Goal: Task Accomplishment & Management: Complete application form

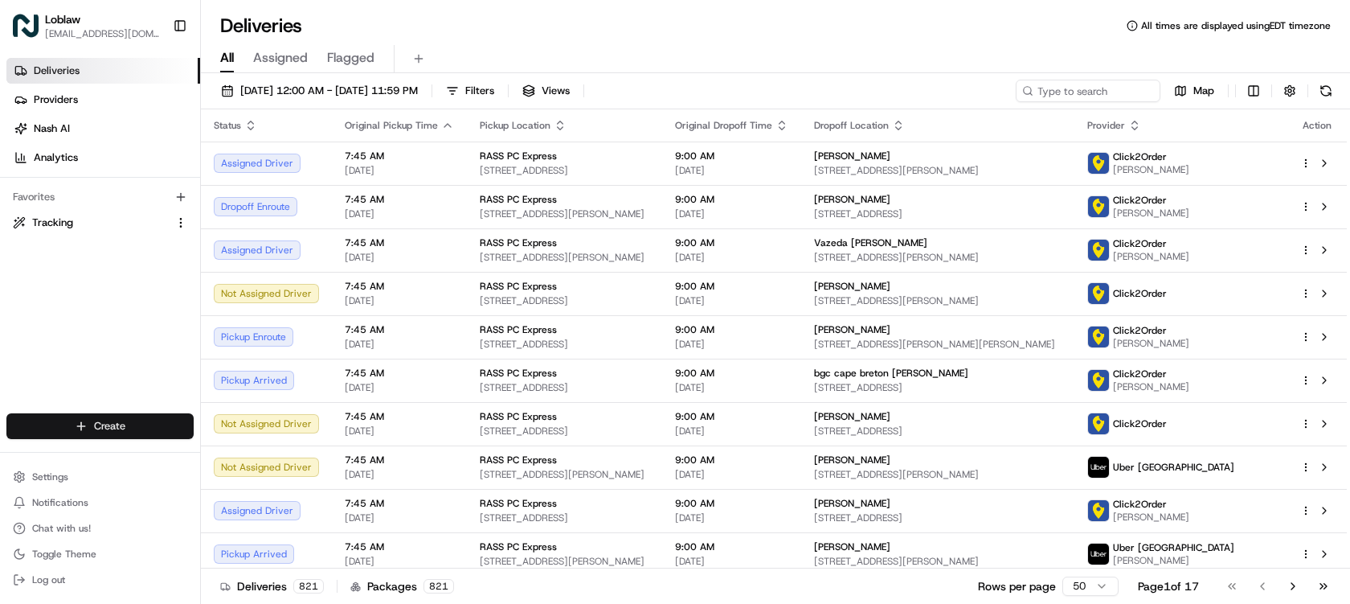
click at [130, 424] on html "Loblaw deliverysupport@pcexpress.ca Toggle Sidebar Deliveries Providers Nash AI…" at bounding box center [675, 302] width 1350 height 604
click at [265, 456] on link "Delivery" at bounding box center [290, 455] width 179 height 29
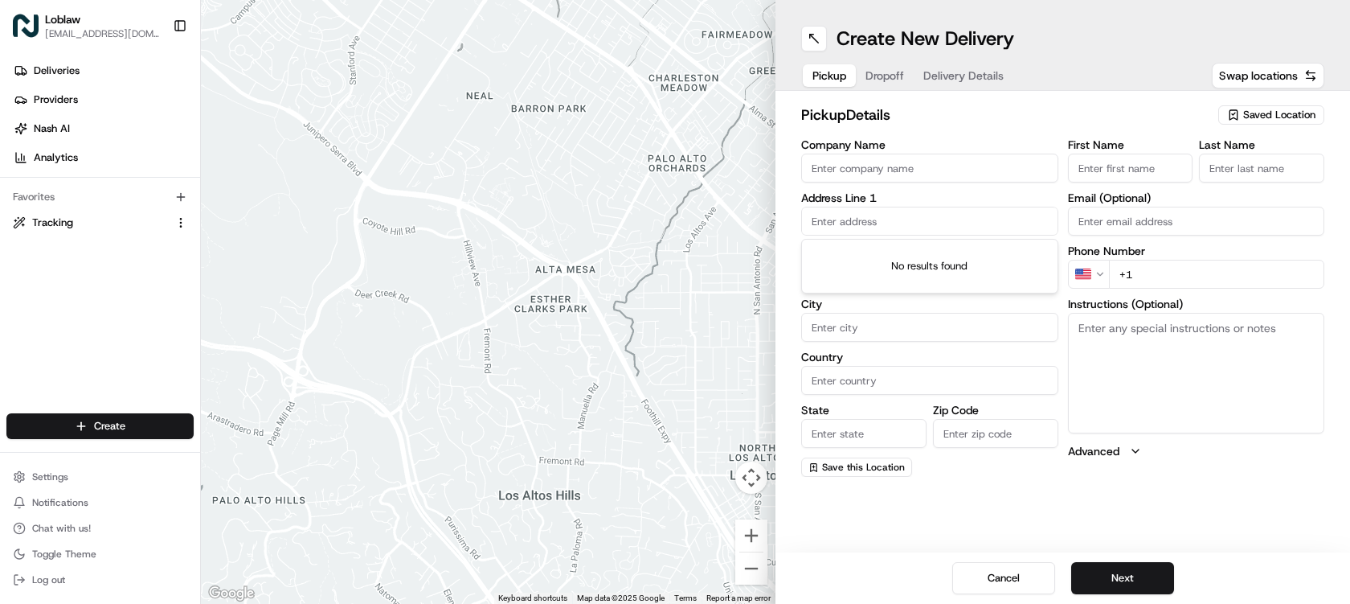
click at [887, 216] on input "text" at bounding box center [929, 221] width 257 height 29
click at [901, 163] on input "Company Name" at bounding box center [929, 168] width 257 height 29
type input "DOM0906"
click at [1092, 171] on input "First Name" at bounding box center [1130, 168] width 125 height 29
type input "Store"
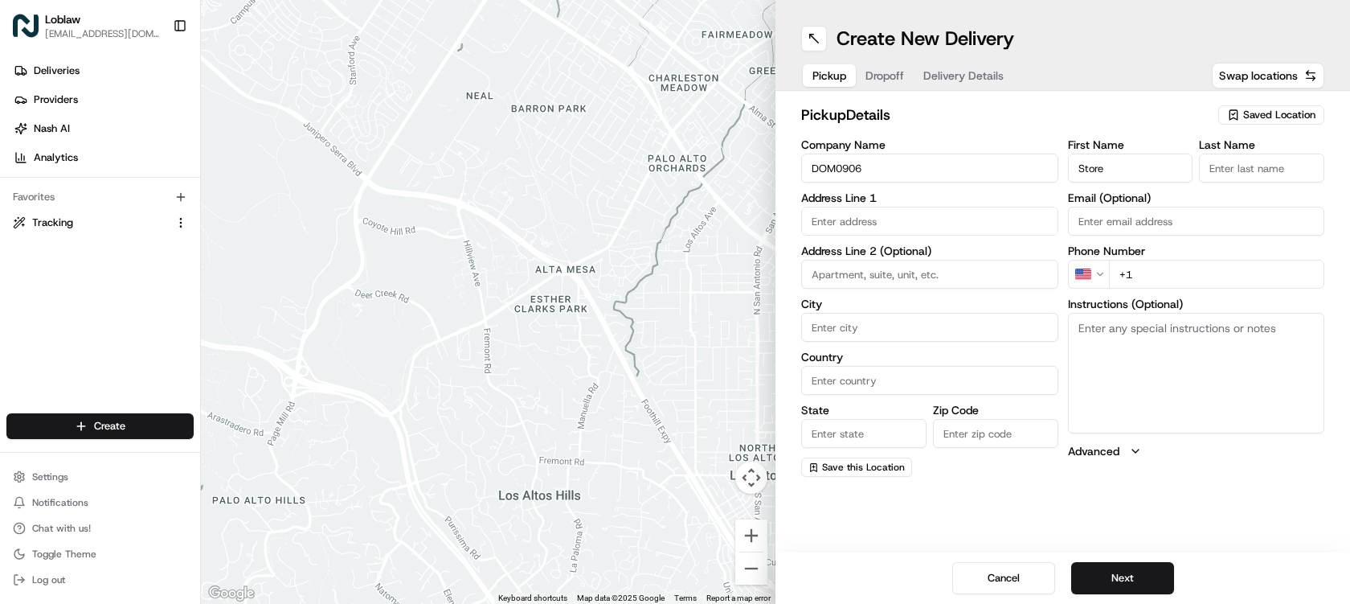
click at [1243, 170] on input "Last Name" at bounding box center [1261, 168] width 125 height 29
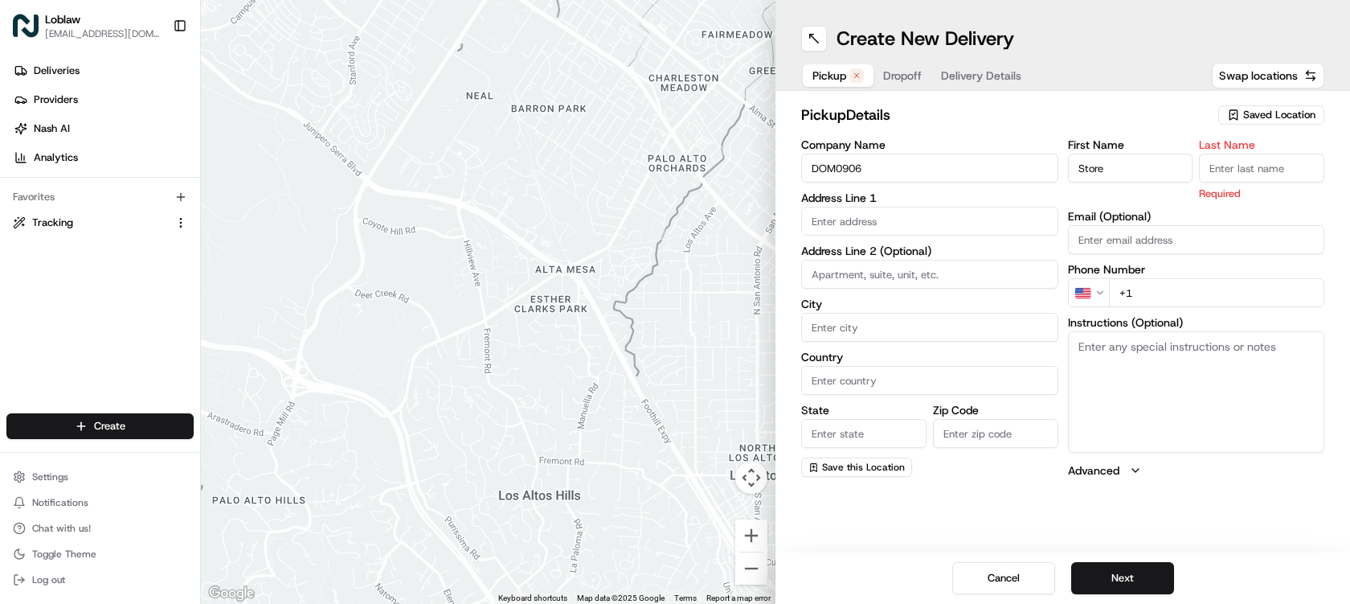
type input "Manager"
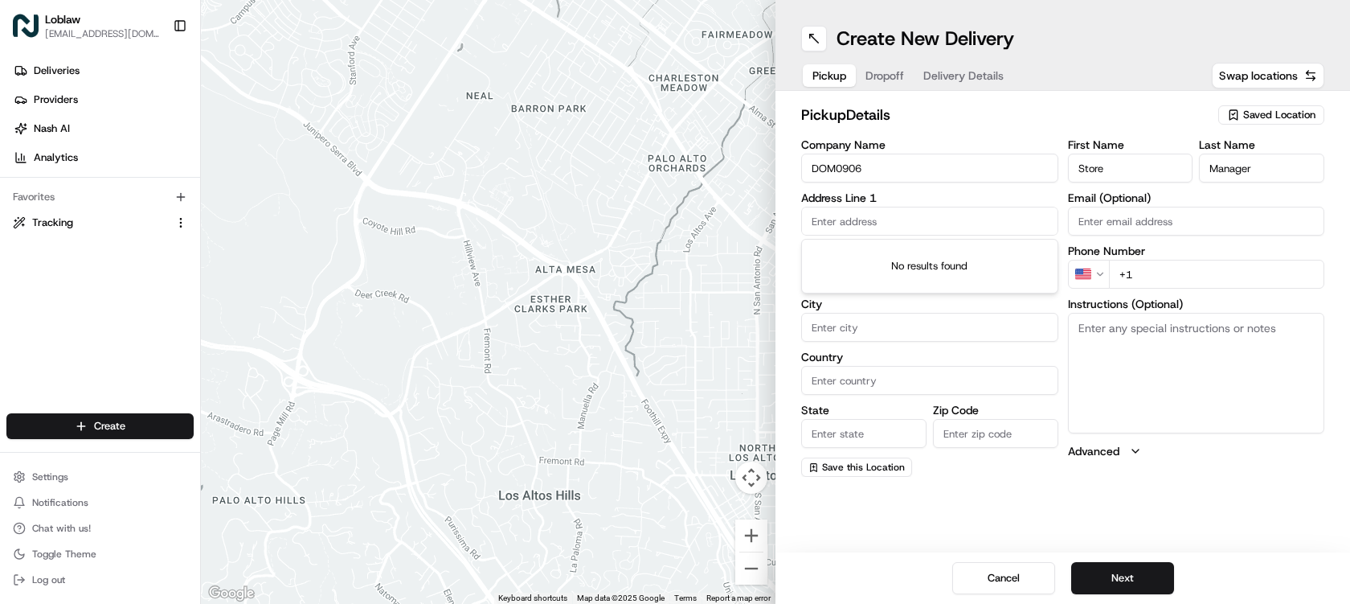
click at [891, 216] on input "text" at bounding box center [929, 221] width 257 height 29
paste input "531900012818167"
type input "531900012818167"
paste input "Hwy Main General Delivery"
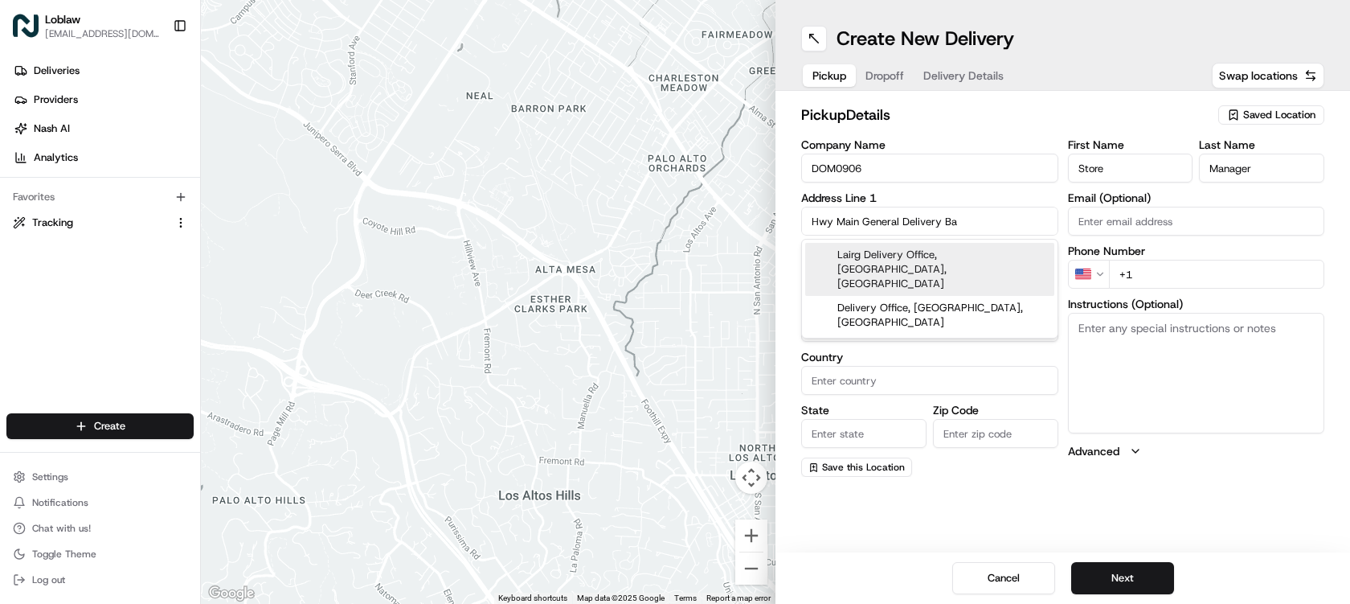
type input "Hwy Main General Delivery Bay"
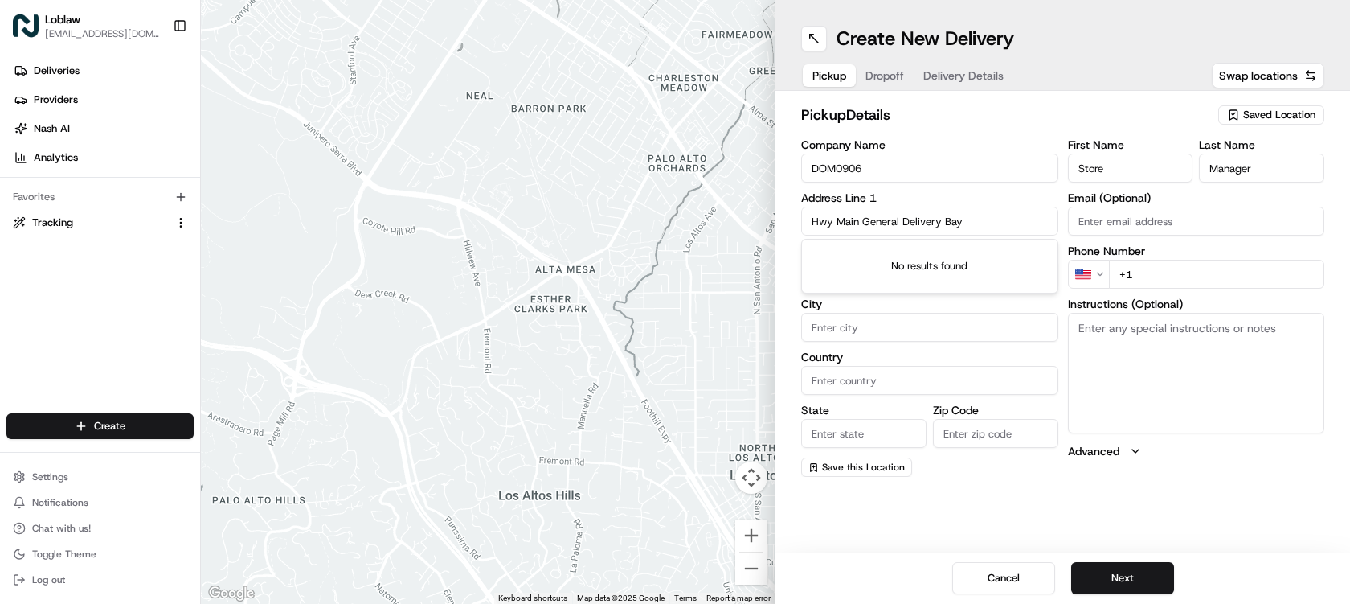
drag, startPoint x: 952, startPoint y: 224, endPoint x: 809, endPoint y: 216, distance: 143.3
click at [809, 216] on input "Hwy Main General Delivery Bay" at bounding box center [929, 221] width 257 height 29
click at [957, 218] on input "text" at bounding box center [929, 221] width 257 height 29
paste input "General Delivery, Main St, Bay Roberts, NL A0A 1G0"
click at [940, 223] on input "General Delivery, Main St, Bay Roberts" at bounding box center [929, 221] width 257 height 29
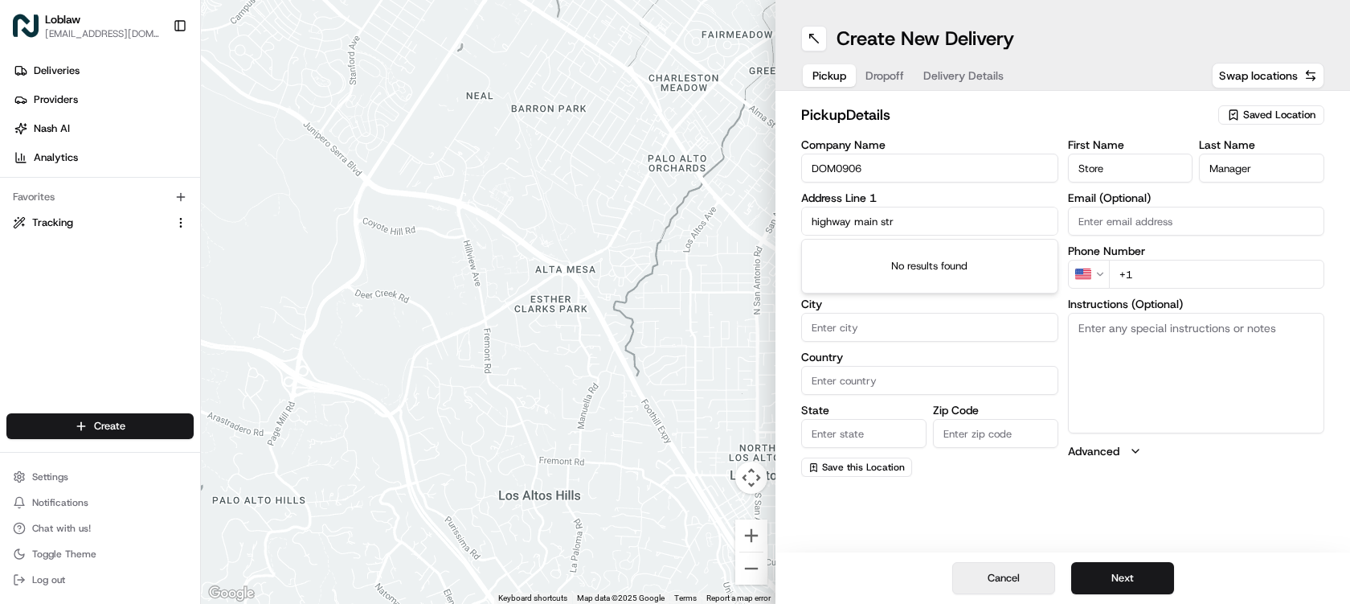
type input "highway main str"
click at [1012, 576] on button "Cancel" at bounding box center [1003, 578] width 103 height 32
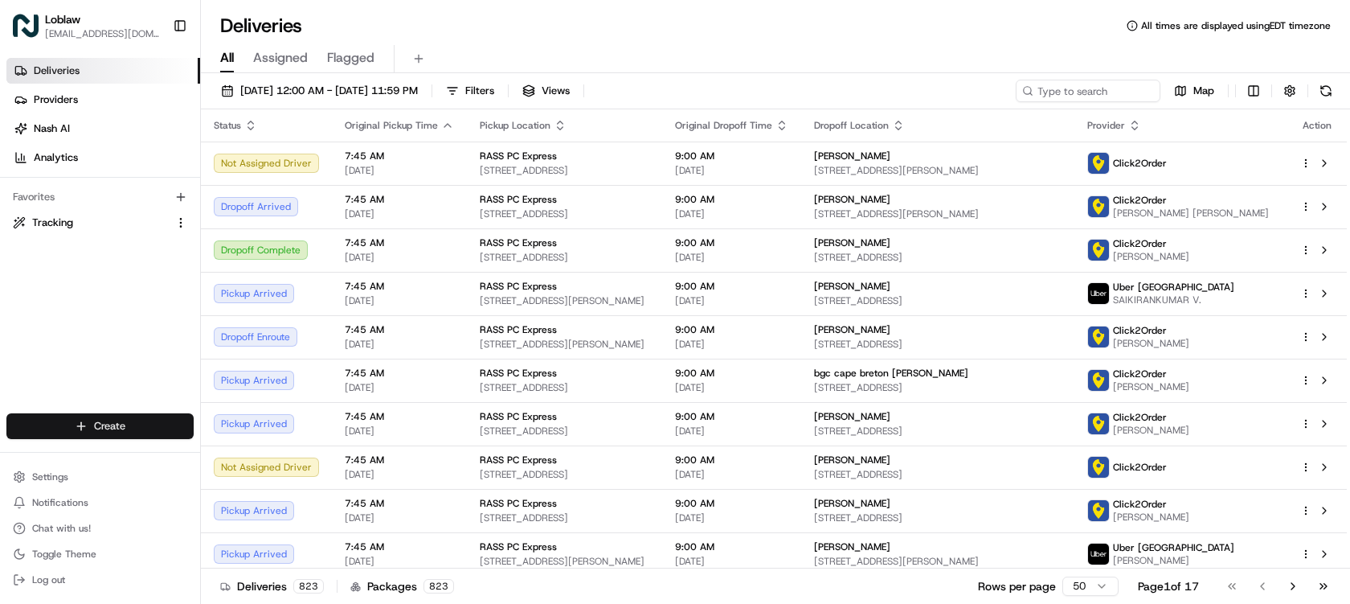
click at [121, 420] on html "Loblaw deliverysupport@pcexpress.ca Toggle Sidebar Deliveries Providers Nash AI…" at bounding box center [675, 302] width 1350 height 604
click at [272, 452] on link "Delivery" at bounding box center [290, 455] width 179 height 29
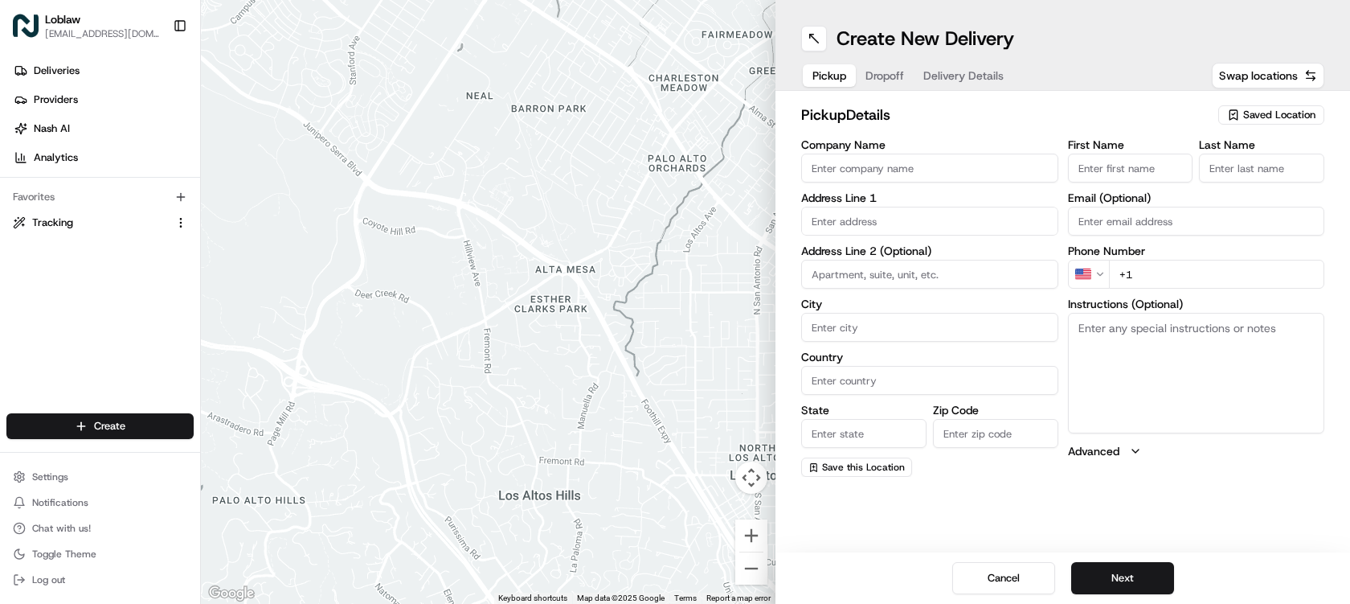
click at [907, 215] on input "text" at bounding box center [929, 221] width 257 height 29
type input "b"
paste input "A0A 1G0"
type input "A0A 1G0"
drag, startPoint x: 887, startPoint y: 225, endPoint x: 807, endPoint y: 220, distance: 80.5
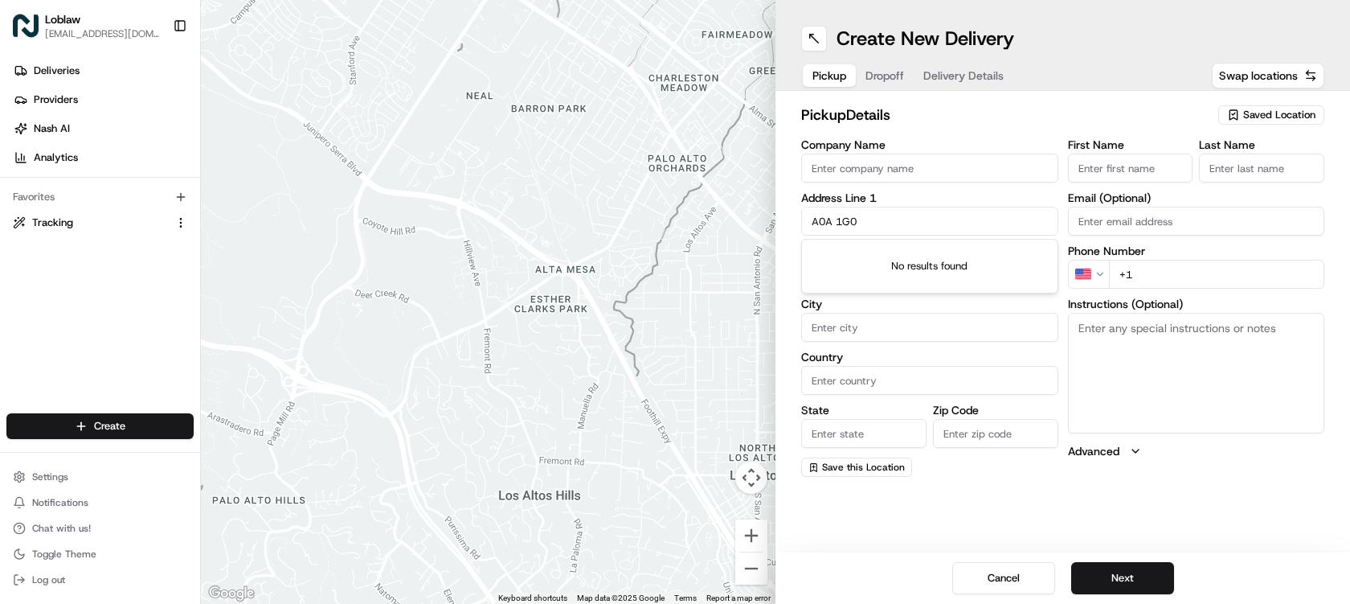
click at [807, 220] on input "A0A 1G0" at bounding box center [929, 221] width 257 height 29
paste input "Hwy Main General Delivery, Bay Roberts, NL, A0A 1G0"
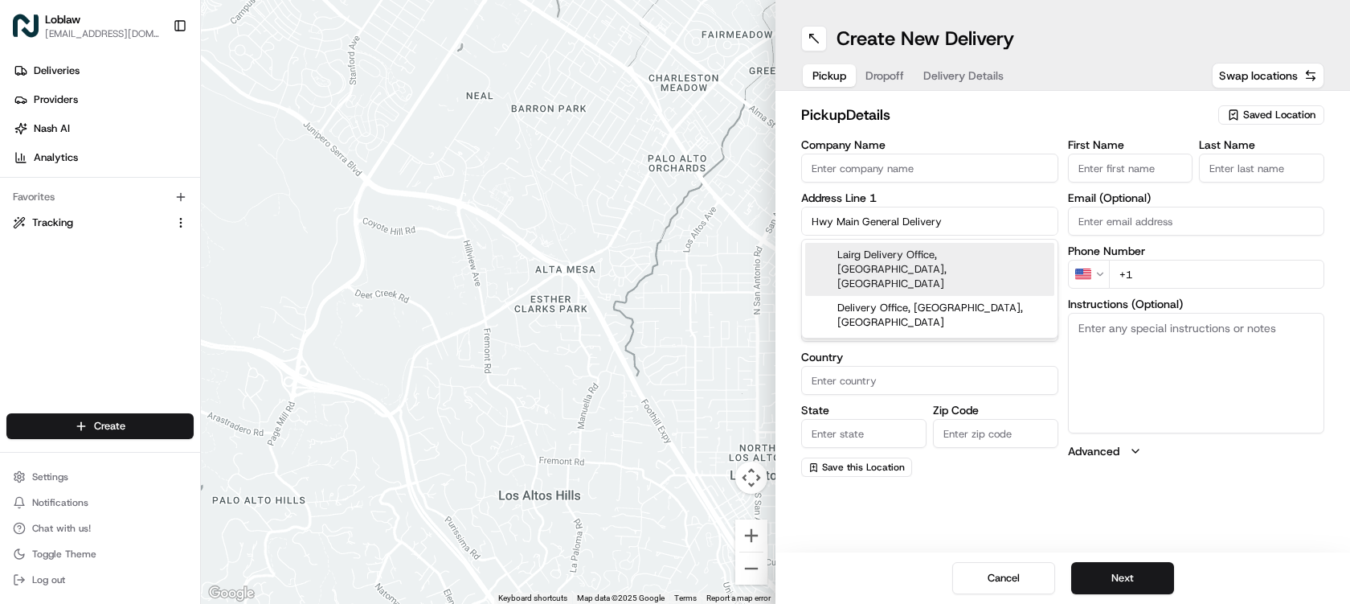
click at [819, 222] on input "Hwy Main General Delivery" at bounding box center [929, 221] width 257 height 29
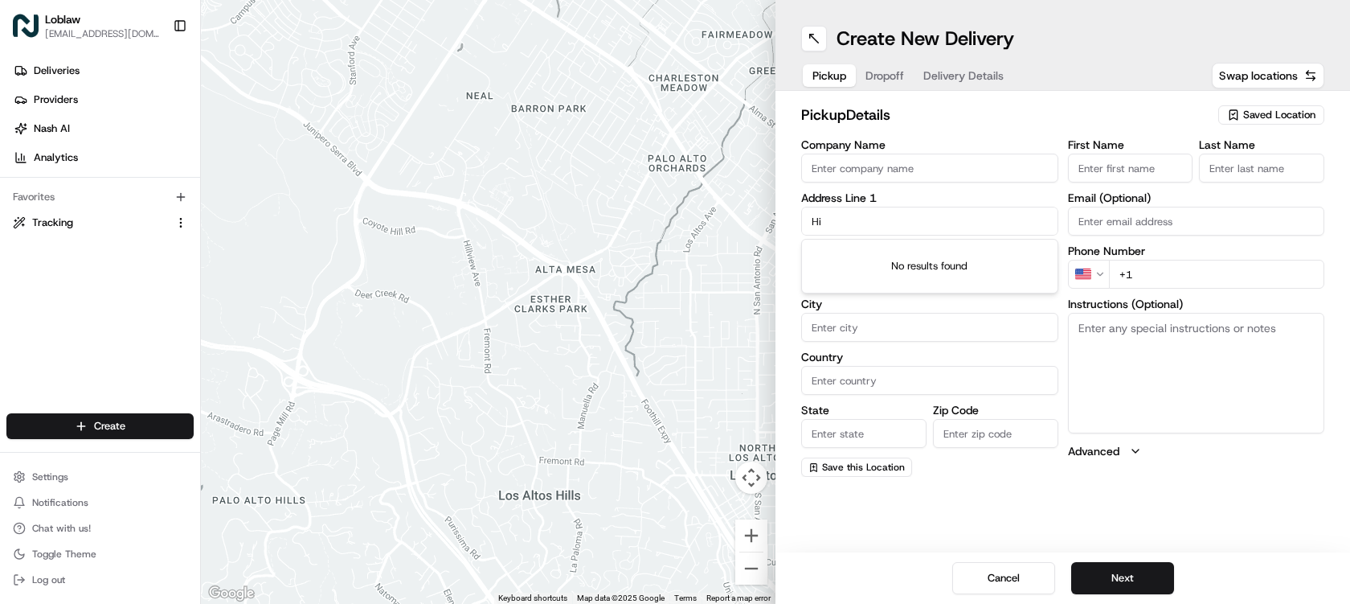
type input "H"
click at [1006, 585] on button "Cancel" at bounding box center [1003, 578] width 103 height 32
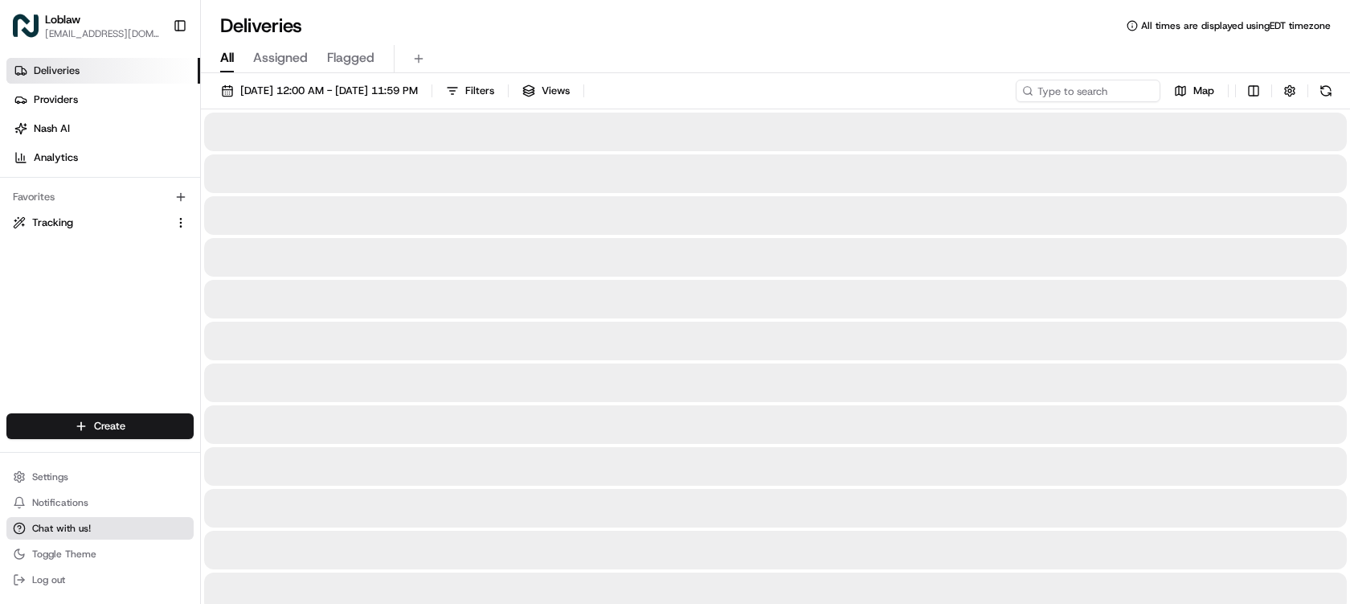
click at [76, 522] on span "Chat with us!" at bounding box center [61, 528] width 59 height 13
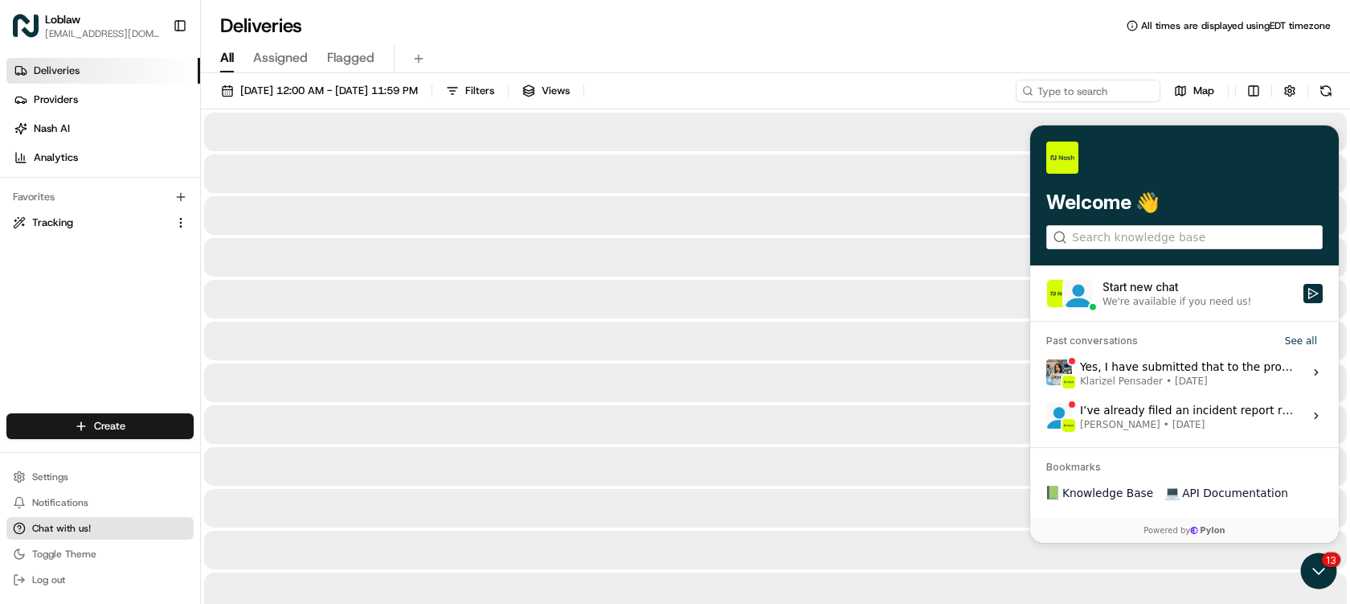
click at [76, 526] on span "Chat with us!" at bounding box center [61, 528] width 59 height 13
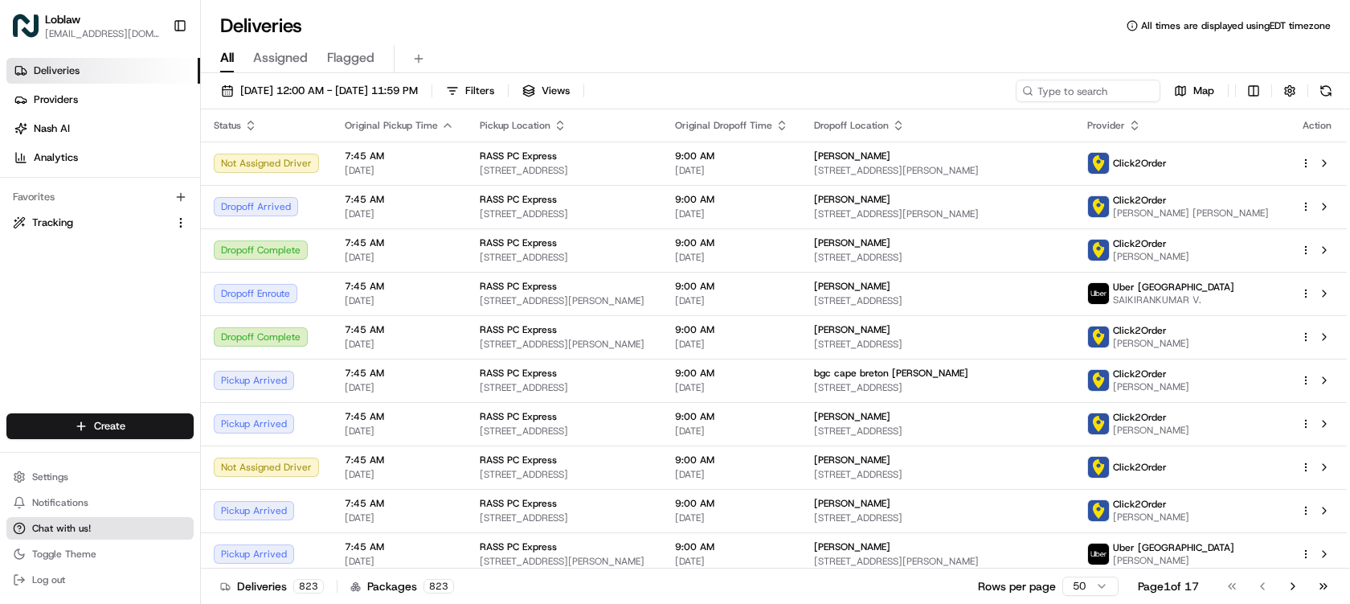
click at [93, 528] on button "Chat with us!" at bounding box center [99, 528] width 187 height 23
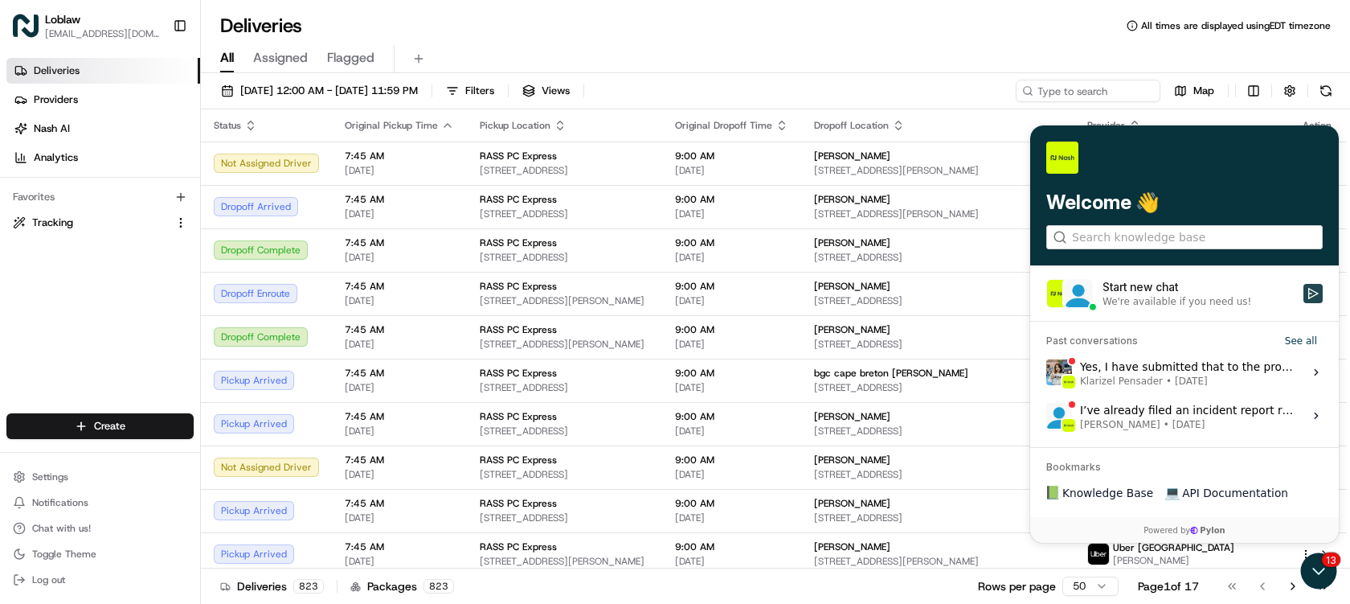
click at [1311, 291] on icon "Start new chat" at bounding box center [1313, 293] width 13 height 13
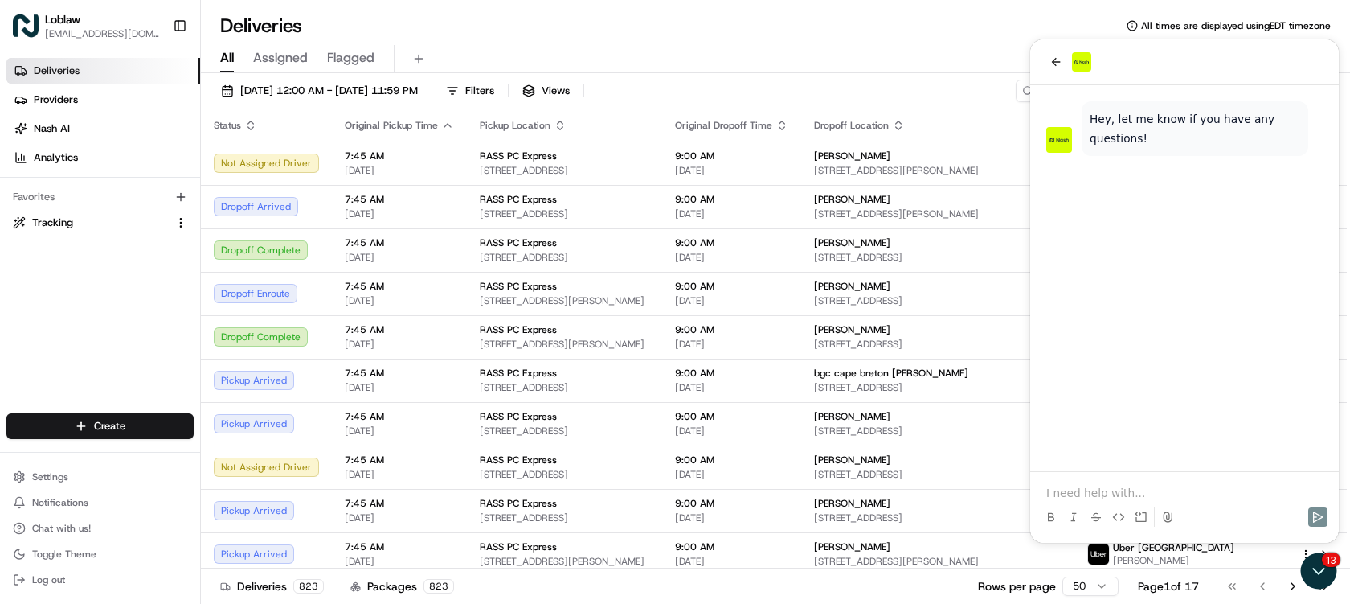
click at [1100, 490] on p at bounding box center [1185, 493] width 277 height 16
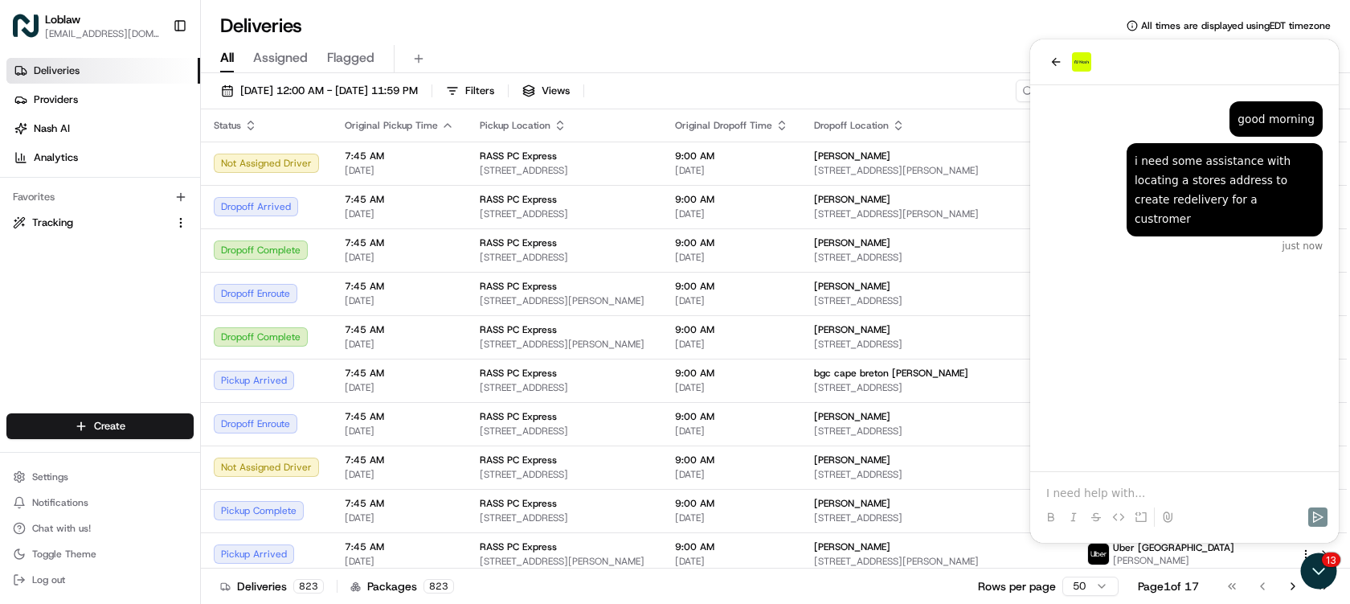
click at [1100, 489] on p at bounding box center [1185, 493] width 277 height 16
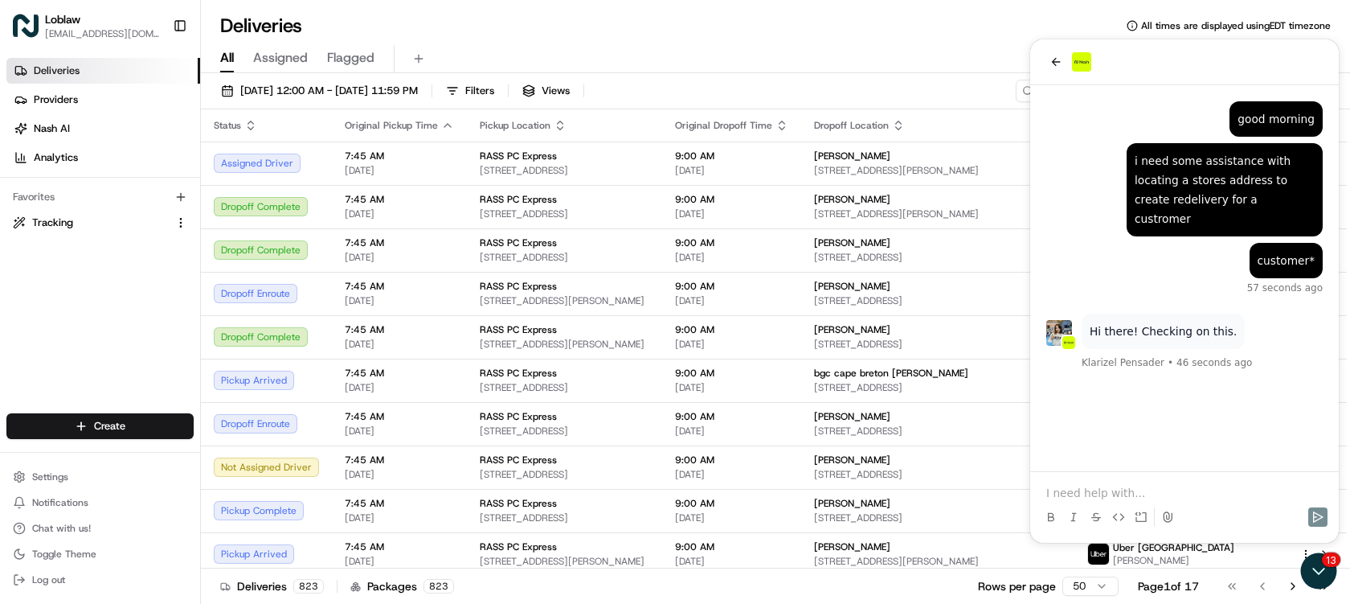
click at [1170, 486] on p at bounding box center [1185, 493] width 277 height 16
click at [1186, 487] on p at bounding box center [1185, 493] width 277 height 16
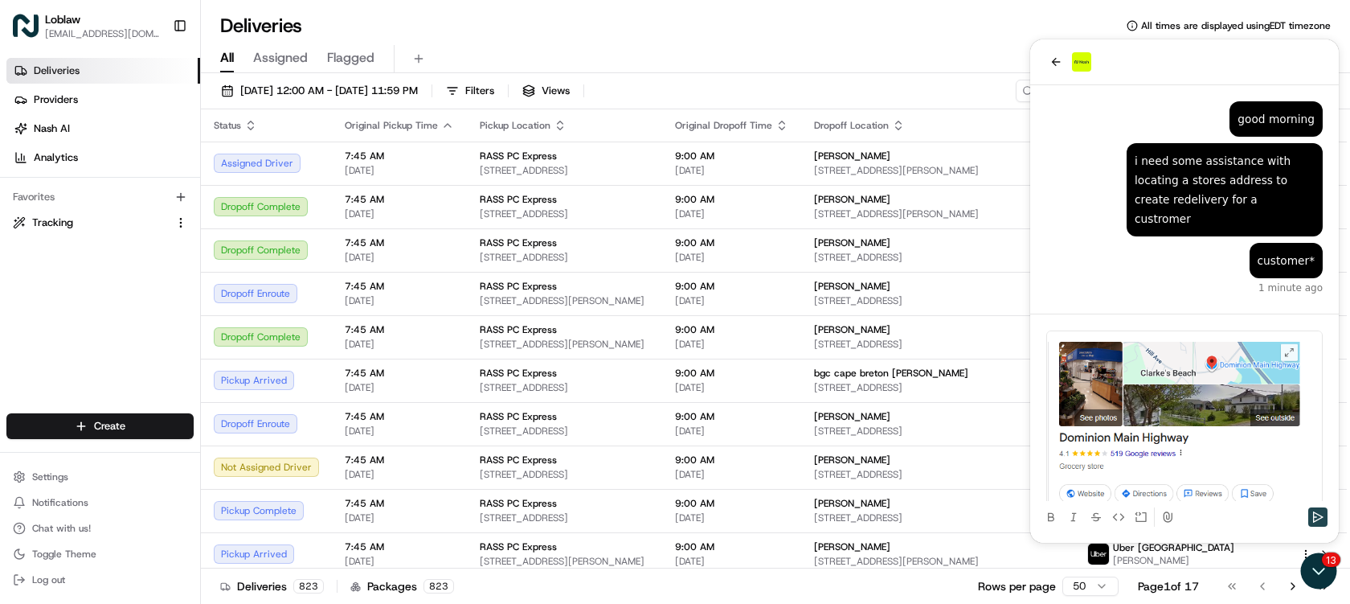
click at [1317, 515] on icon "Send" at bounding box center [1318, 516] width 13 height 13
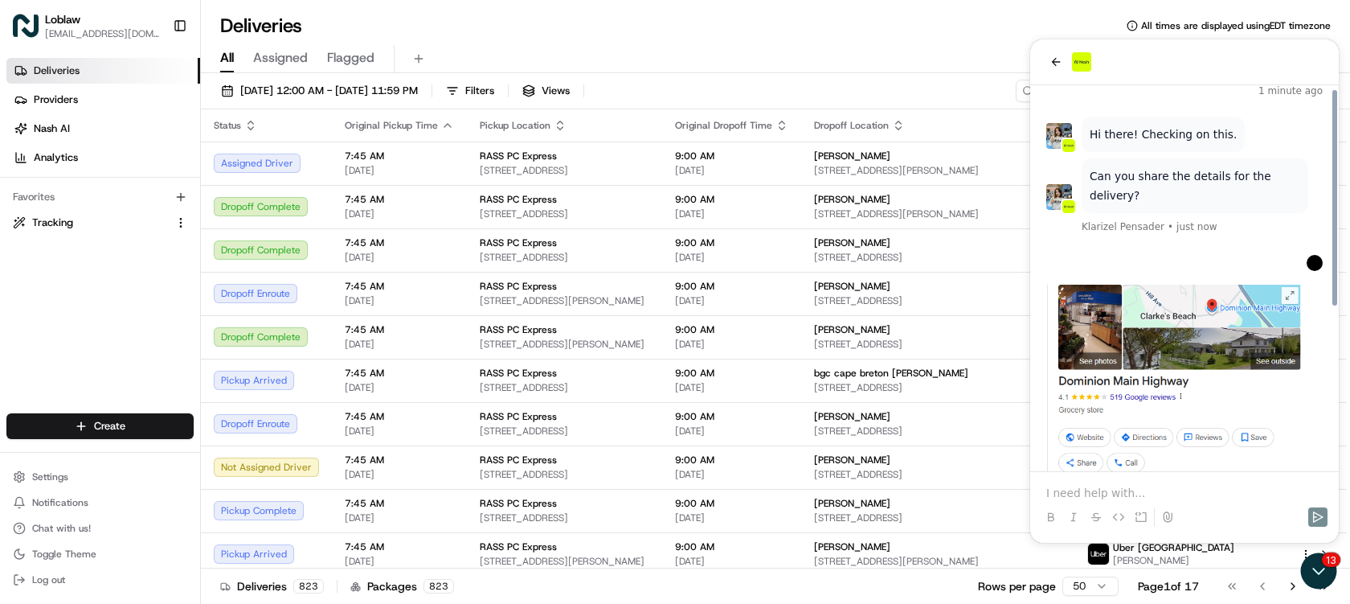
scroll to position [288, 0]
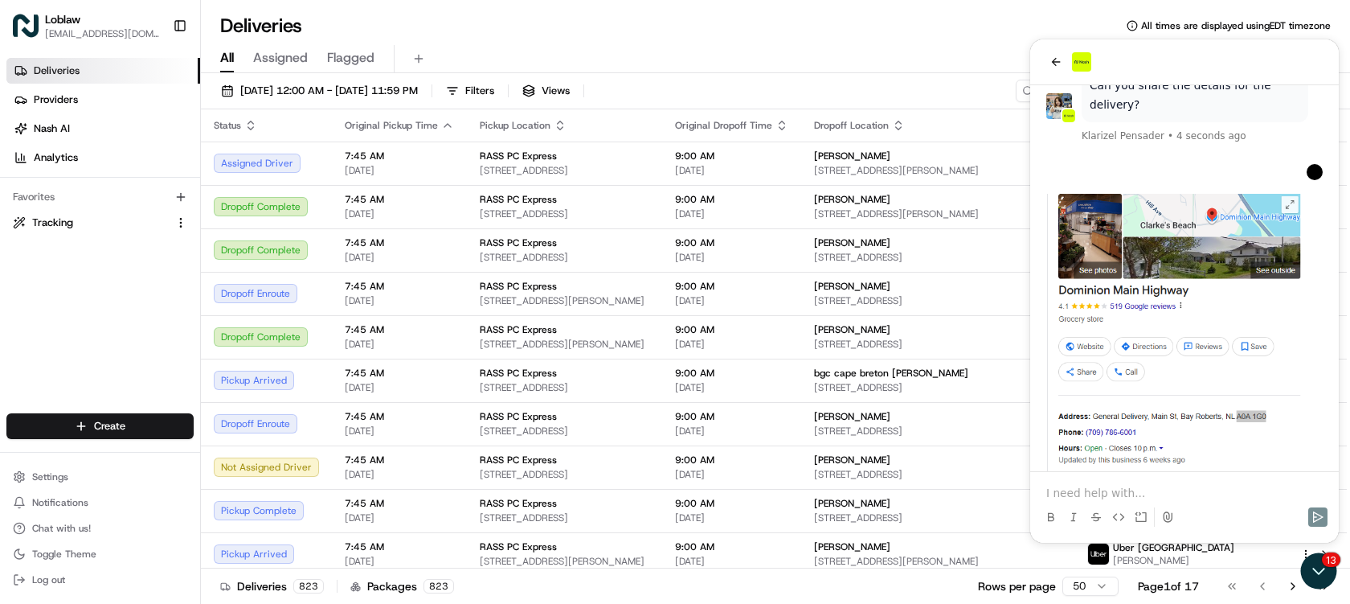
click at [1130, 489] on p at bounding box center [1185, 493] width 277 height 16
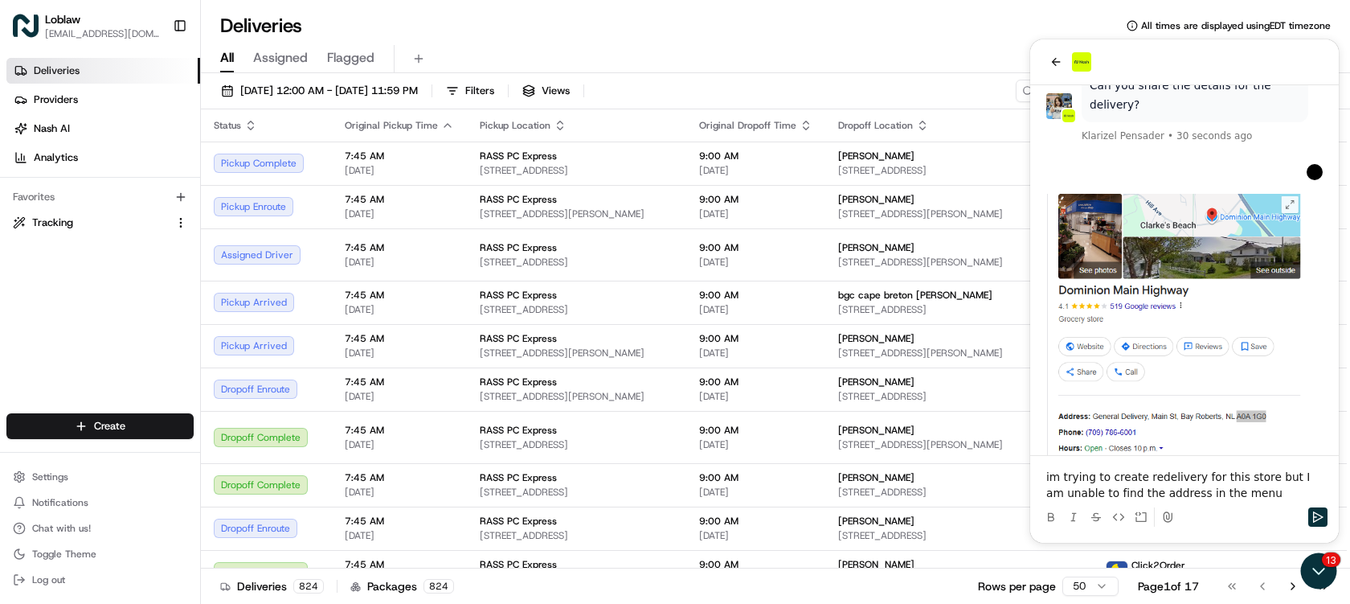
scroll to position [368, 0]
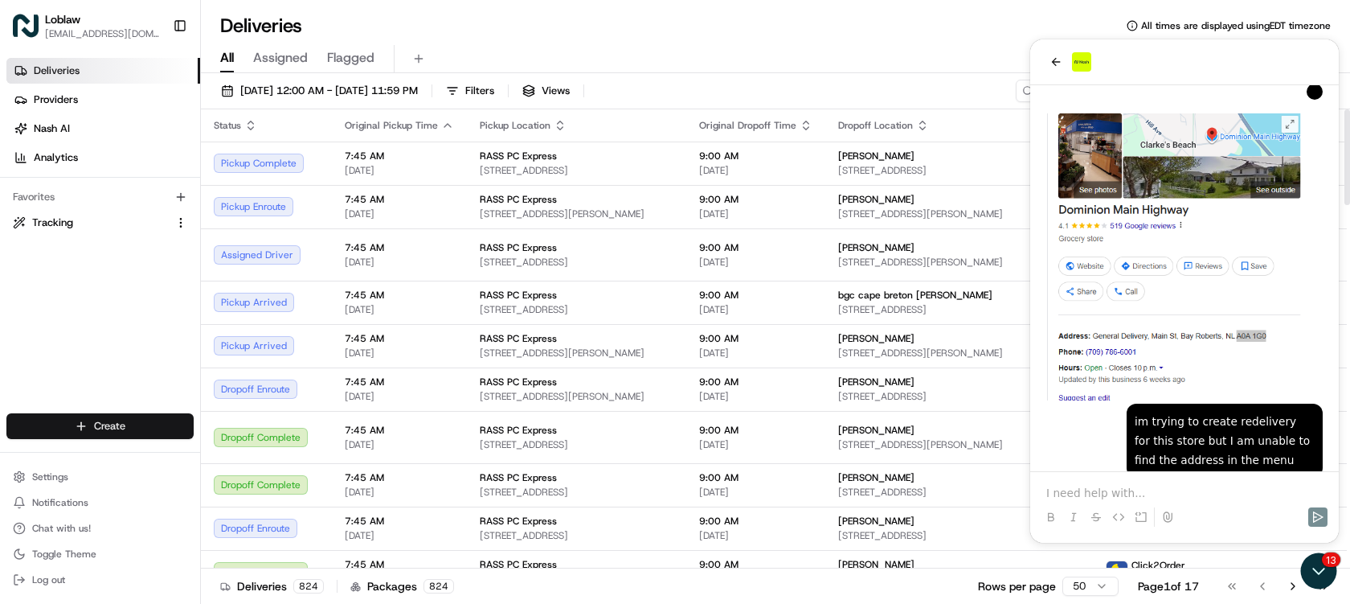
click at [109, 424] on html "Loblaw deliverysupport@pcexpress.ca Toggle Sidebar Deliveries Providers Nash AI…" at bounding box center [675, 302] width 1350 height 604
click at [261, 459] on link "Delivery" at bounding box center [290, 455] width 179 height 29
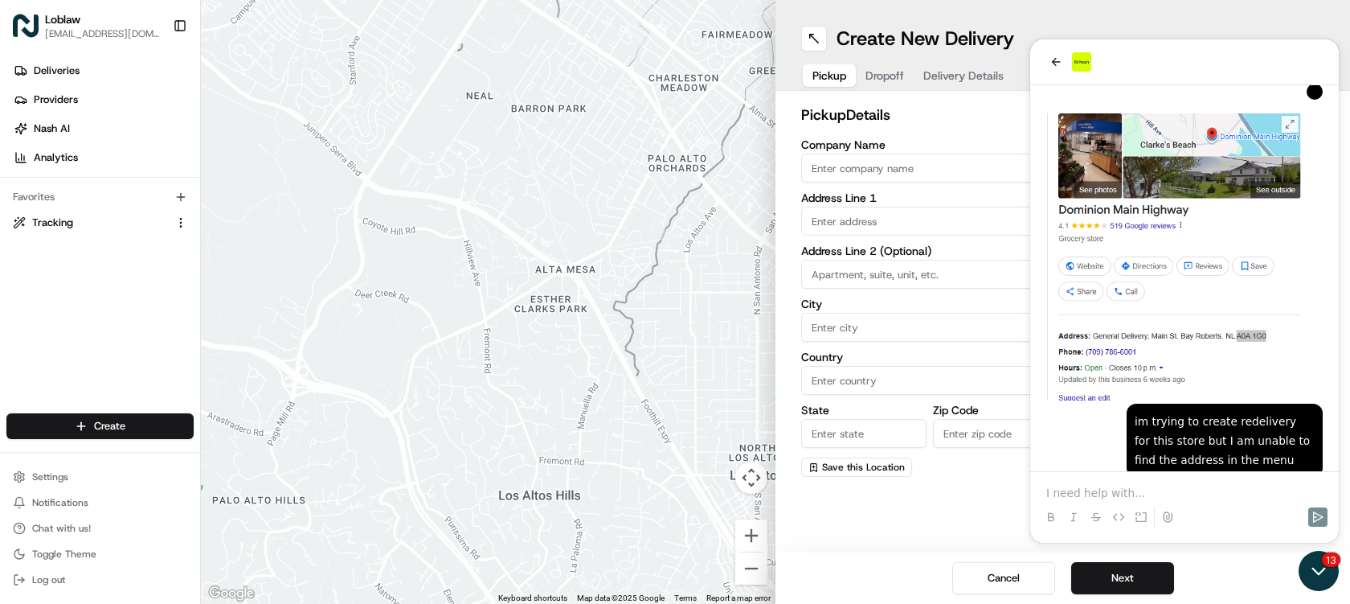
click at [1321, 563] on icon "Open customer support" at bounding box center [1319, 571] width 40 height 40
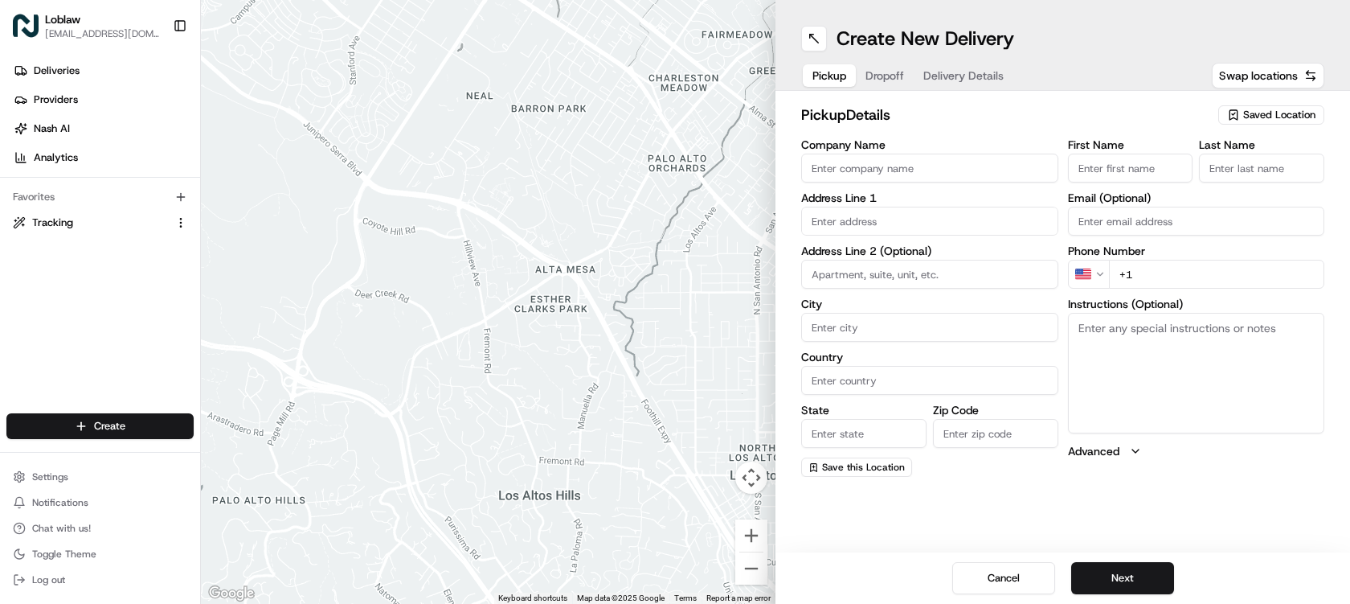
click at [920, 226] on input "text" at bounding box center [929, 221] width 257 height 29
click at [872, 218] on input "text" at bounding box center [929, 221] width 257 height 29
click at [910, 227] on input "text" at bounding box center [929, 221] width 257 height 29
paste input "General Delivery, Main St"
click at [896, 217] on input "General Delivery, Main St" at bounding box center [929, 221] width 257 height 29
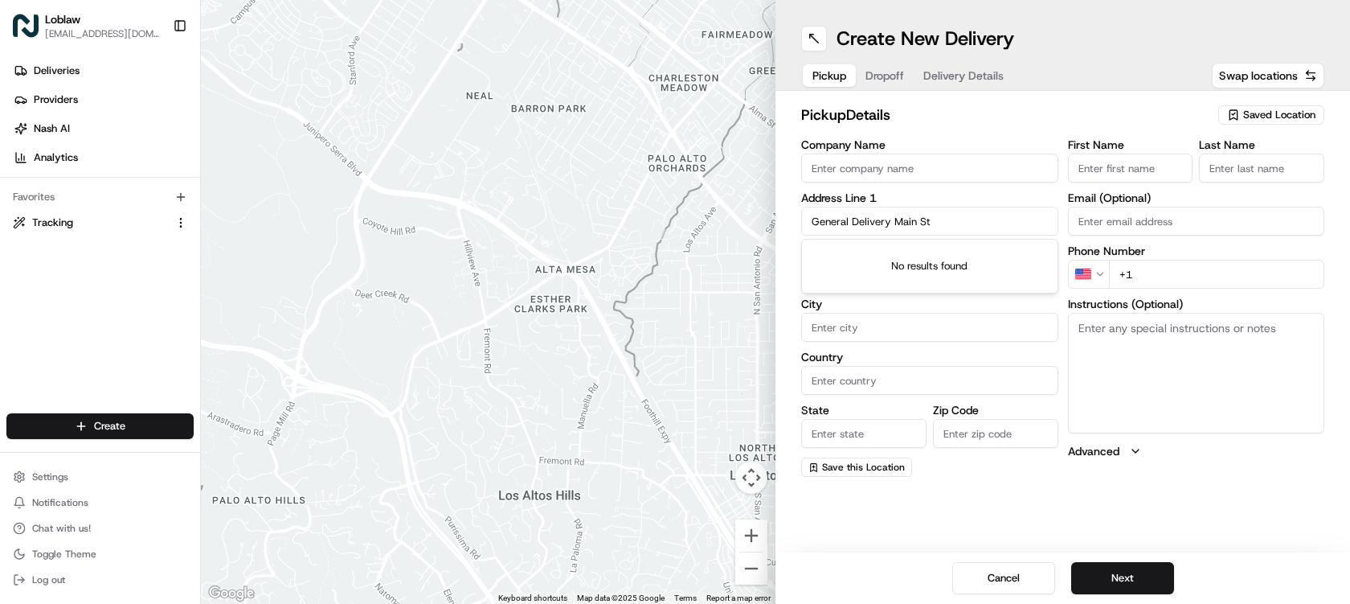
type input "General Delivery Main St"
click at [999, 197] on label "Address Line 1" at bounding box center [929, 197] width 257 height 11
click at [983, 164] on input "Company Name" at bounding box center [929, 168] width 257 height 29
type input "DOM0906"
drag, startPoint x: 1145, startPoint y: 164, endPoint x: 1143, endPoint y: 174, distance: 10.6
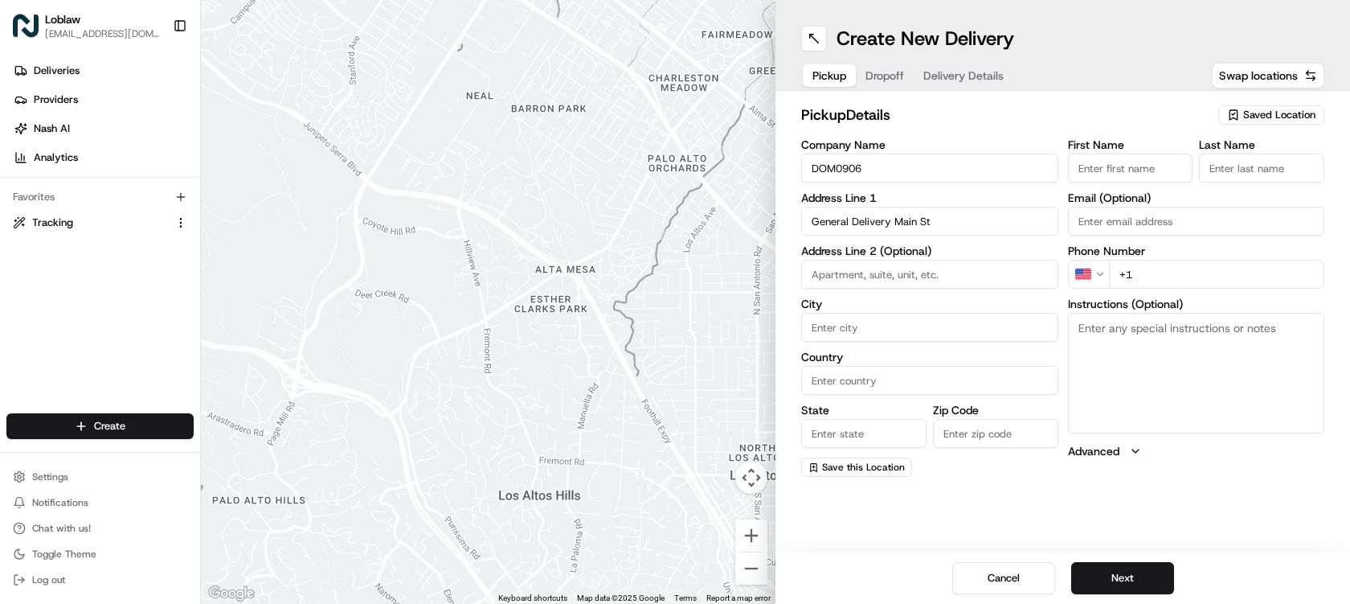
click at [1145, 164] on input "First Name" at bounding box center [1130, 168] width 125 height 29
type input "Store"
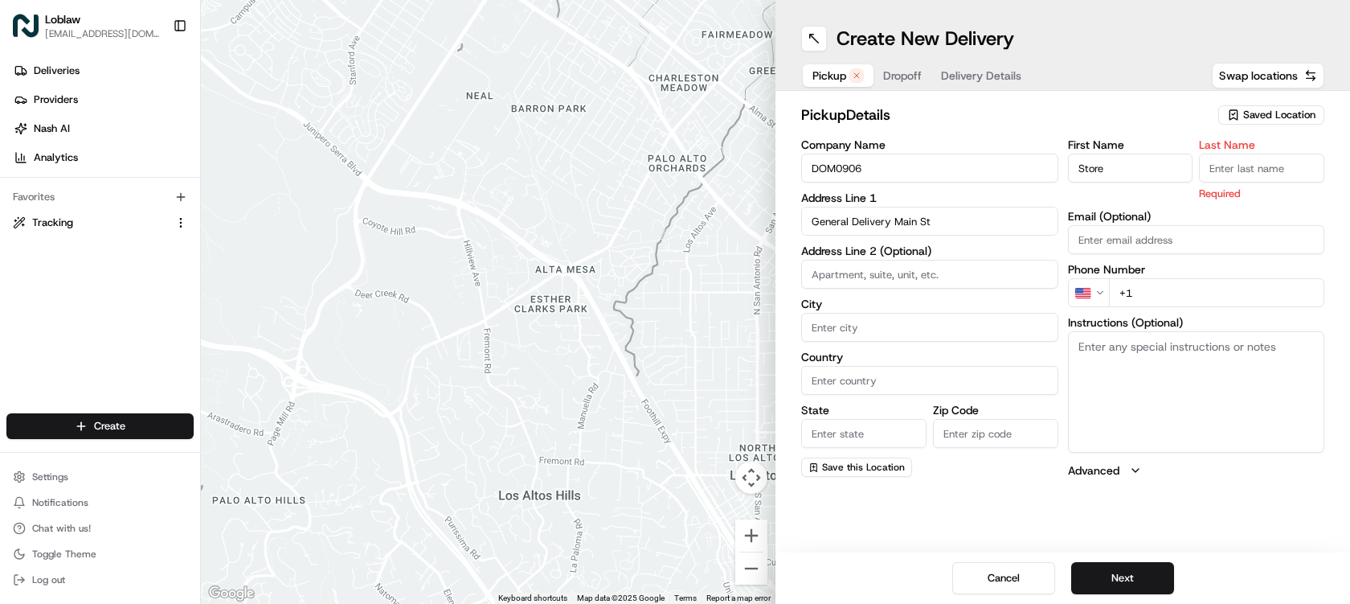
click at [1257, 172] on input "Last Name" at bounding box center [1261, 168] width 125 height 29
type input "Manager"
click at [895, 325] on input "City" at bounding box center [929, 327] width 257 height 29
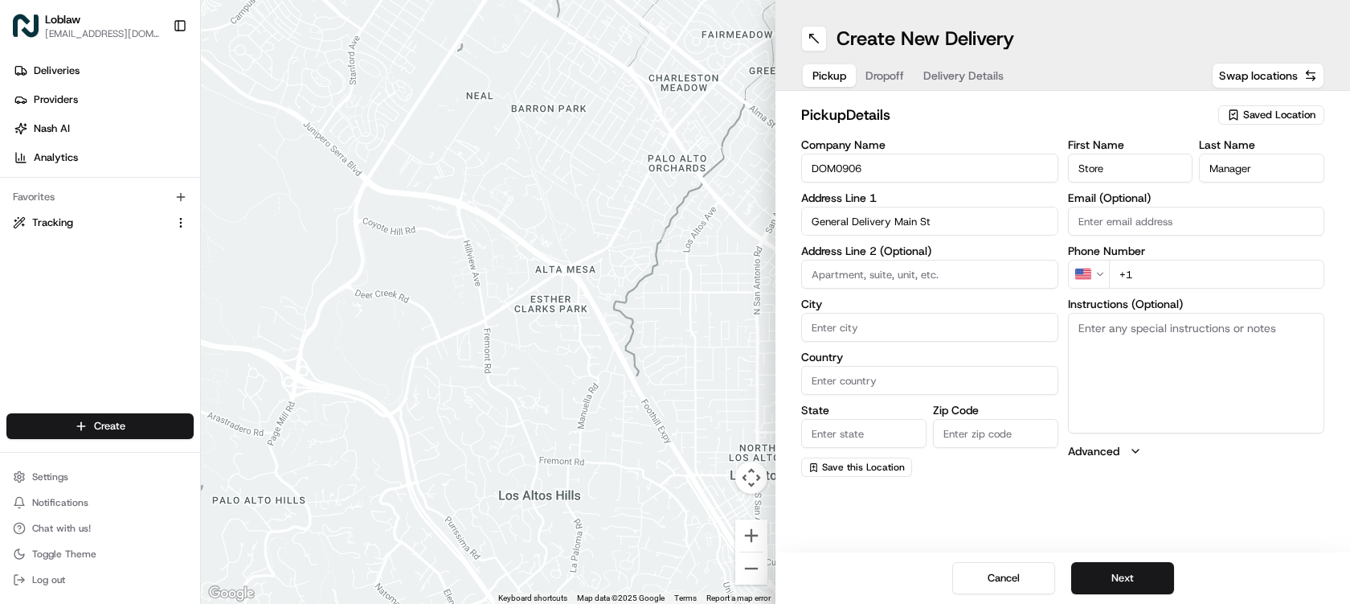
scroll to position [445, 0]
type input "[PERSON_NAME]"
click at [883, 380] on input "Country" at bounding box center [929, 380] width 257 height 29
type input "[GEOGRAPHIC_DATA]"
click at [883, 434] on input "State" at bounding box center [863, 433] width 125 height 29
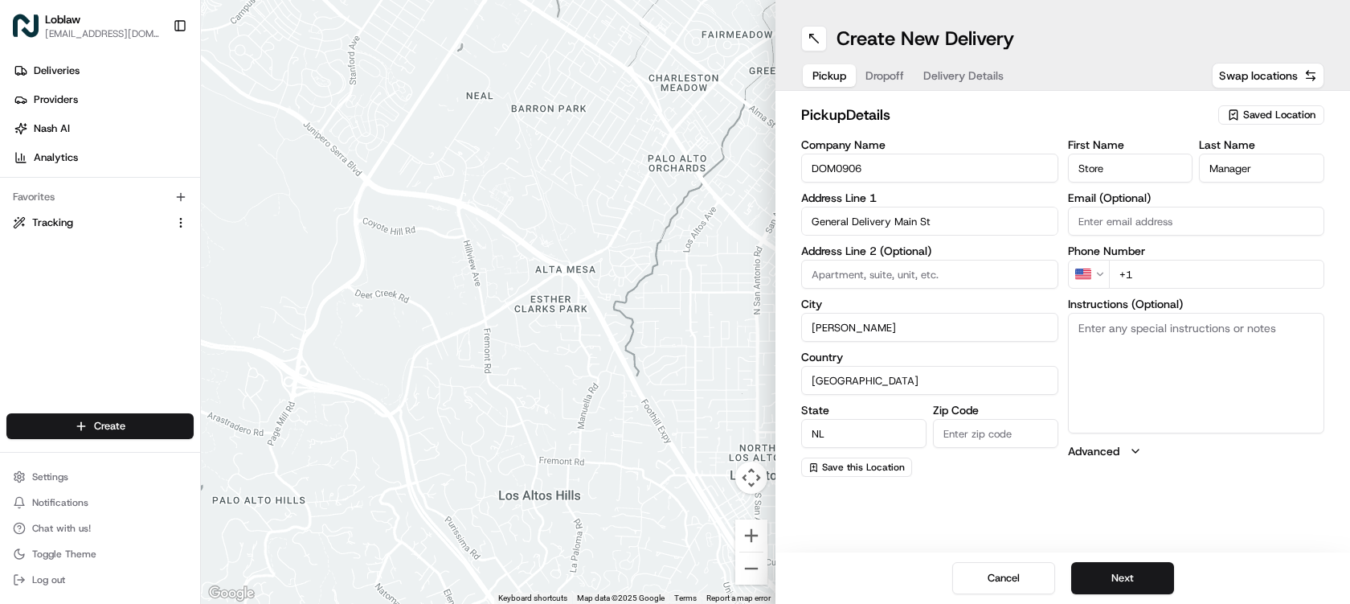
type input "NL"
click at [998, 432] on input "Zip Code" at bounding box center [995, 433] width 125 height 29
paste input "A0A 1G0"
type input "A0A 1G0"
click at [1187, 271] on input "+1" at bounding box center [1217, 274] width 216 height 29
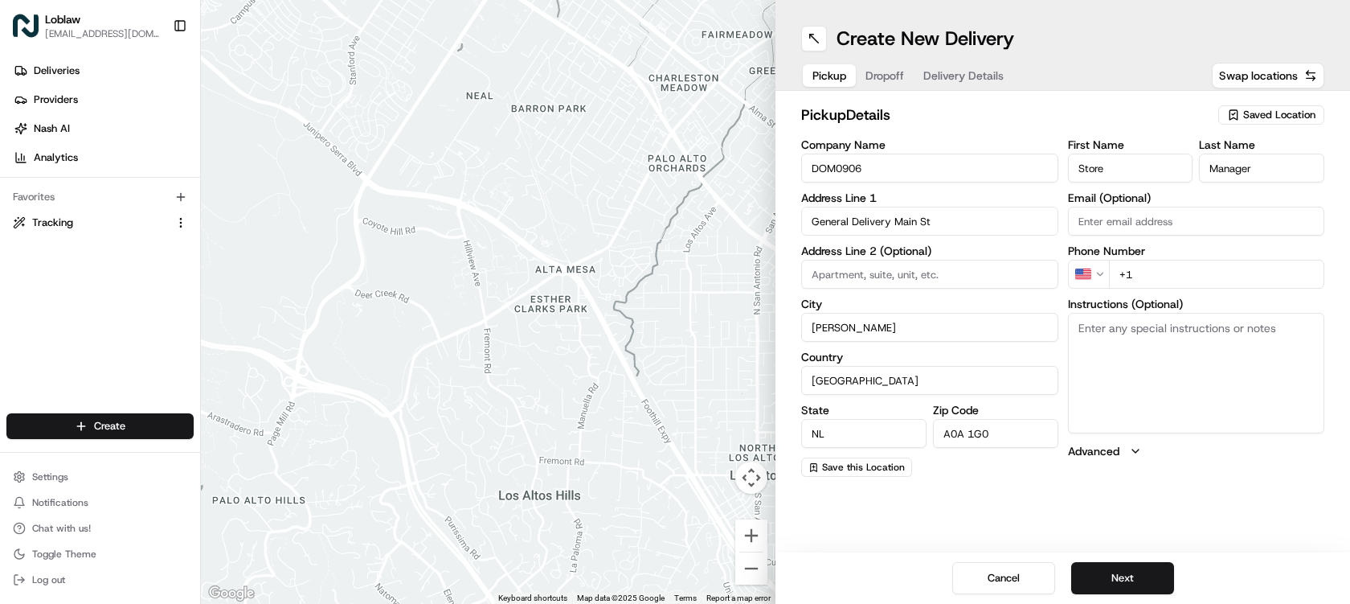
paste input "[PHONE_NUMBER]"
type input "[PHONE_NUMBER]"
click at [1134, 571] on button "Next" at bounding box center [1122, 578] width 103 height 32
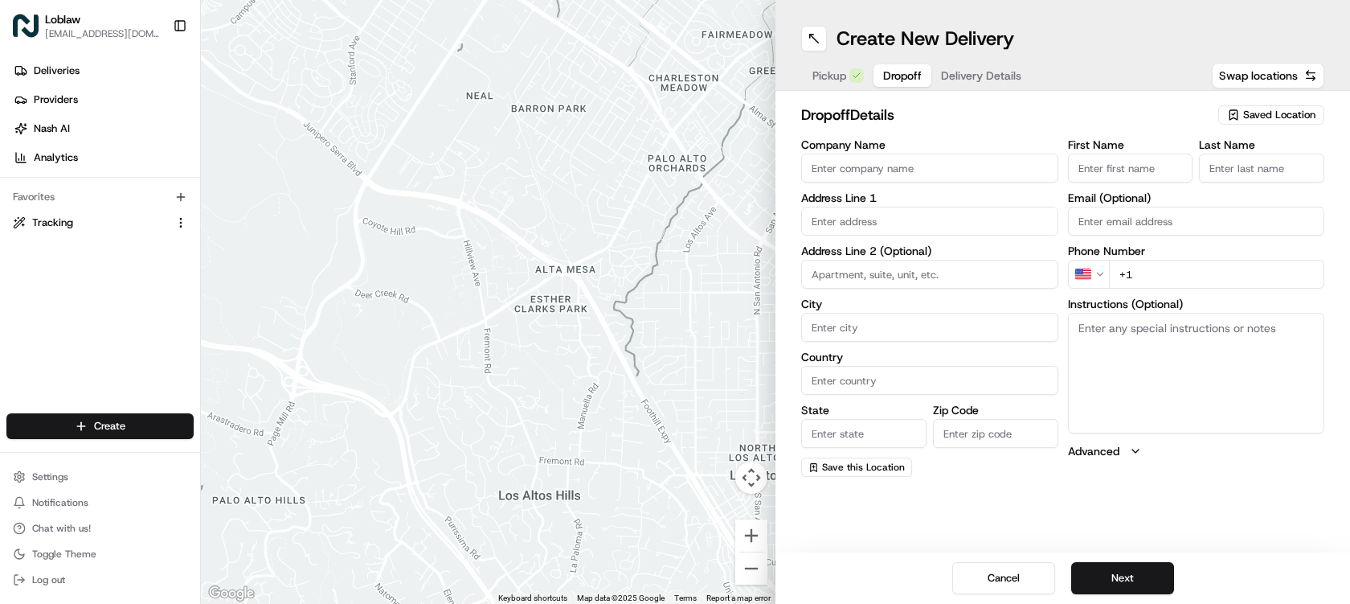
scroll to position [516, 0]
click at [1122, 178] on input "First Name" at bounding box center [1130, 168] width 125 height 29
type input "[PERSON_NAME]"
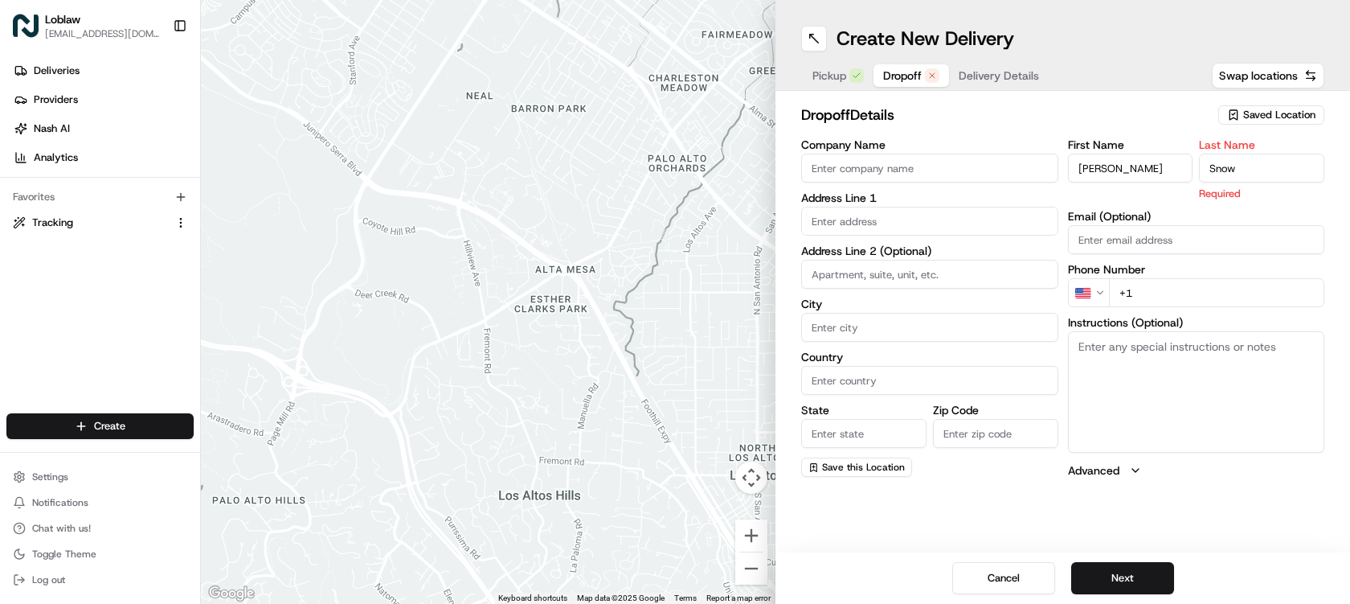
type input "Snow"
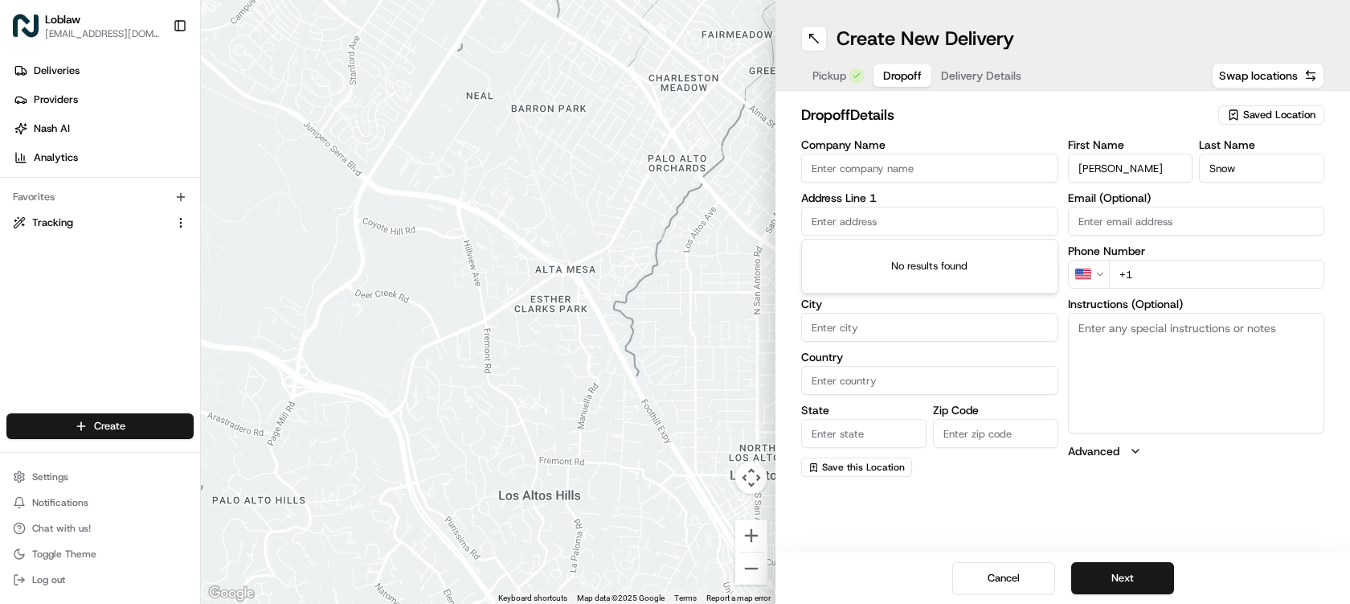
click at [909, 218] on input "text" at bounding box center [929, 221] width 257 height 29
paste input "11 Cable Ave"
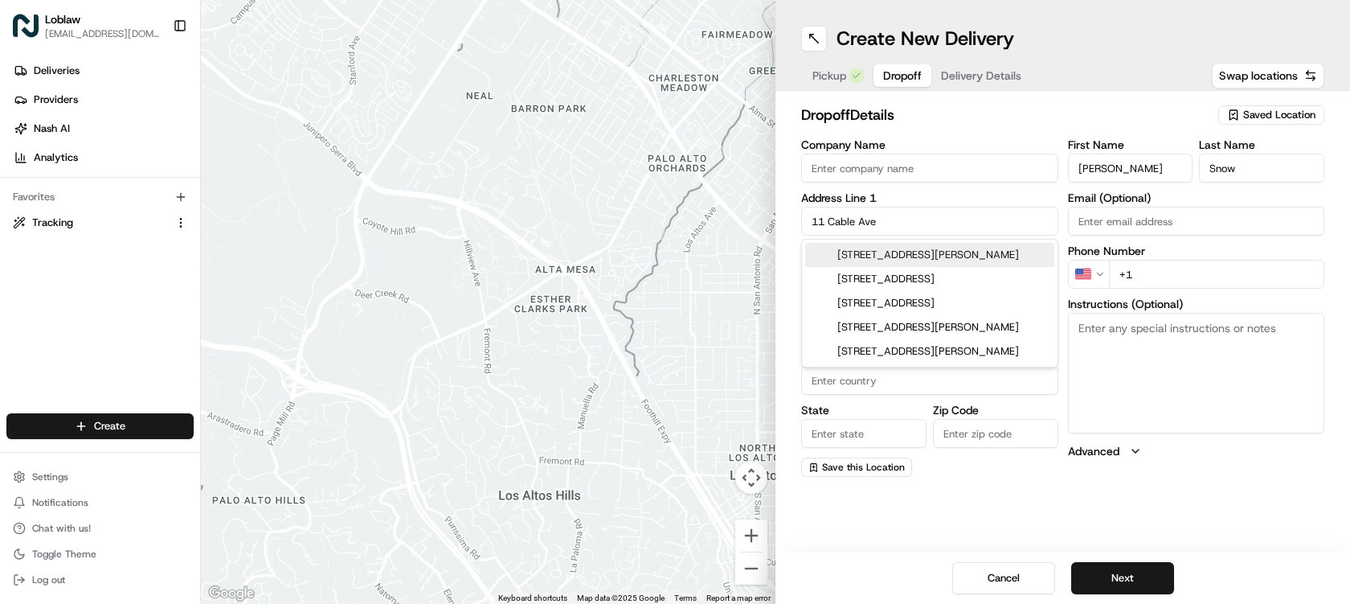
click at [937, 250] on div "[STREET_ADDRESS][PERSON_NAME]" at bounding box center [929, 255] width 249 height 24
type input "[STREET_ADDRESS][PERSON_NAME]"
type input "[PERSON_NAME]"
type input "[GEOGRAPHIC_DATA]"
type input "NL"
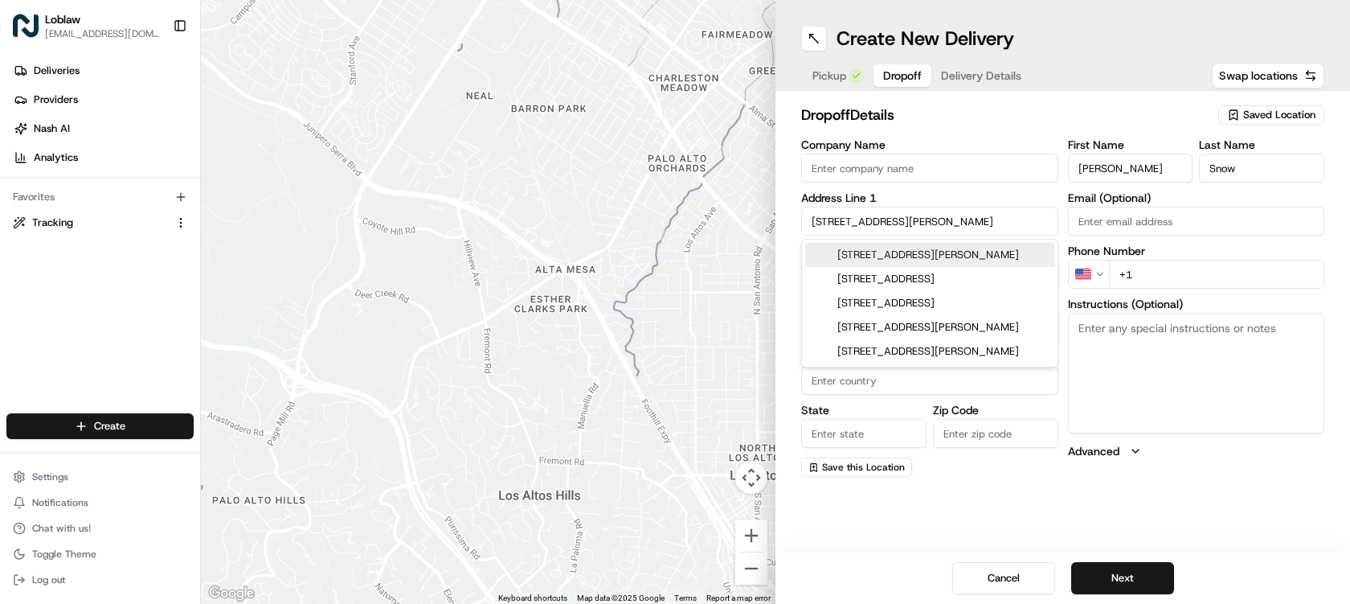
type input "A0A 1G0"
type input "[STREET_ADDRESS]"
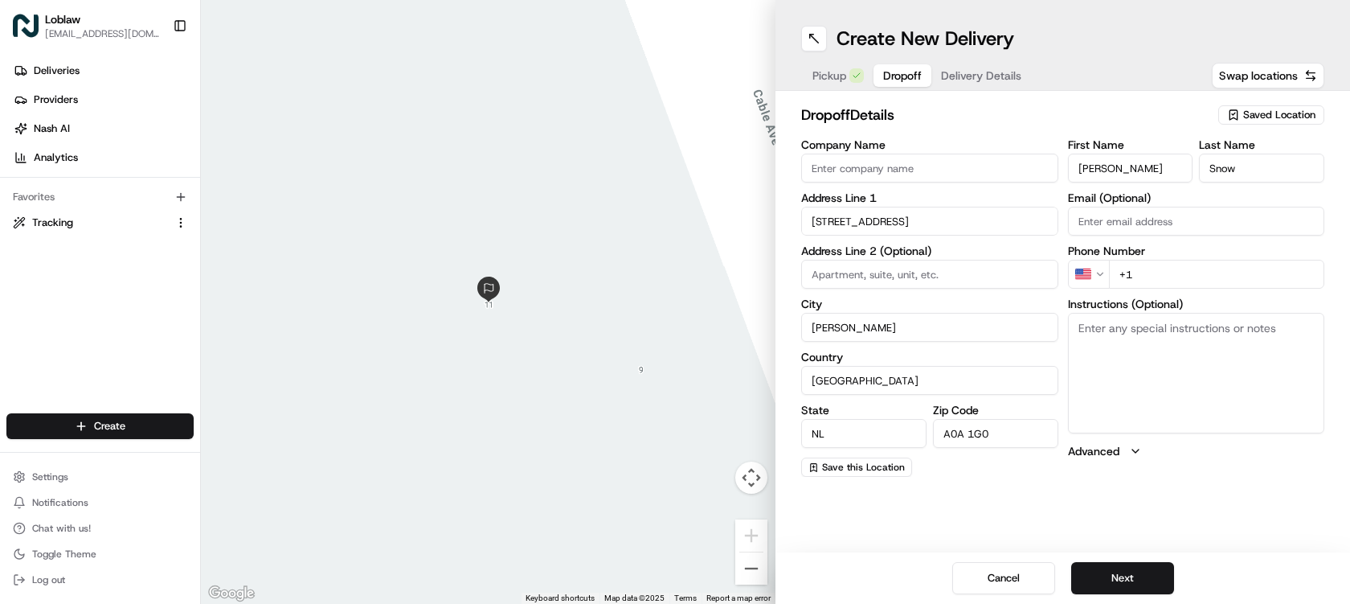
click at [1149, 350] on textarea "Instructions (Optional)" at bounding box center [1196, 373] width 257 height 121
paste textarea "Order for: [PERSON_NAME]. Give the order directly to the customer."
type textarea "Order for: [PERSON_NAME]. Give the order directly to the customer."
click at [1182, 275] on input "+1" at bounding box center [1217, 274] width 216 height 29
paste input "[PHONE_NUMBER]"
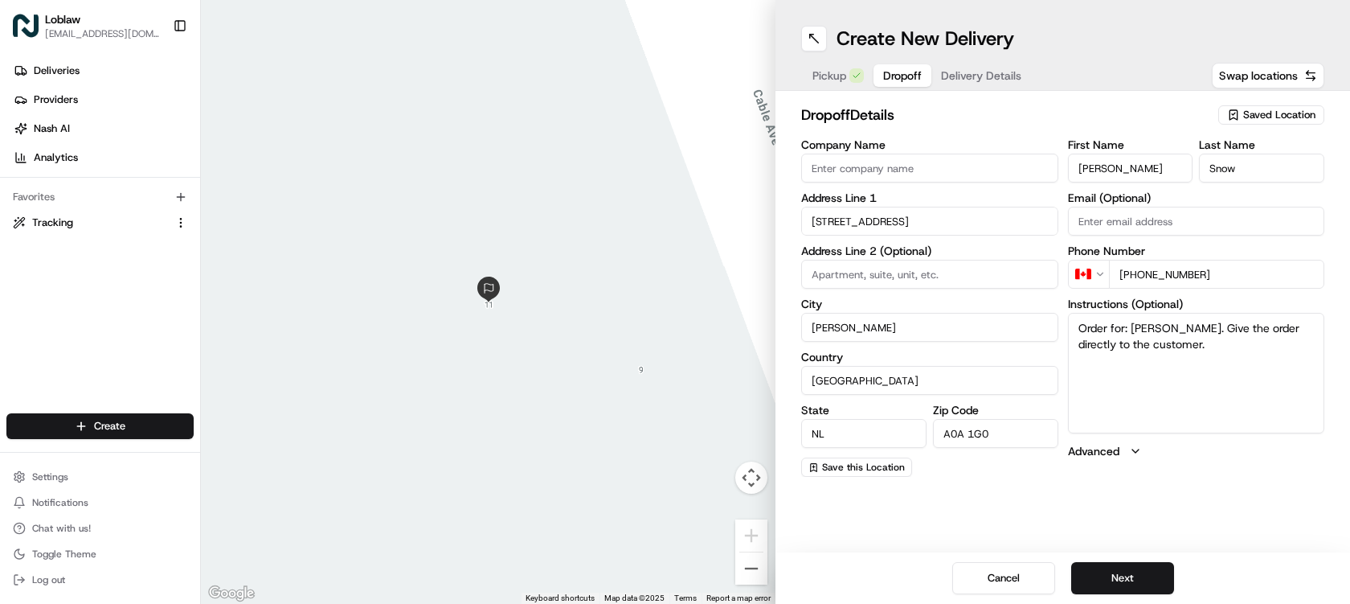
type input "[PHONE_NUMBER]"
click at [1156, 576] on button "Next" at bounding box center [1122, 578] width 103 height 32
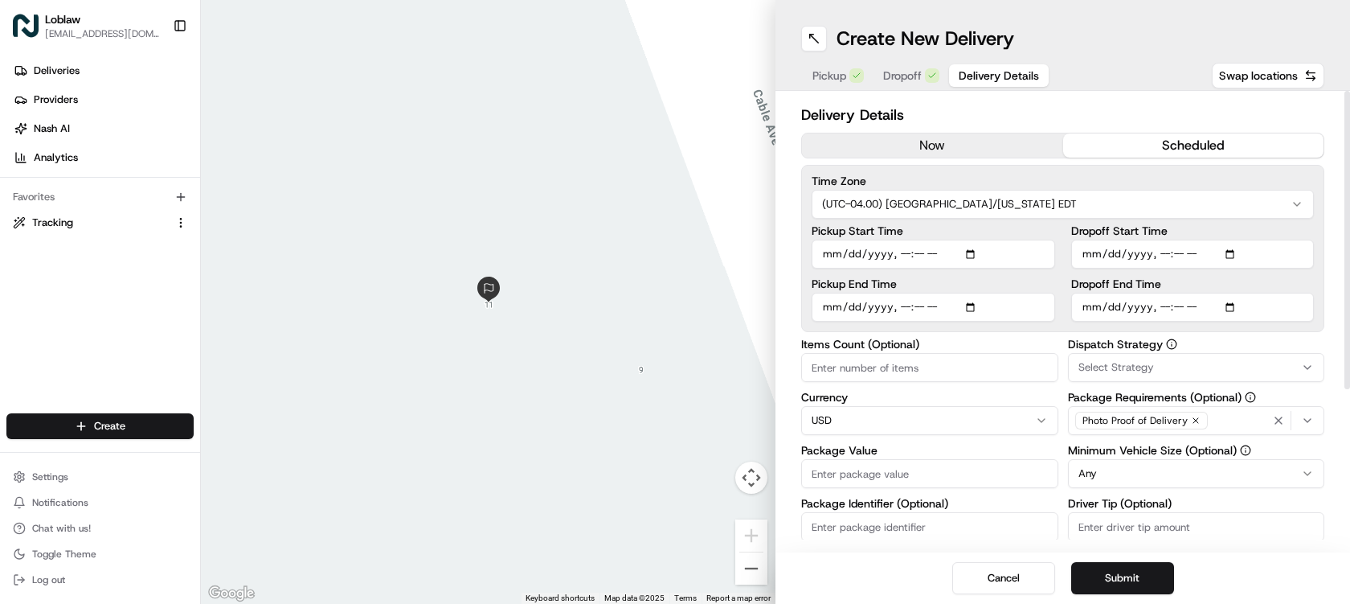
click at [1100, 145] on button "scheduled" at bounding box center [1193, 145] width 261 height 24
click at [950, 205] on html "Loblaw deliverysupport@pcexpress.ca Toggle Sidebar Deliveries Providers Nash AI…" at bounding box center [675, 302] width 1350 height 604
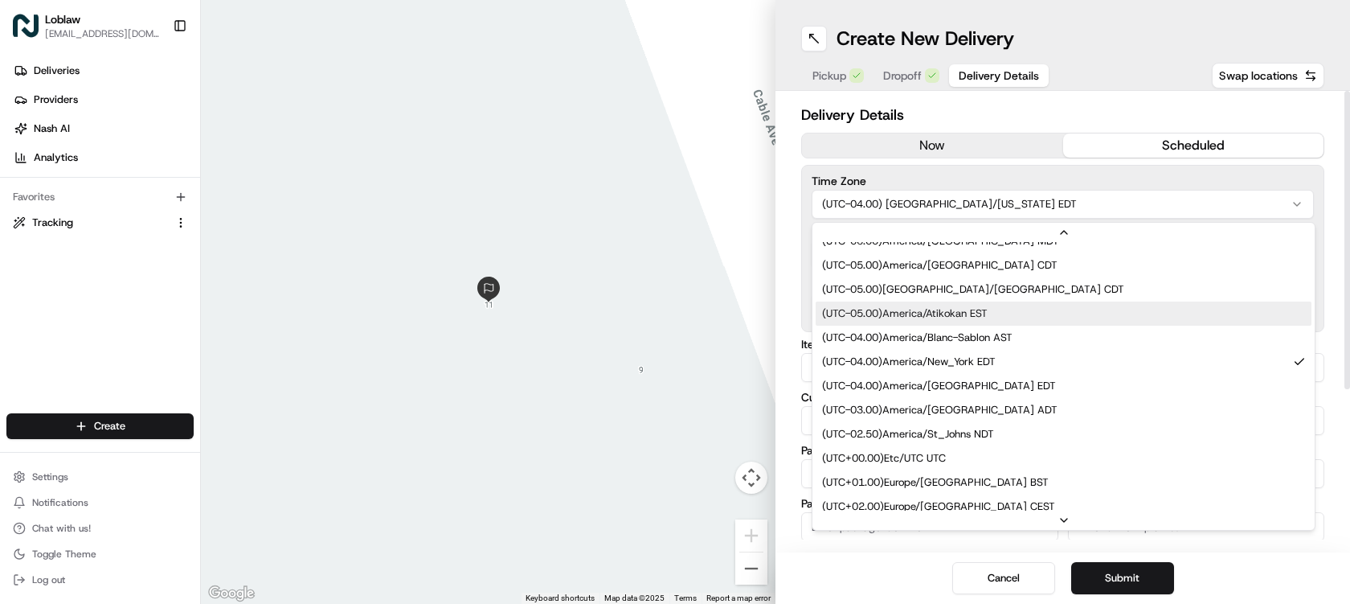
scroll to position [313, 0]
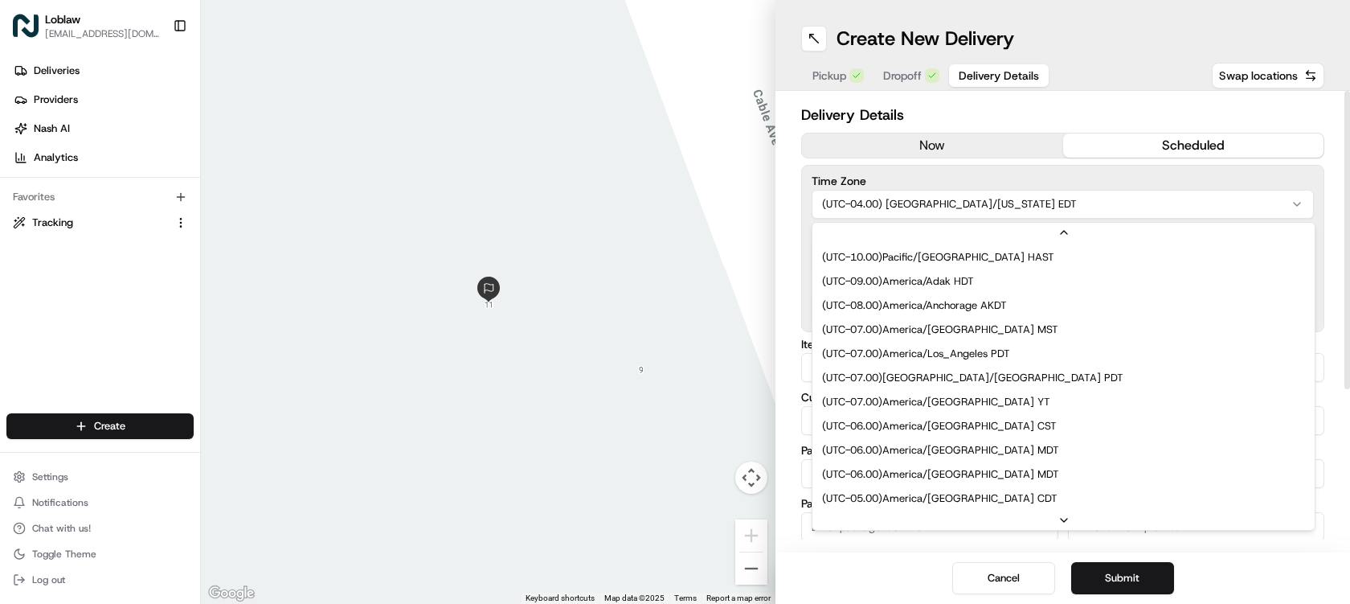
click at [1011, 208] on html "Loblaw deliverysupport@pcexpress.ca Toggle Sidebar Deliveries Providers Nash AI…" at bounding box center [675, 302] width 1350 height 604
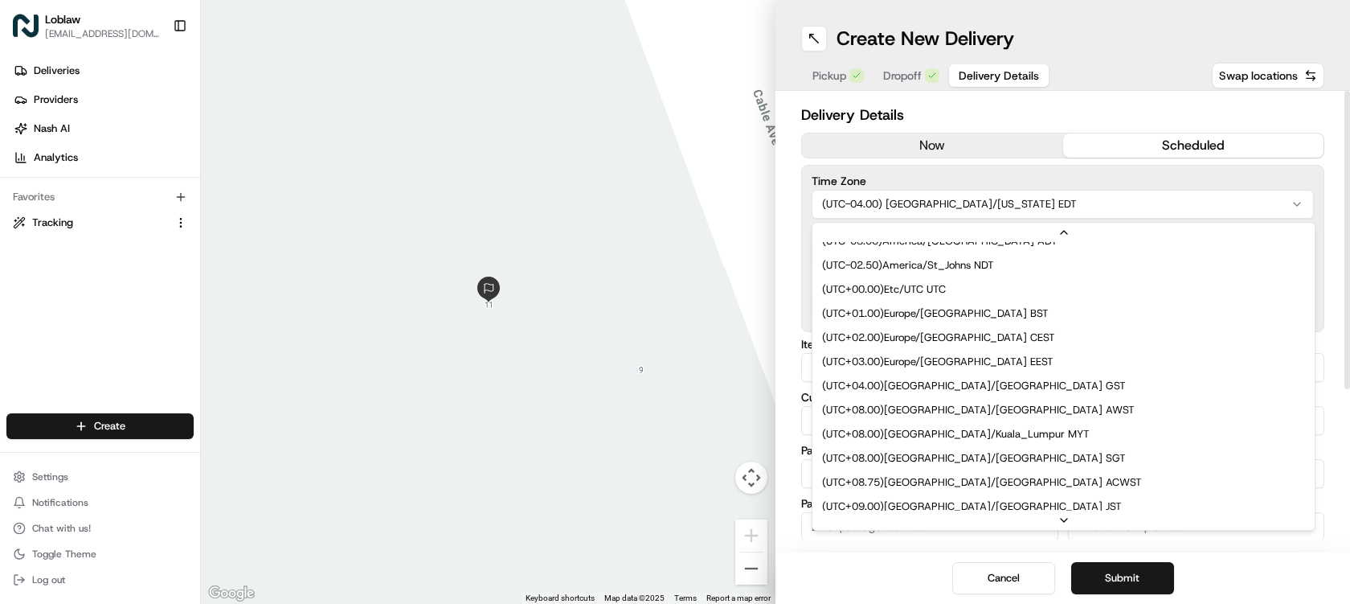
scroll to position [241, 0]
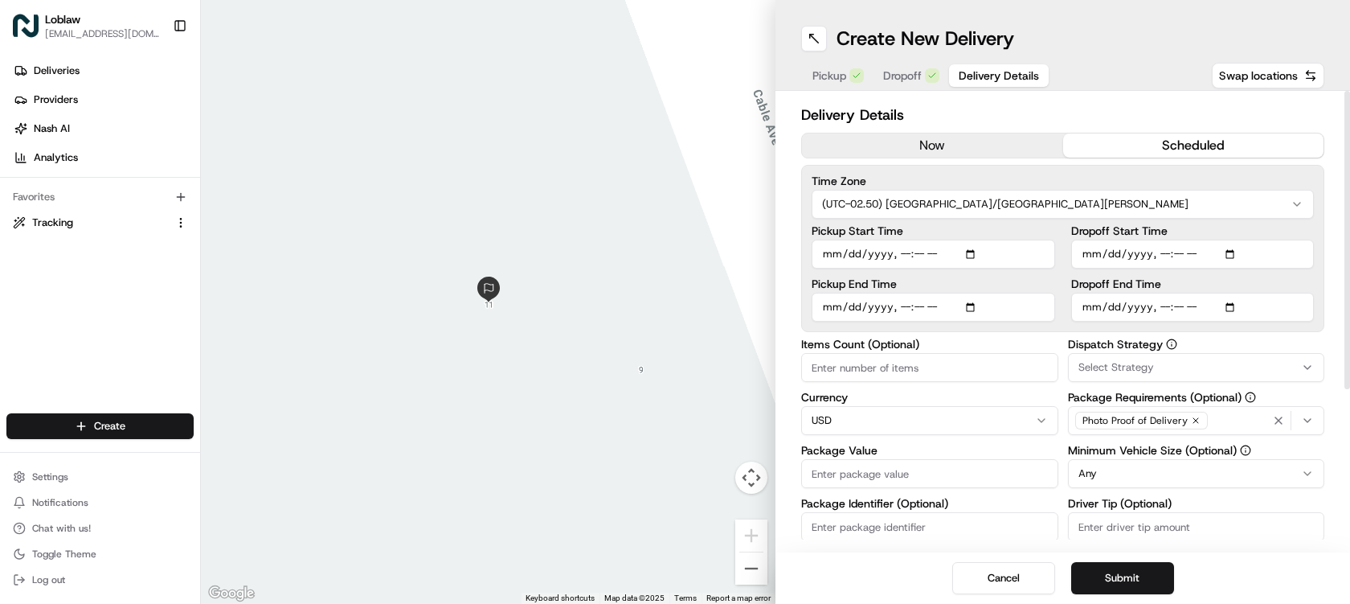
click at [975, 254] on input "Pickup Start Time" at bounding box center [934, 254] width 244 height 29
type input "2025-08-20T10:45"
click at [1236, 254] on input "Dropoff Start Time" at bounding box center [1193, 254] width 244 height 29
type input "2025-08-20T11:00"
click at [1211, 236] on label "Dropoff Start Time" at bounding box center [1193, 230] width 244 height 11
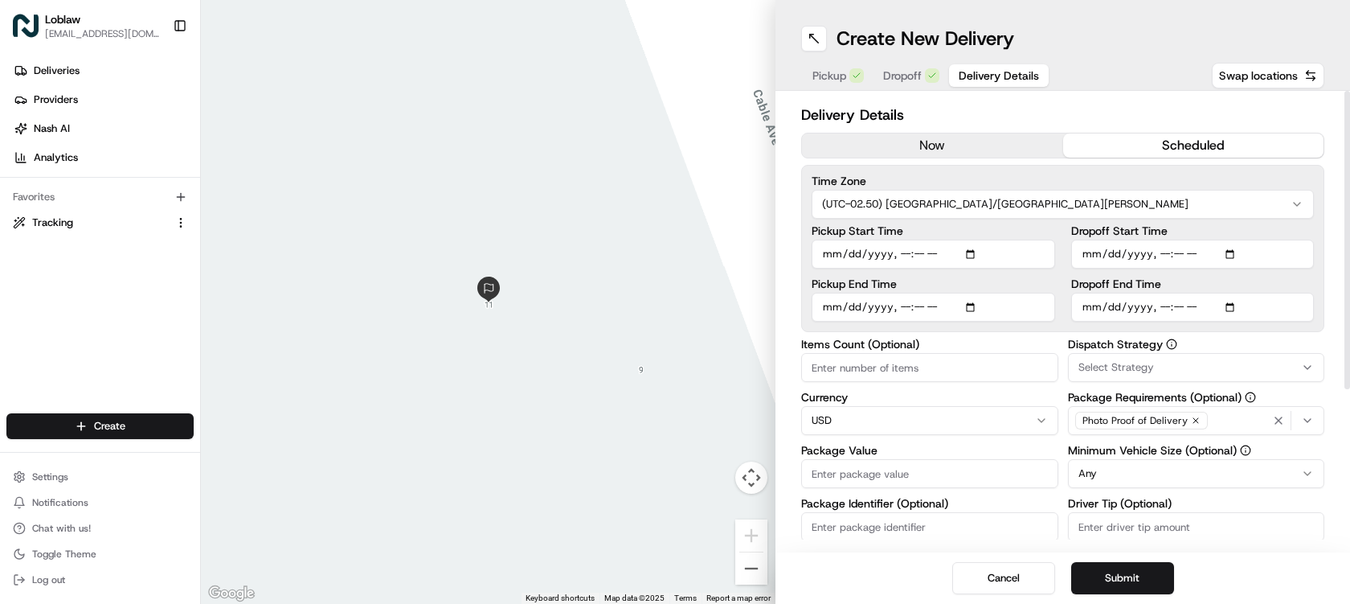
click at [1211, 240] on input "Dropoff Start Time" at bounding box center [1193, 254] width 244 height 29
click at [1235, 309] on input "Dropoff End Time" at bounding box center [1193, 307] width 244 height 29
type input "2025-08-20T12:00"
click at [1205, 278] on label "Dropoff End Time" at bounding box center [1193, 283] width 244 height 11
click at [1205, 293] on input "Dropoff End Time" at bounding box center [1193, 307] width 244 height 29
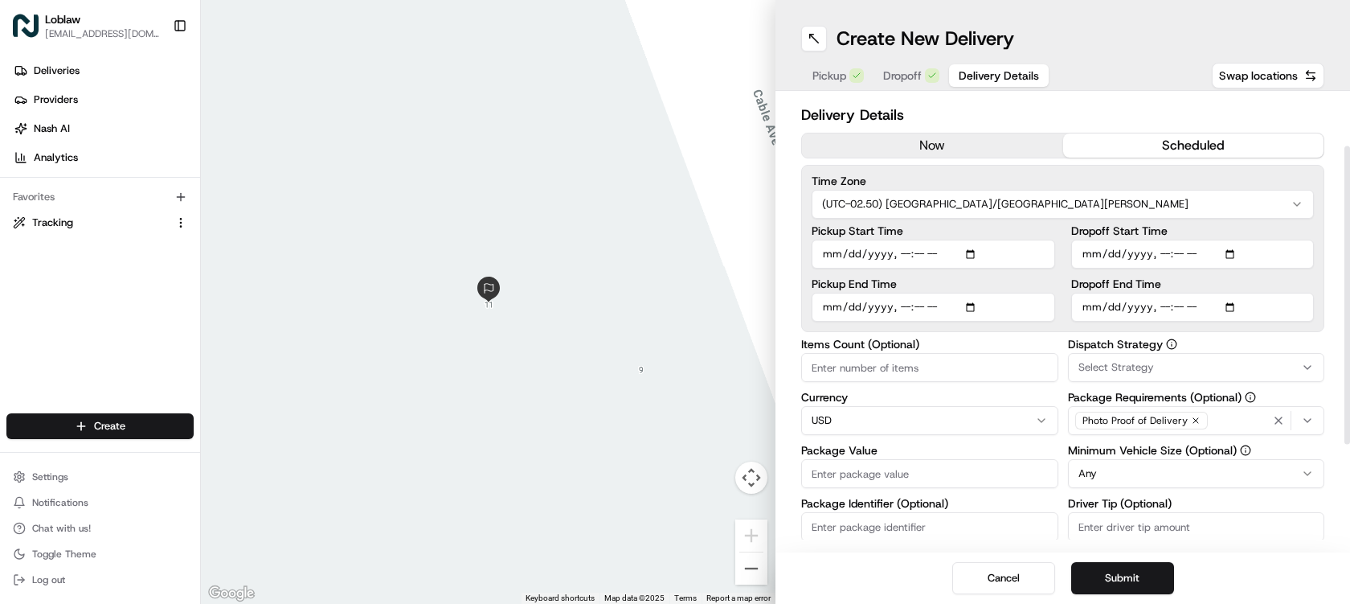
scroll to position [80, 0]
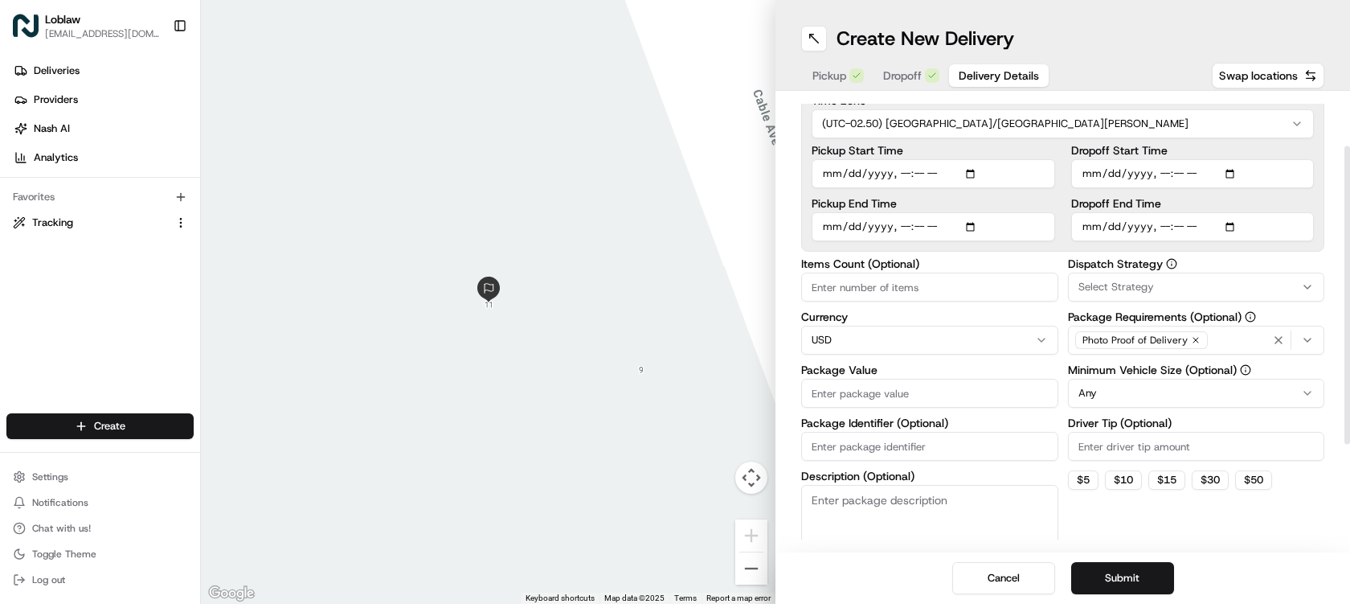
click at [943, 283] on input "Items Count (Optional)" at bounding box center [929, 286] width 257 height 29
type input "42"
click at [935, 330] on html "Loblaw deliverysupport@pcexpress.ca Toggle Sidebar Deliveries Providers Nash AI…" at bounding box center [675, 302] width 1350 height 604
click at [881, 391] on input "Package Value" at bounding box center [929, 393] width 257 height 29
type input "90"
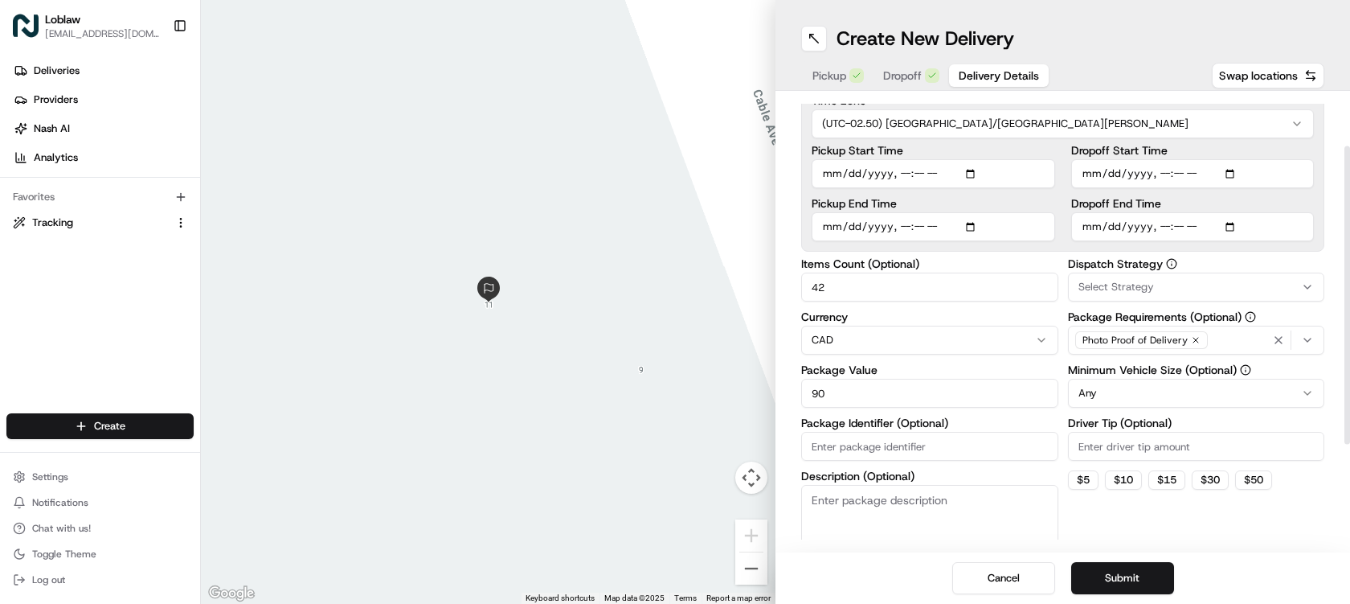
paste input "531900012818167"
type input "531900012818167-2"
paste textarea "531900012818167"
type textarea "531900012818167-2"
click at [1161, 283] on div "Select Strategy" at bounding box center [1196, 287] width 249 height 14
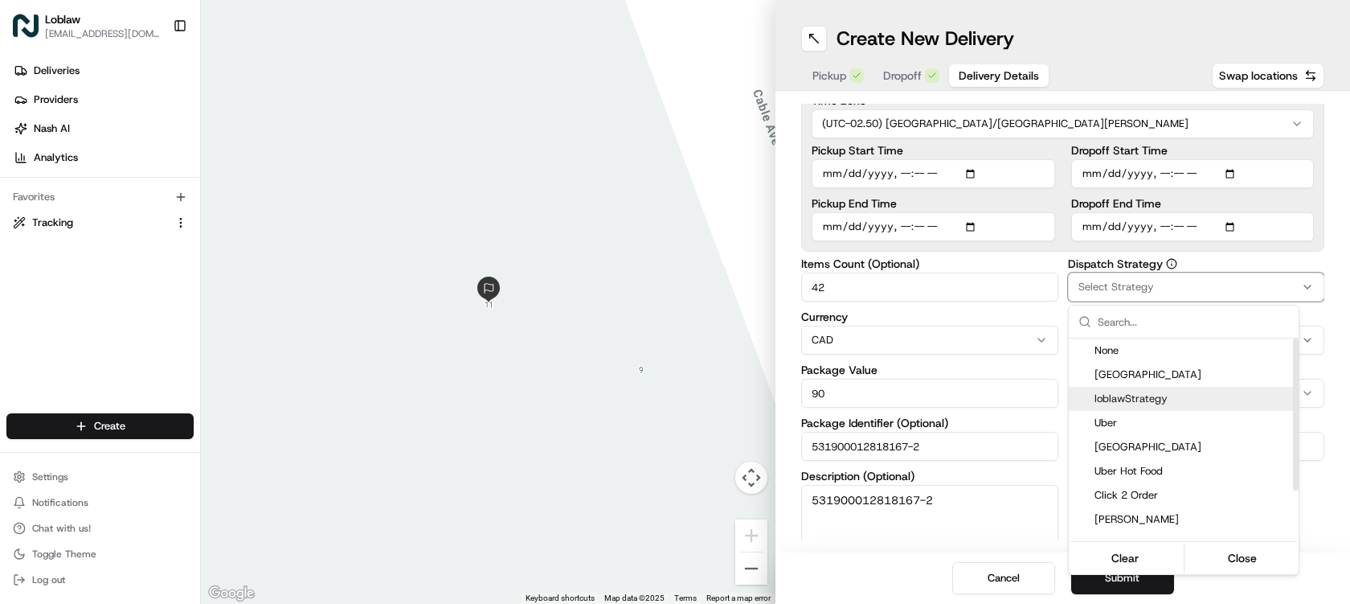
click at [1156, 393] on span "loblawStrategy" at bounding box center [1194, 398] width 198 height 14
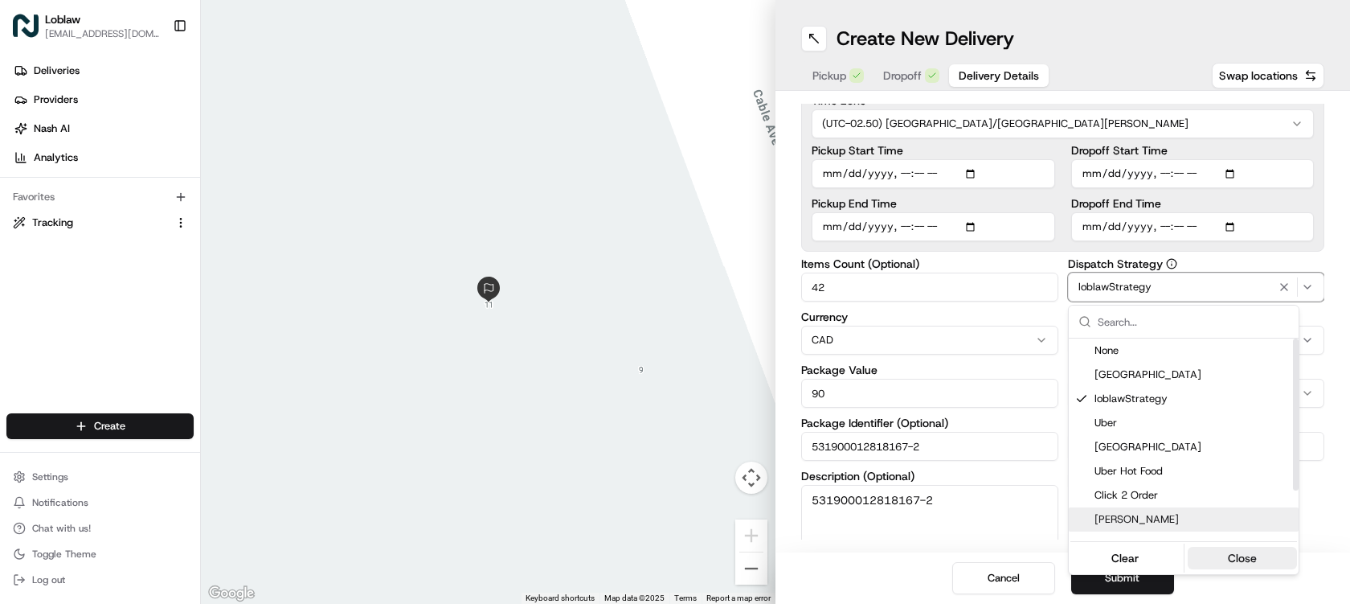
click at [1256, 558] on button "Close" at bounding box center [1243, 558] width 110 height 23
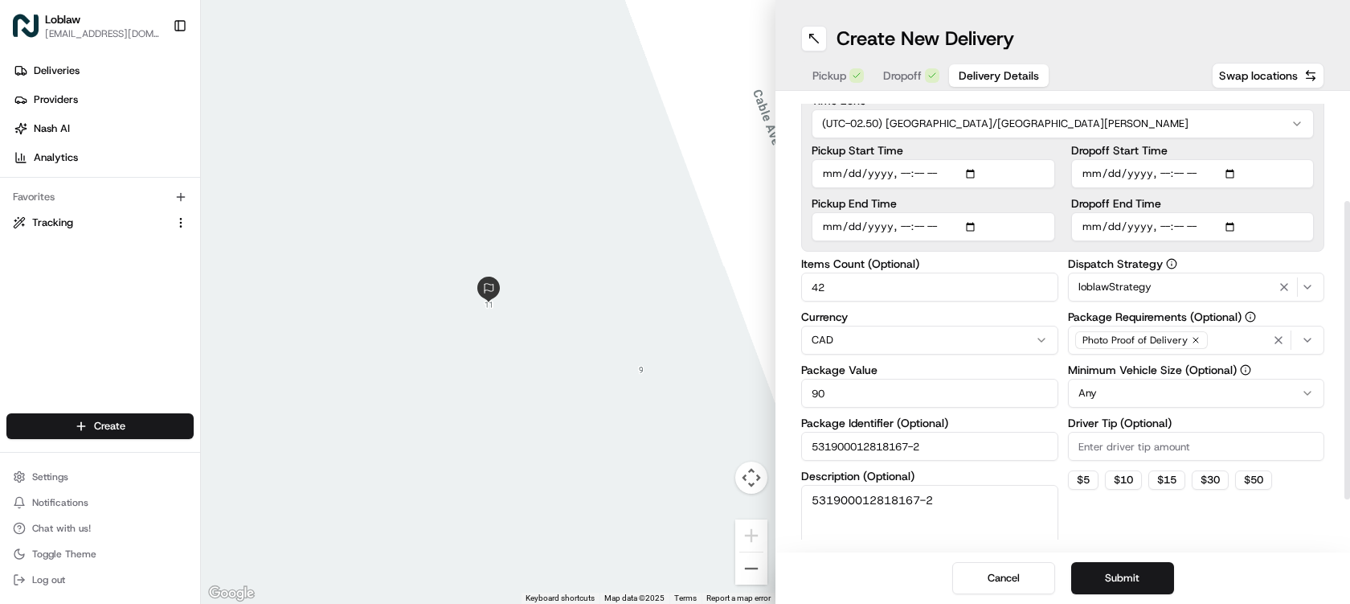
scroll to position [161, 0]
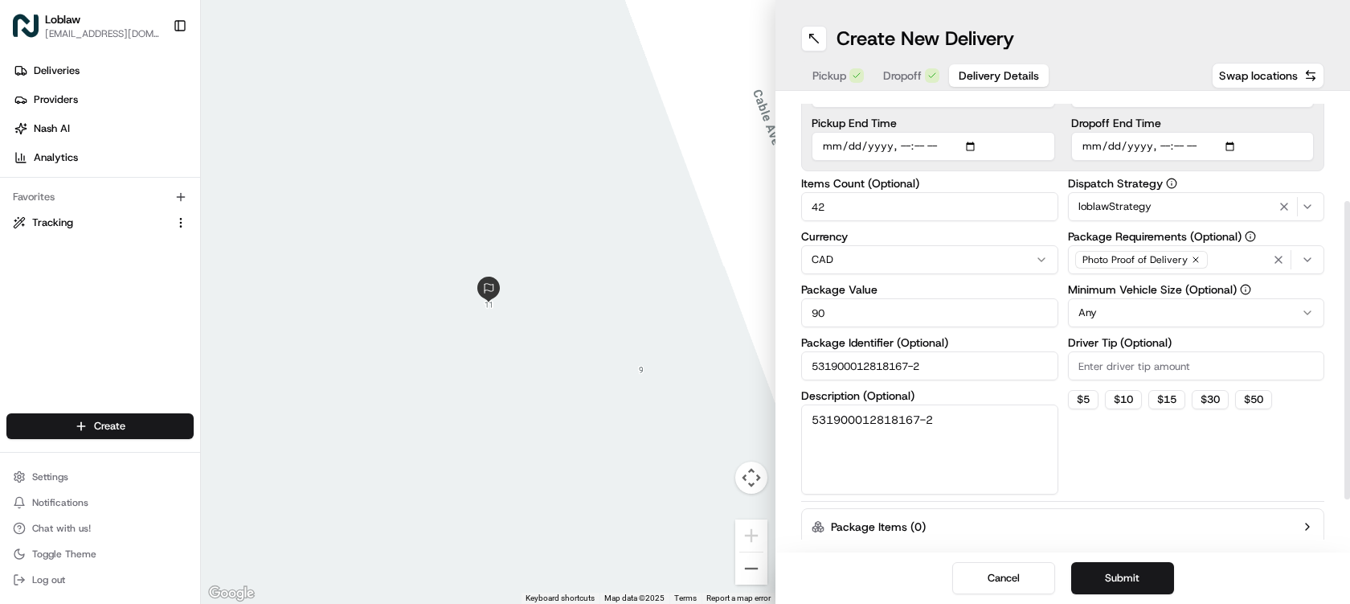
click at [1128, 370] on input "Driver Tip (Optional)" at bounding box center [1196, 365] width 257 height 29
type input "0"
click at [1144, 576] on button "Submit" at bounding box center [1122, 578] width 103 height 32
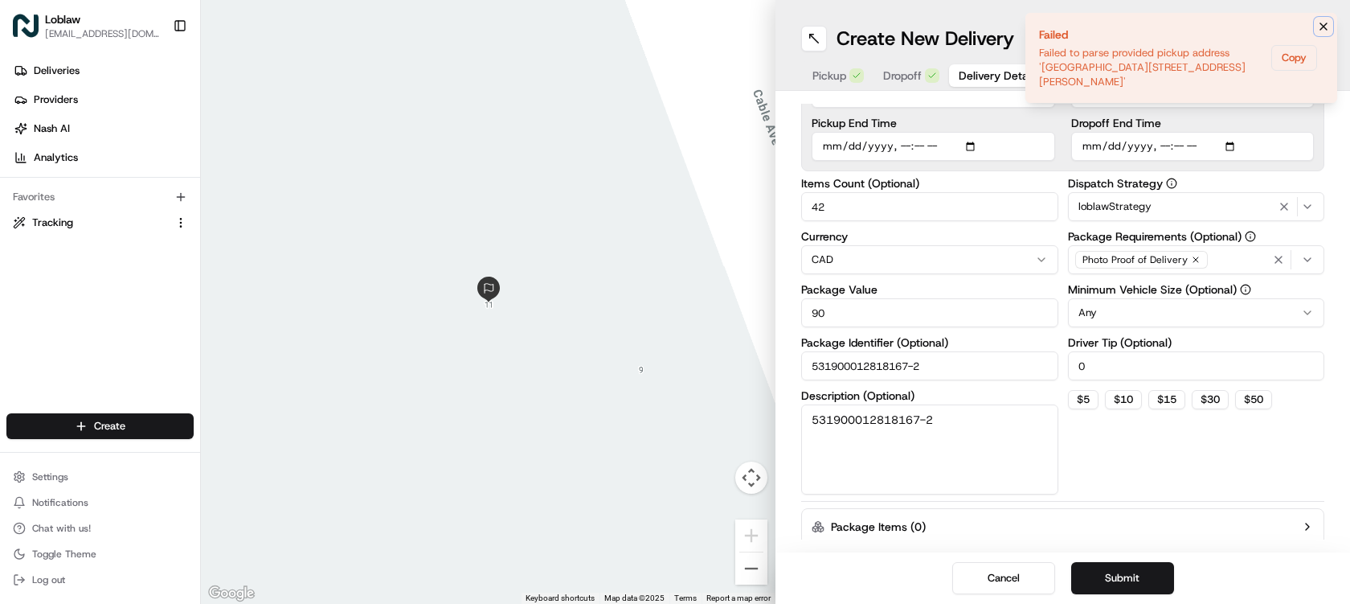
click at [1326, 23] on icon "Notifications (F8)" at bounding box center [1323, 26] width 13 height 13
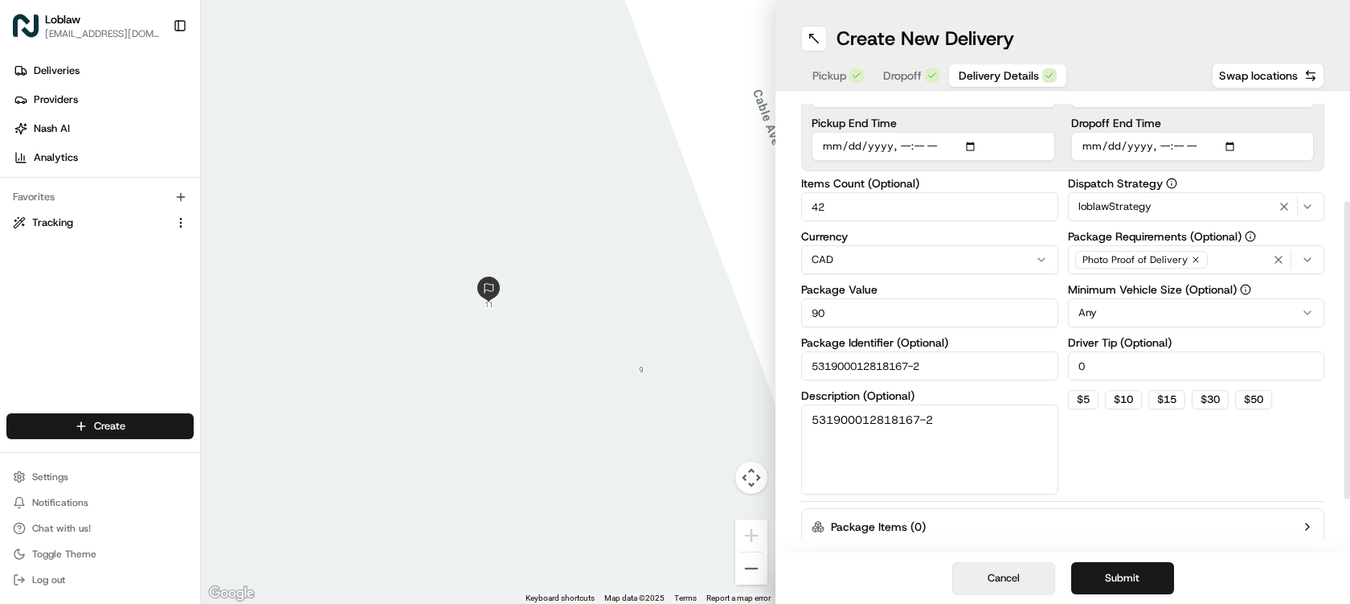
click at [1025, 581] on button "Cancel" at bounding box center [1003, 578] width 103 height 32
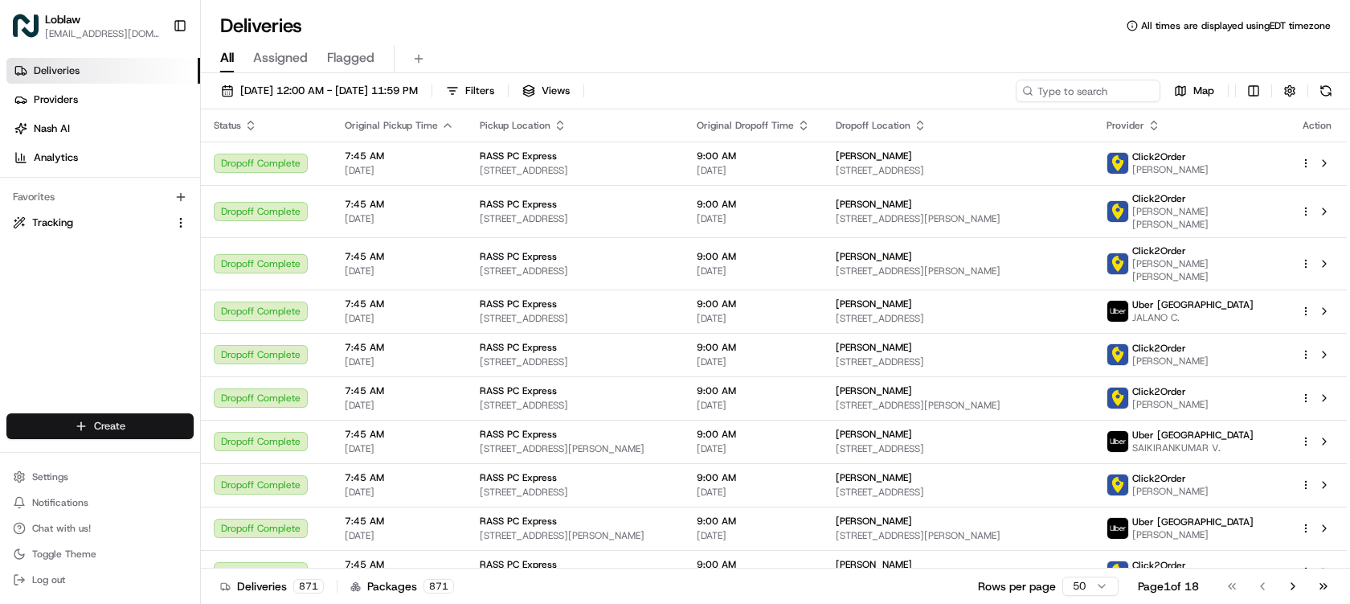
click at [113, 432] on html "Loblaw deliverysupport@pcexpress.ca Toggle Sidebar Deliveries Providers Nash AI…" at bounding box center [675, 302] width 1350 height 604
click at [277, 454] on link "Delivery" at bounding box center [290, 455] width 179 height 29
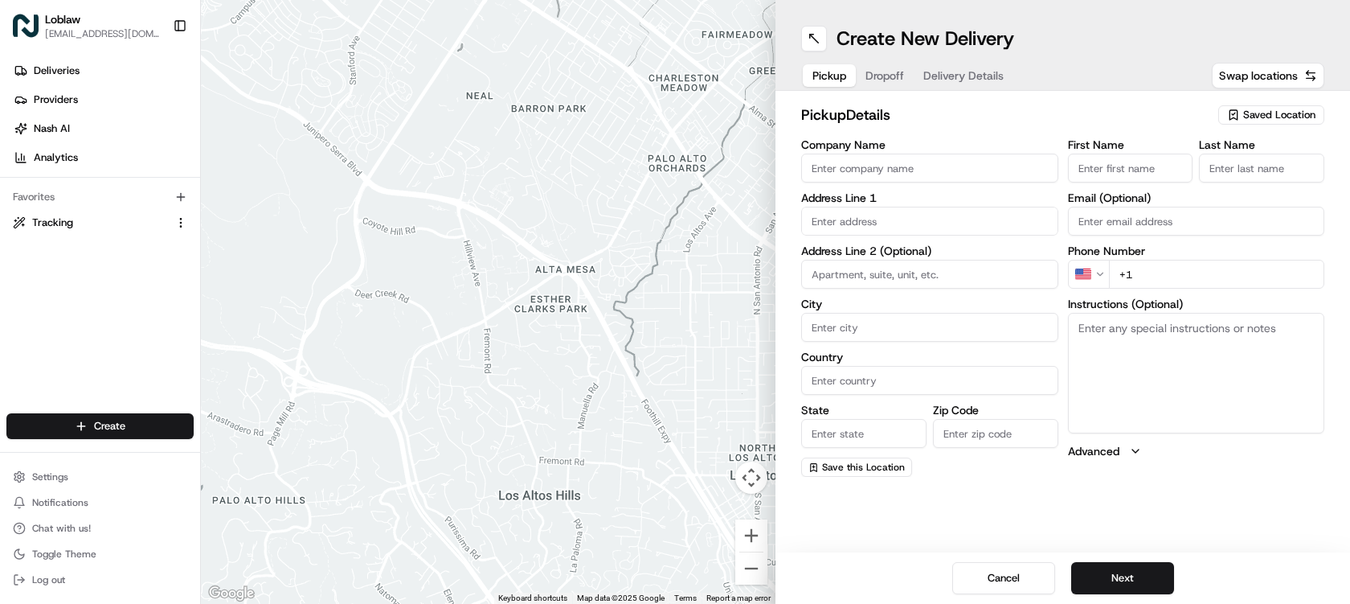
click at [911, 169] on input "Company Name" at bounding box center [929, 168] width 257 height 29
type input "DOM0906"
click at [1170, 173] on input "First Name" at bounding box center [1130, 168] width 125 height 29
type input "Store"
drag, startPoint x: 1258, startPoint y: 169, endPoint x: 1255, endPoint y: 178, distance: 10.2
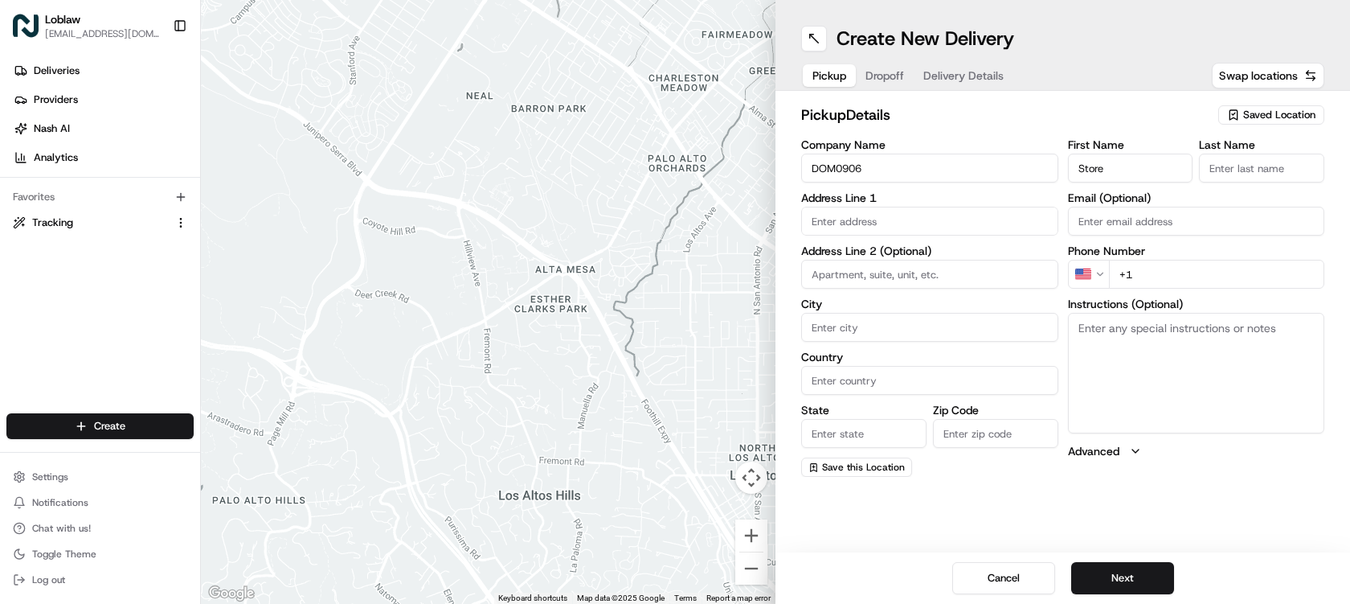
click at [1258, 169] on input "Last Name" at bounding box center [1261, 168] width 125 height 29
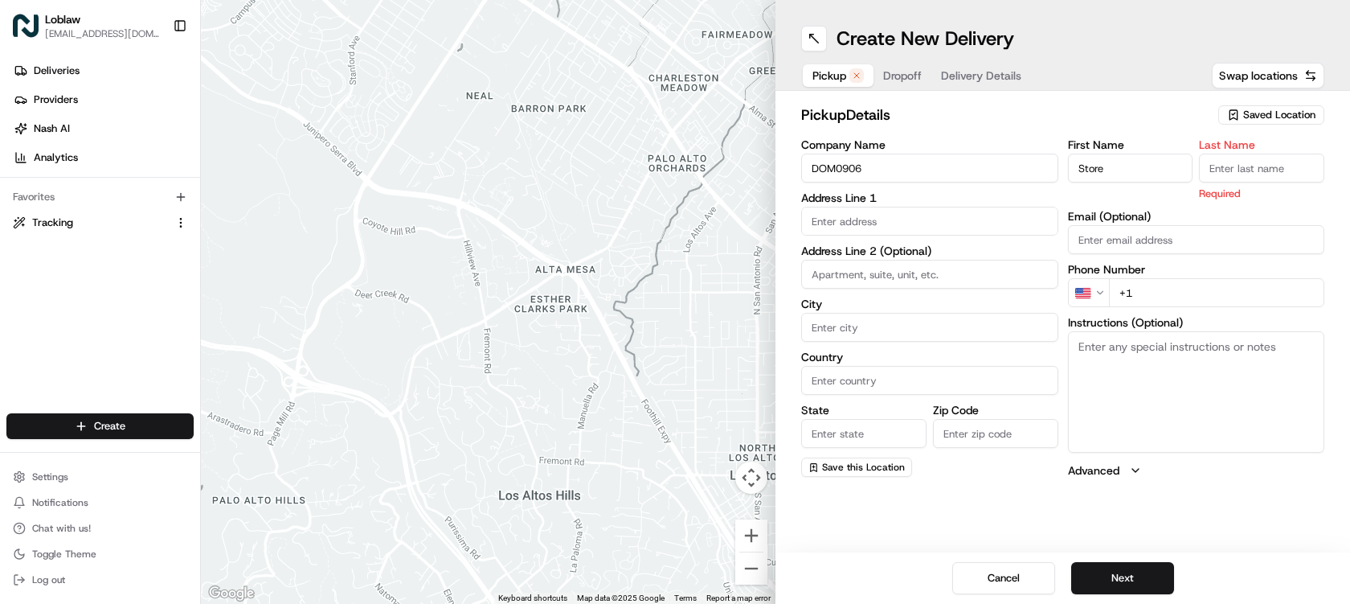
type input "Manager"
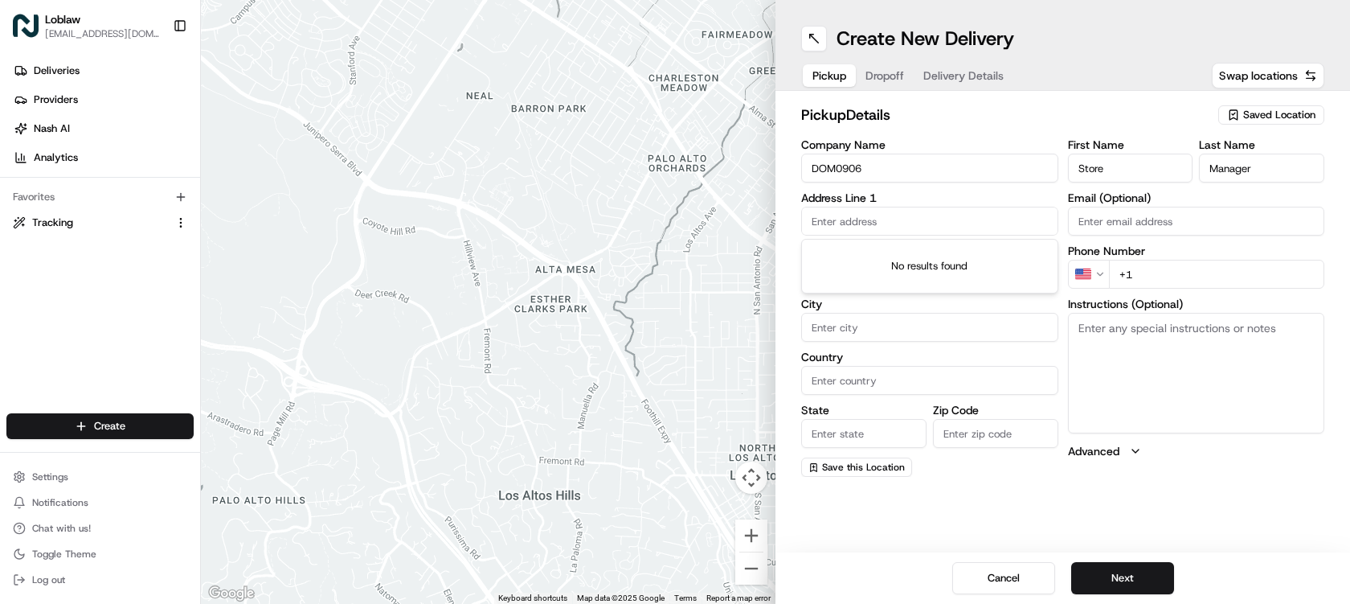
click at [930, 221] on input "text" at bounding box center [929, 221] width 257 height 29
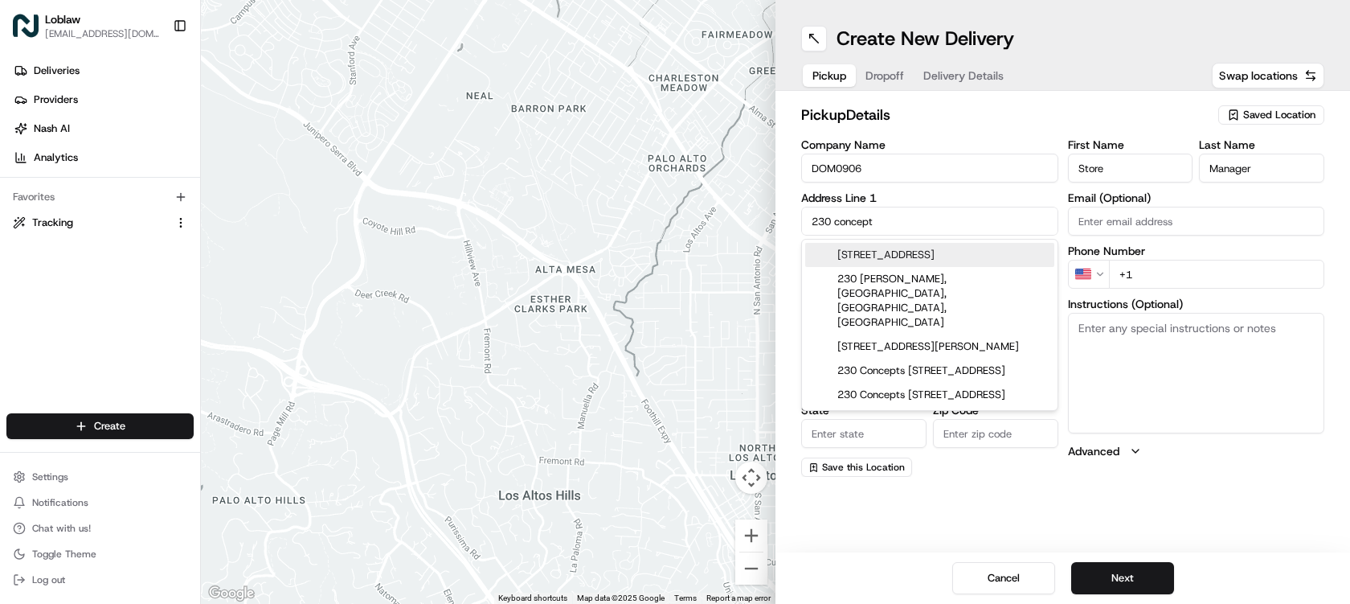
click at [933, 256] on div "[STREET_ADDRESS]" at bounding box center [929, 255] width 249 height 24
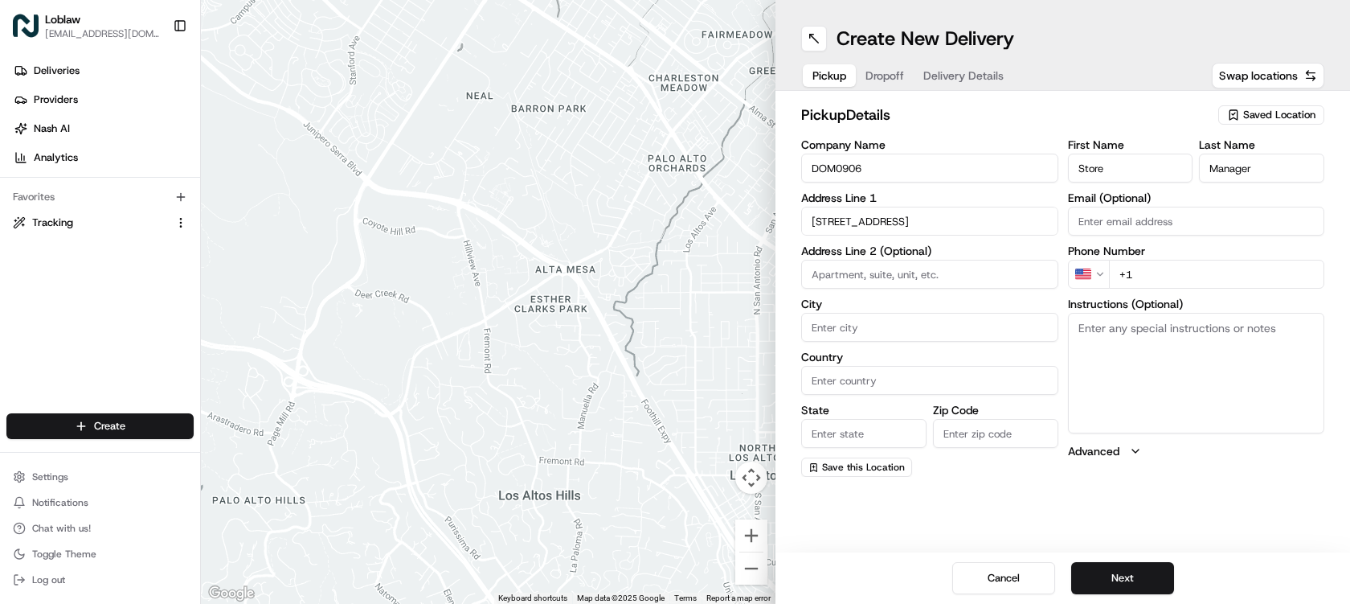
type input "[STREET_ADDRESS]"
type input "Conception [GEOGRAPHIC_DATA]"
type input "[GEOGRAPHIC_DATA]"
type input "NL"
type input "A1W 5J8"
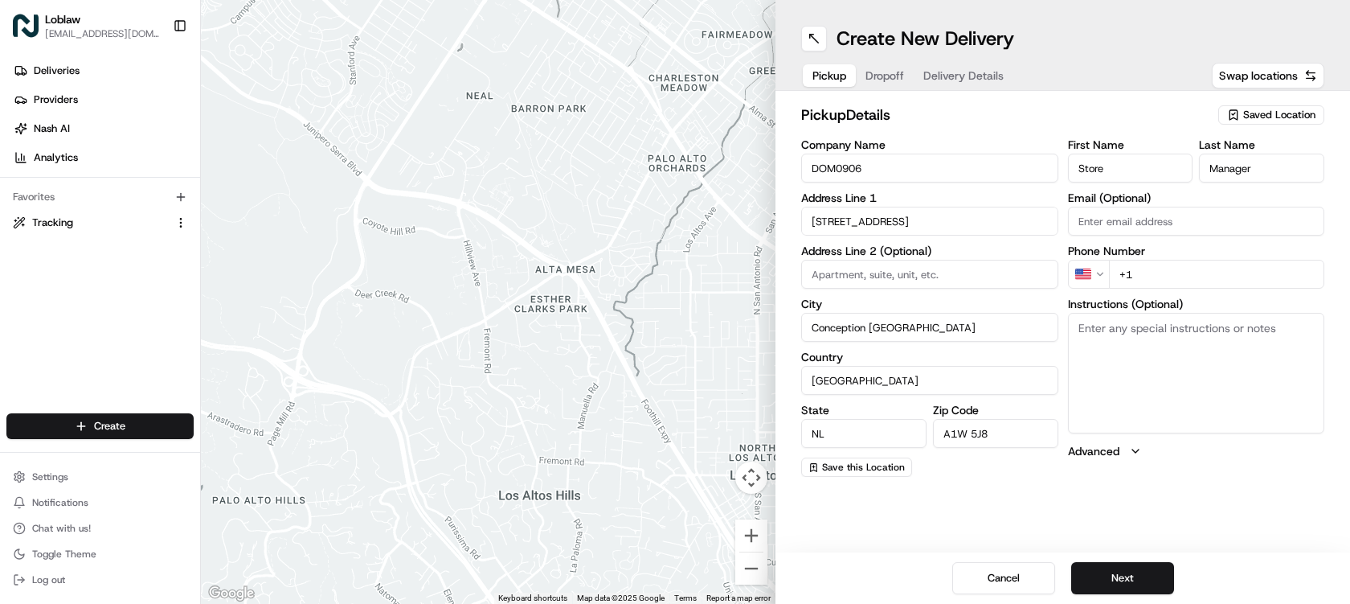
type input "[STREET_ADDRESS]"
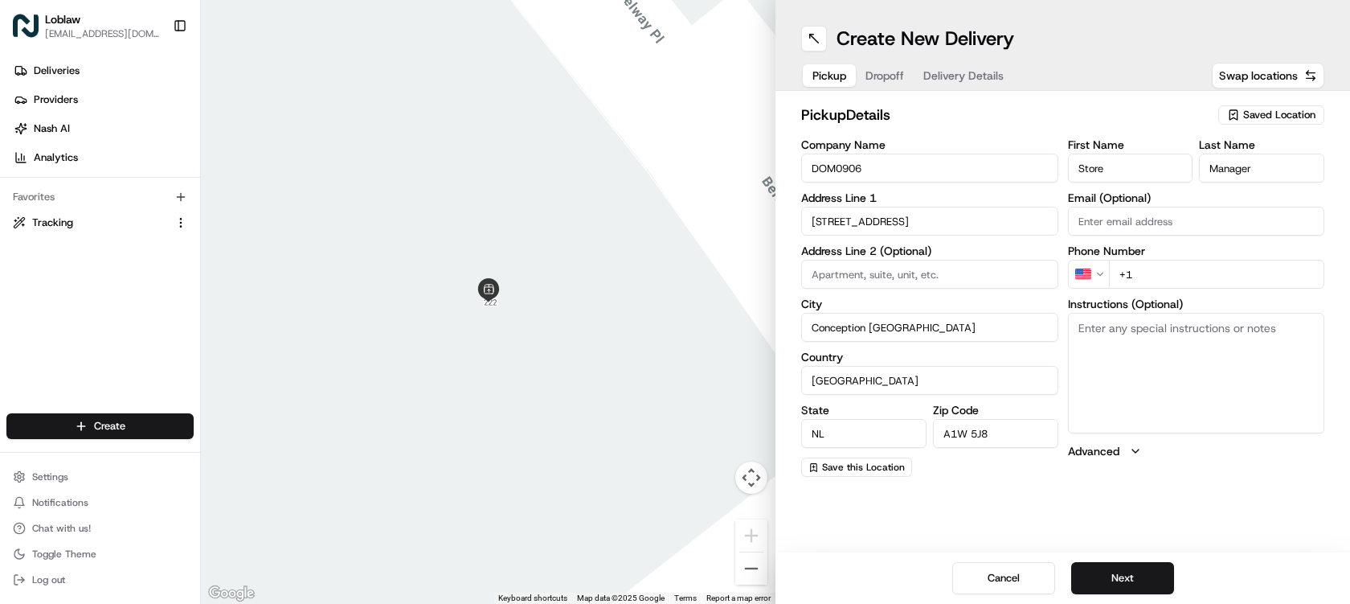
click at [1162, 273] on input "+1" at bounding box center [1217, 274] width 216 height 29
paste input "[PHONE_NUMBER]"
type input "[PHONE_NUMBER]"
click at [1144, 588] on button "Next" at bounding box center [1122, 578] width 103 height 32
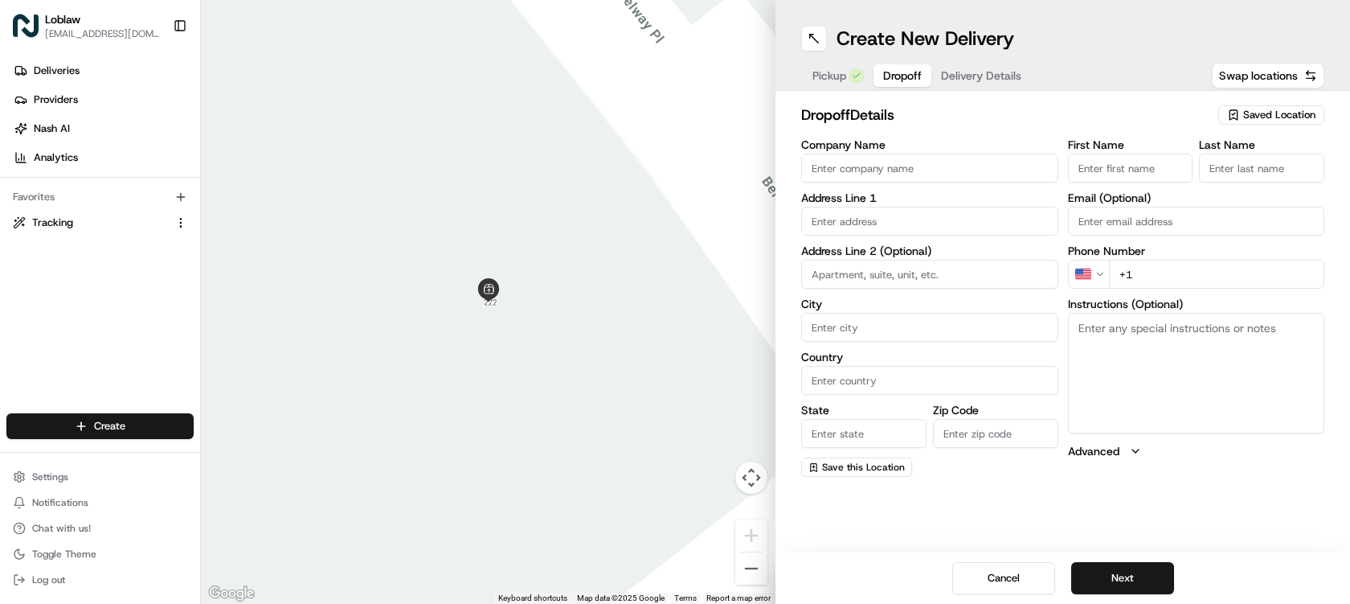
click at [895, 227] on input "text" at bounding box center [929, 221] width 257 height 29
paste input "11 Cable Ave"
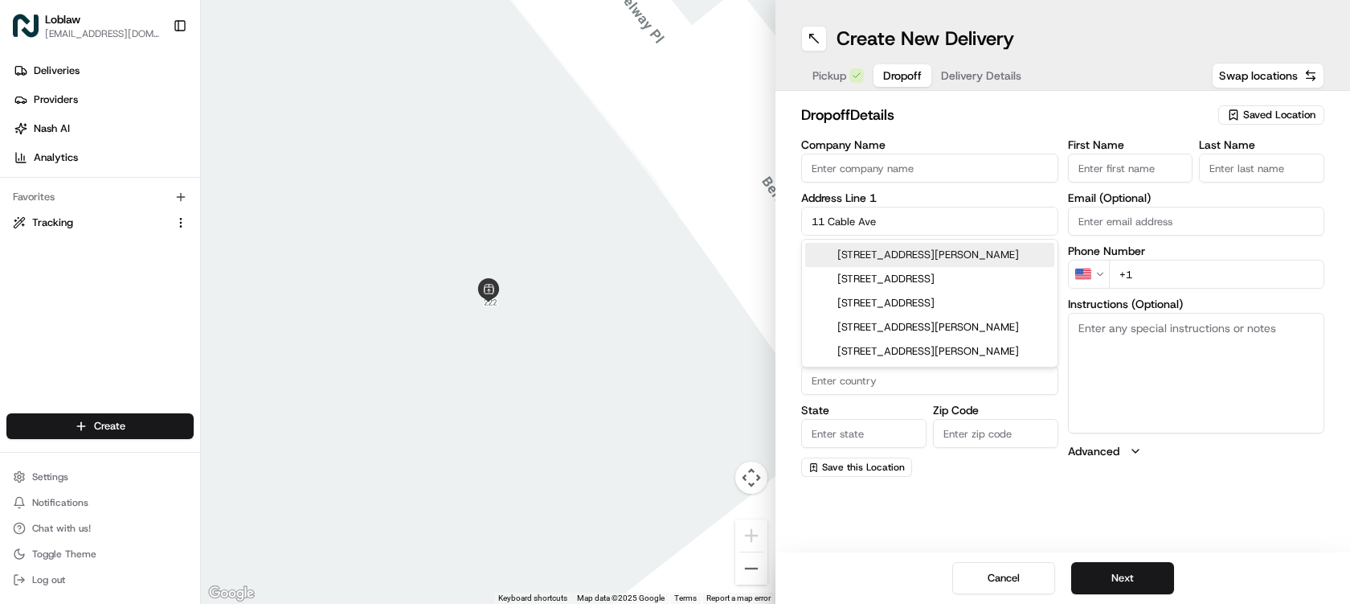
click at [934, 246] on div "[STREET_ADDRESS][PERSON_NAME]" at bounding box center [929, 255] width 249 height 24
type input "[STREET_ADDRESS][PERSON_NAME]"
type input "[PERSON_NAME]"
type input "[GEOGRAPHIC_DATA]"
type input "NL"
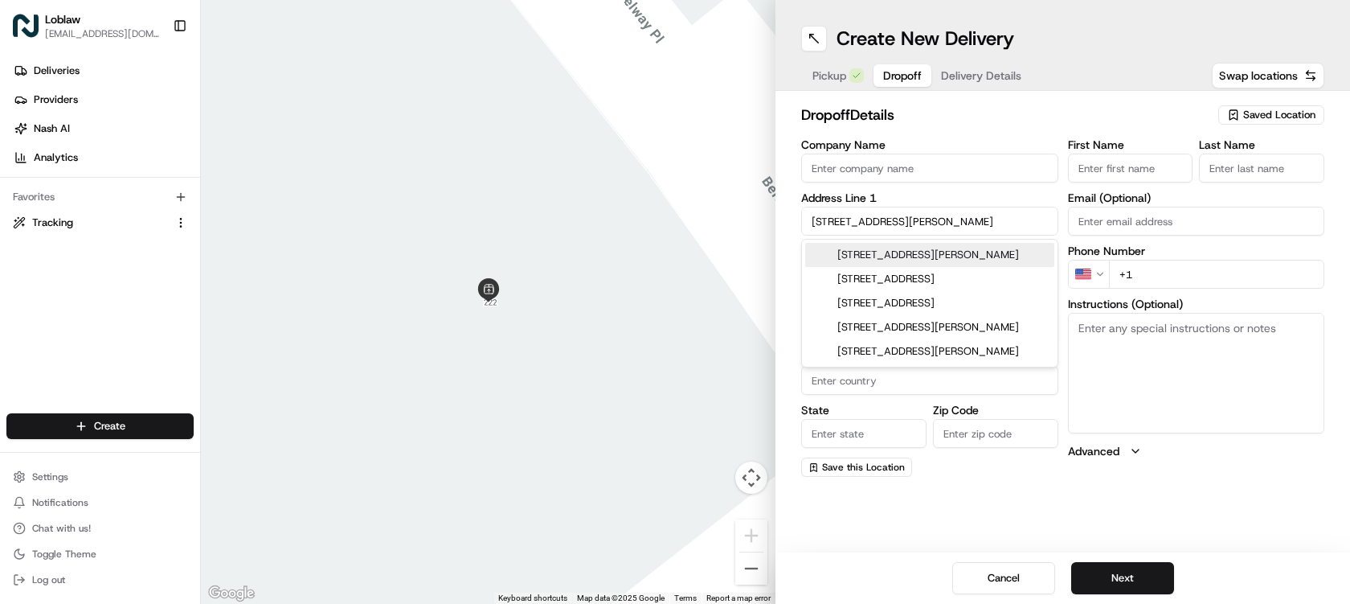
type input "A0A 1G0"
type input "[STREET_ADDRESS]"
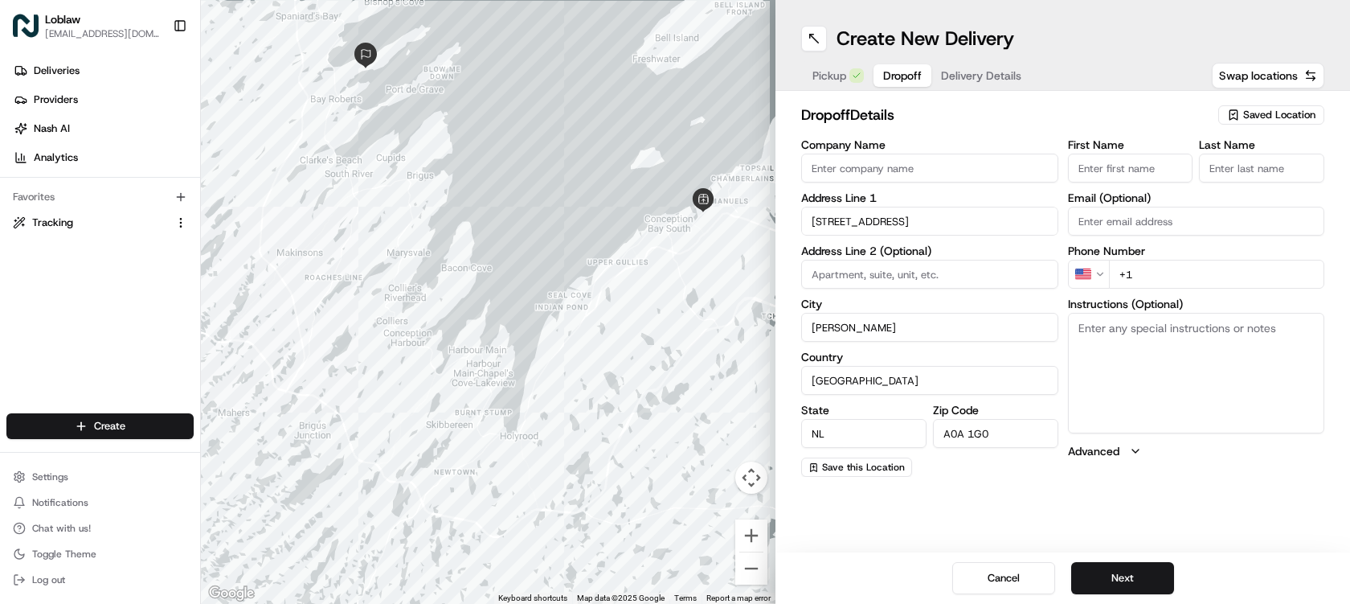
click at [833, 83] on span "Pickup" at bounding box center [830, 76] width 34 height 16
click at [1029, 427] on input "A1W 5J8" at bounding box center [995, 433] width 125 height 29
paste input "A0A 1G0"
click at [1003, 433] on input "A1W A0A 1G0" at bounding box center [995, 433] width 125 height 29
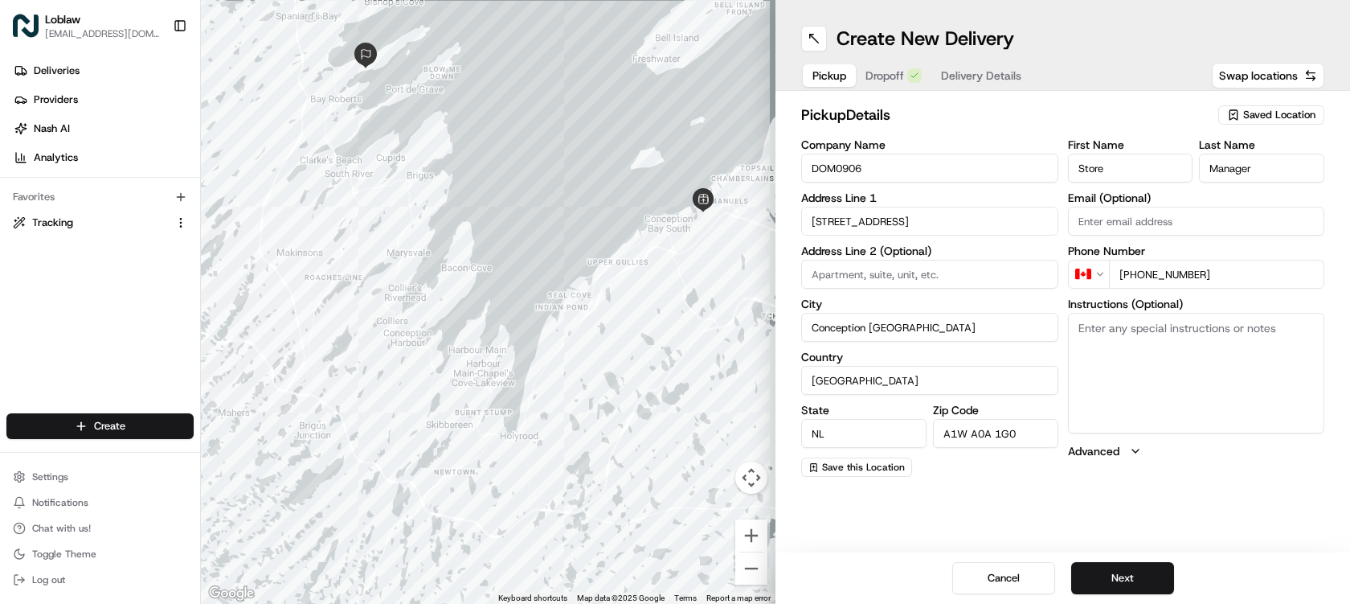
click at [1003, 433] on input "A1W A0A 1G0" at bounding box center [995, 433] width 125 height 29
paste input
type input "A0A 1G0"
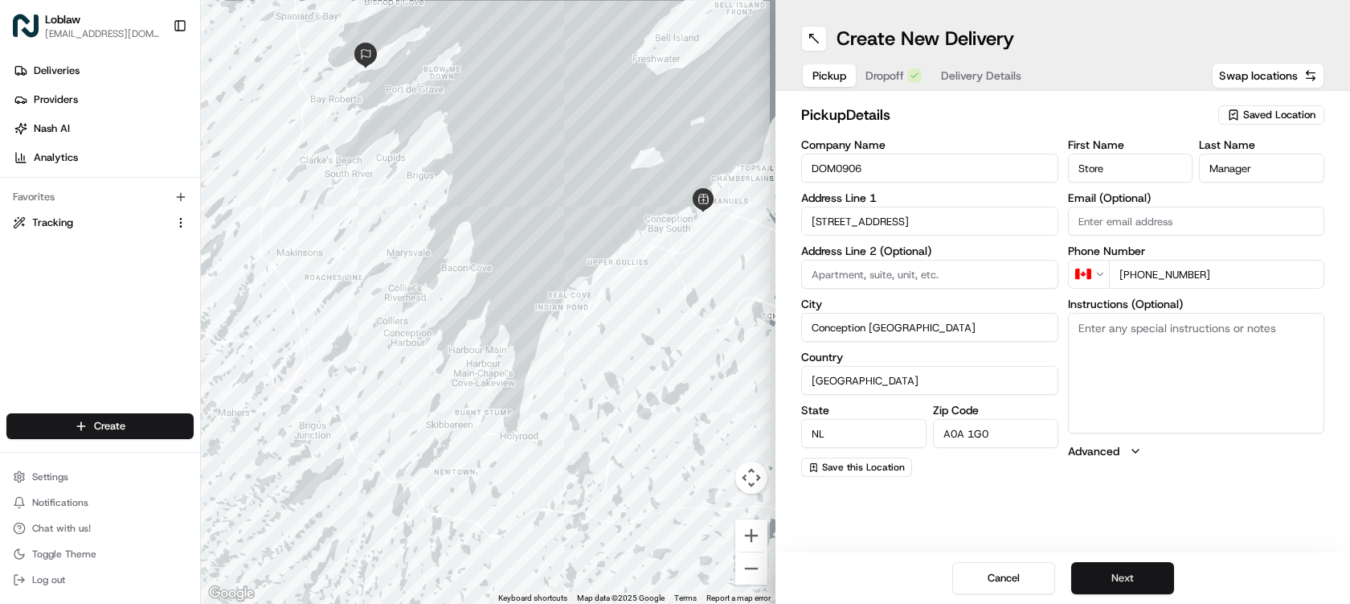
click at [1137, 573] on button "Next" at bounding box center [1122, 578] width 103 height 32
click at [1134, 579] on button "Next" at bounding box center [1122, 578] width 103 height 32
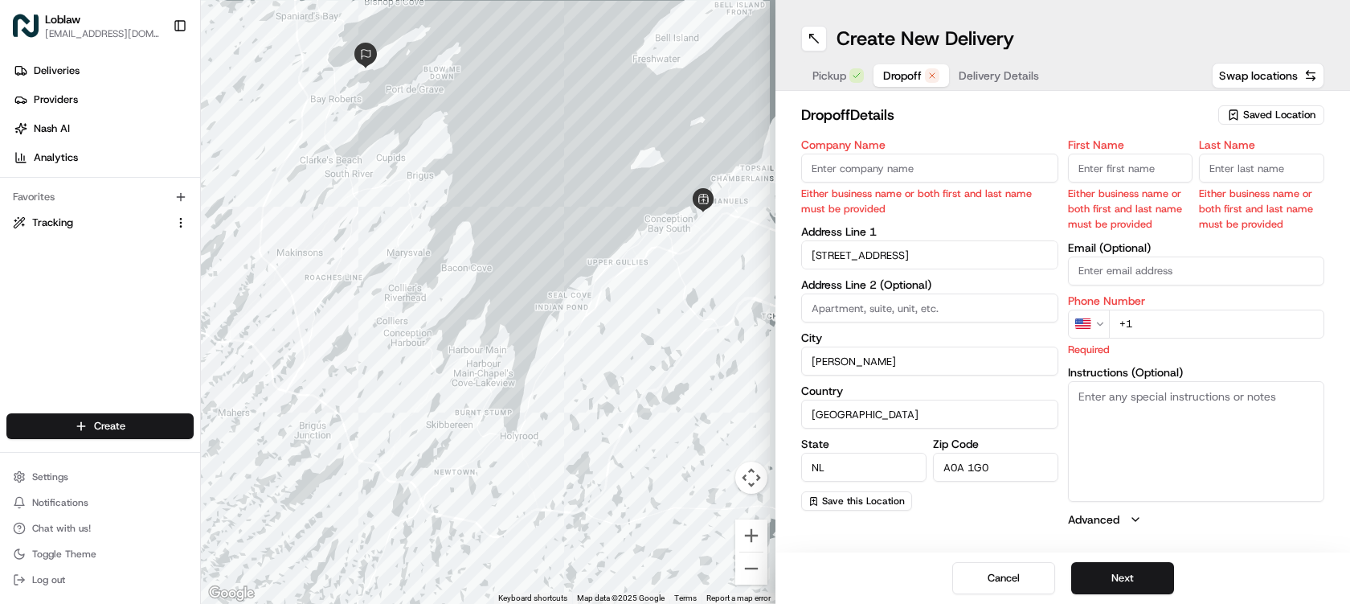
click at [922, 162] on input "Company Name" at bounding box center [929, 168] width 257 height 29
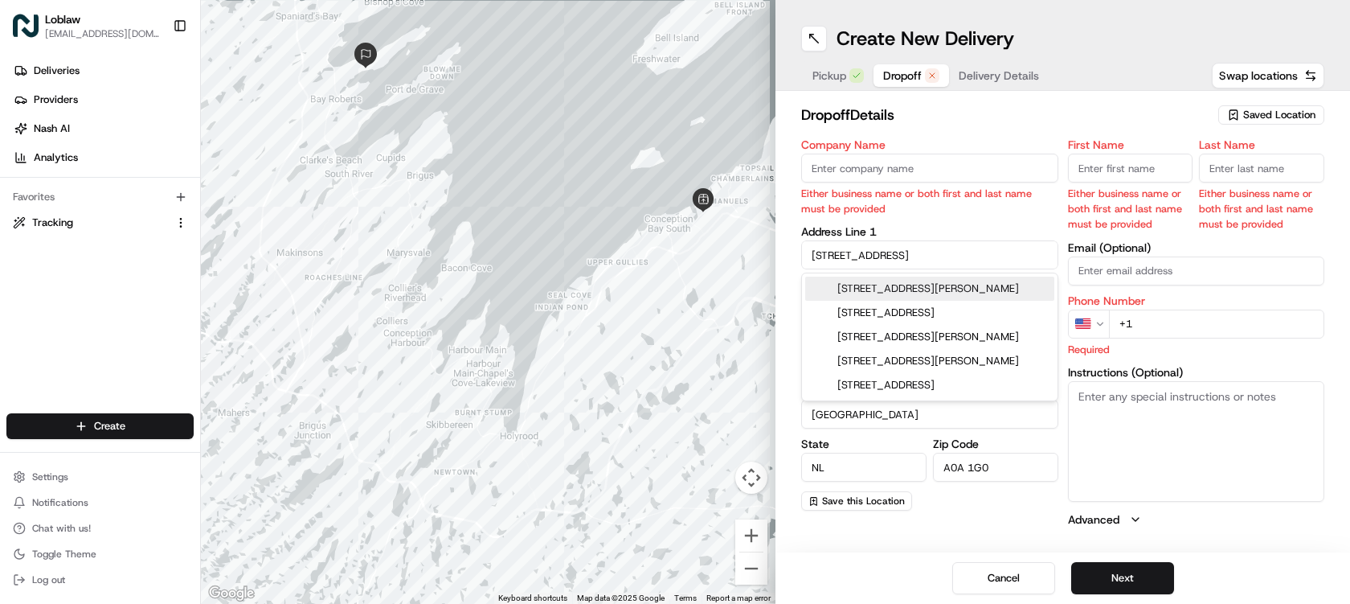
drag, startPoint x: 907, startPoint y: 254, endPoint x: 782, endPoint y: 238, distance: 125.6
click at [782, 238] on div "dropoff Details Saved Location Company Name Either business name or both first …" at bounding box center [1063, 315] width 575 height 449
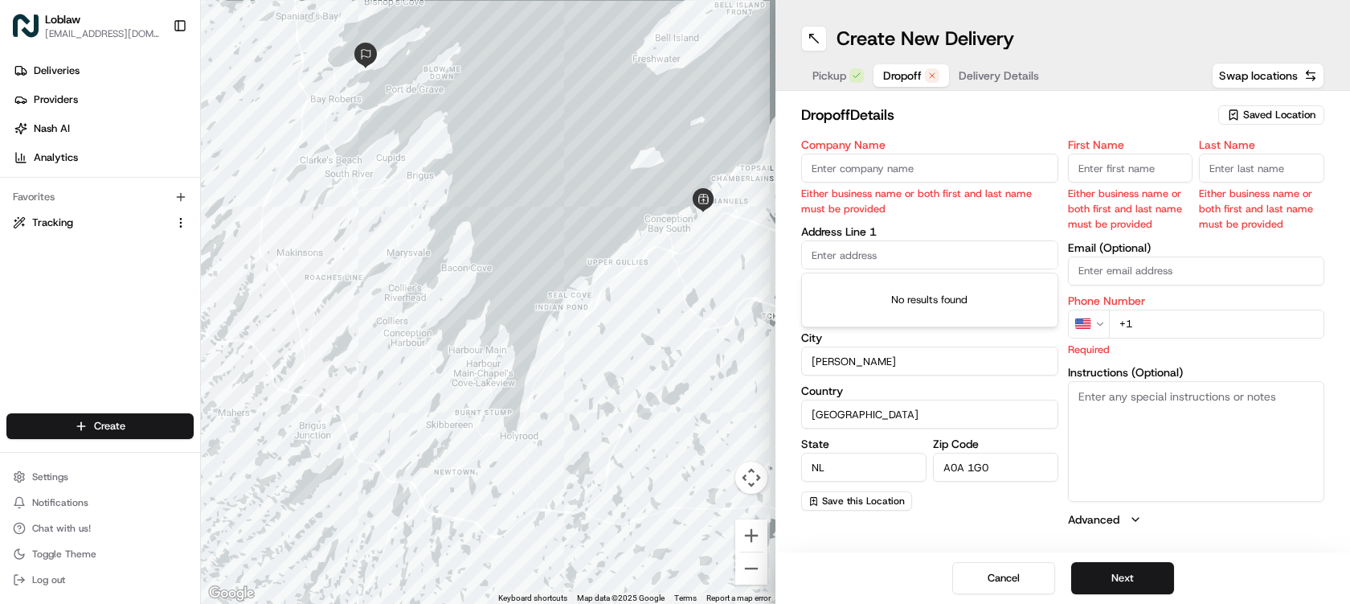
click at [879, 255] on input "text" at bounding box center [929, 254] width 257 height 29
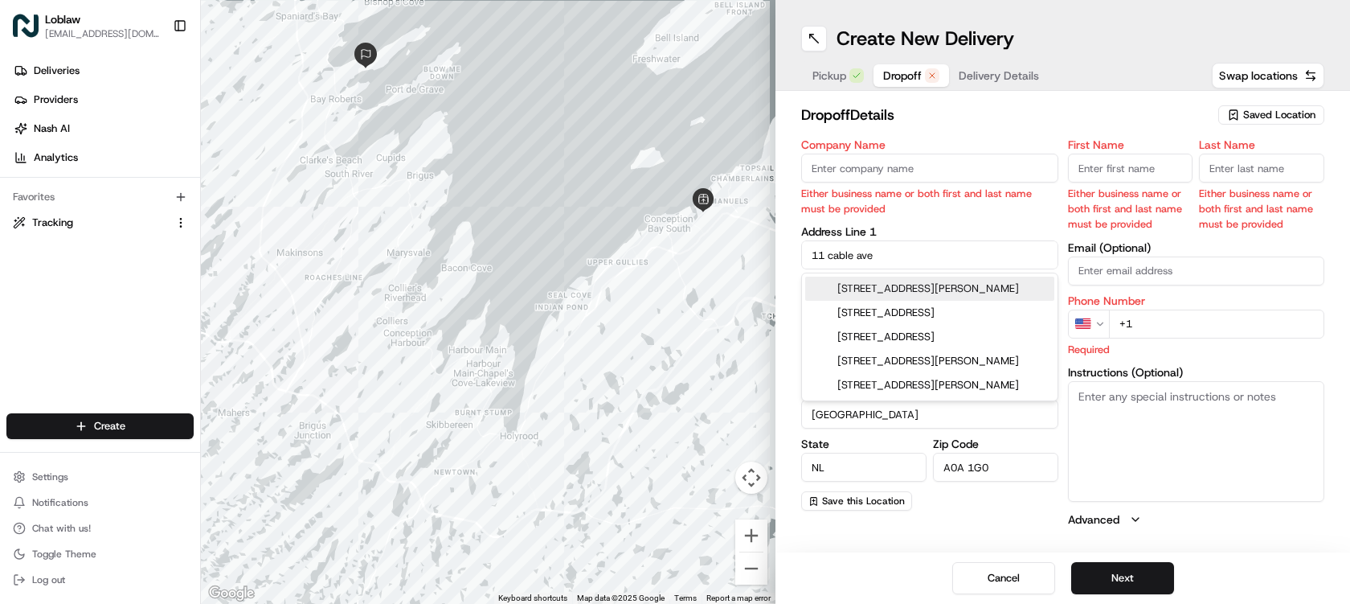
click at [933, 284] on div "[STREET_ADDRESS][PERSON_NAME]" at bounding box center [929, 289] width 249 height 24
type input "[STREET_ADDRESS]"
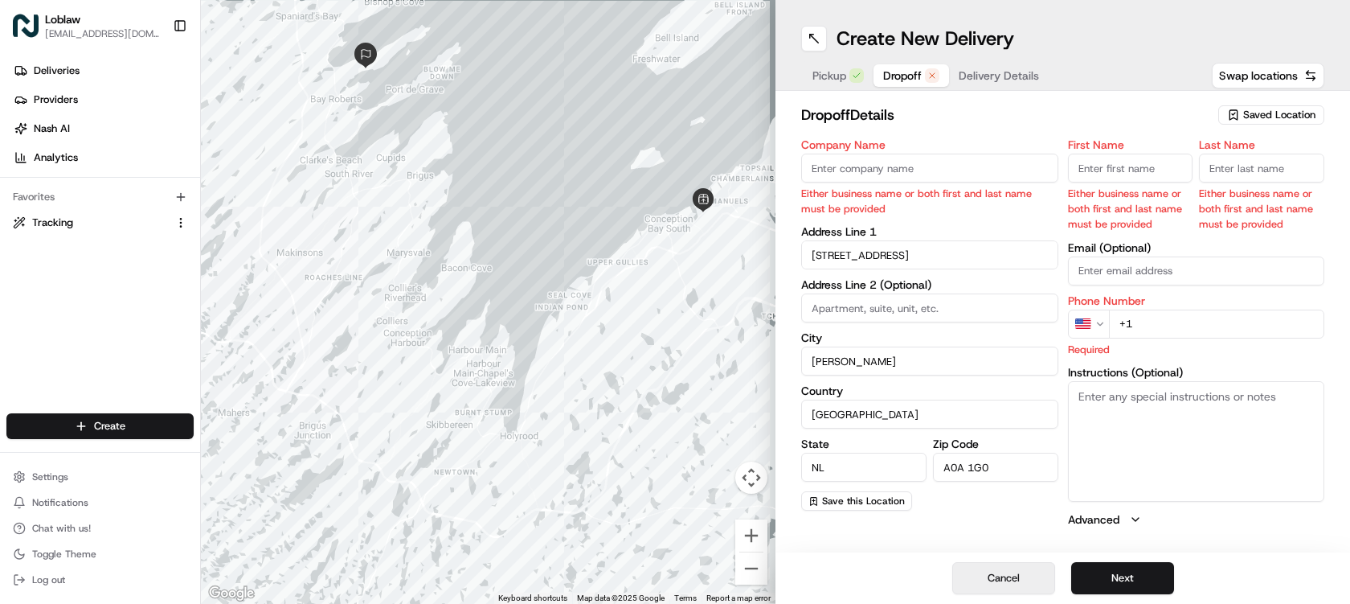
click at [1030, 572] on button "Cancel" at bounding box center [1003, 578] width 103 height 32
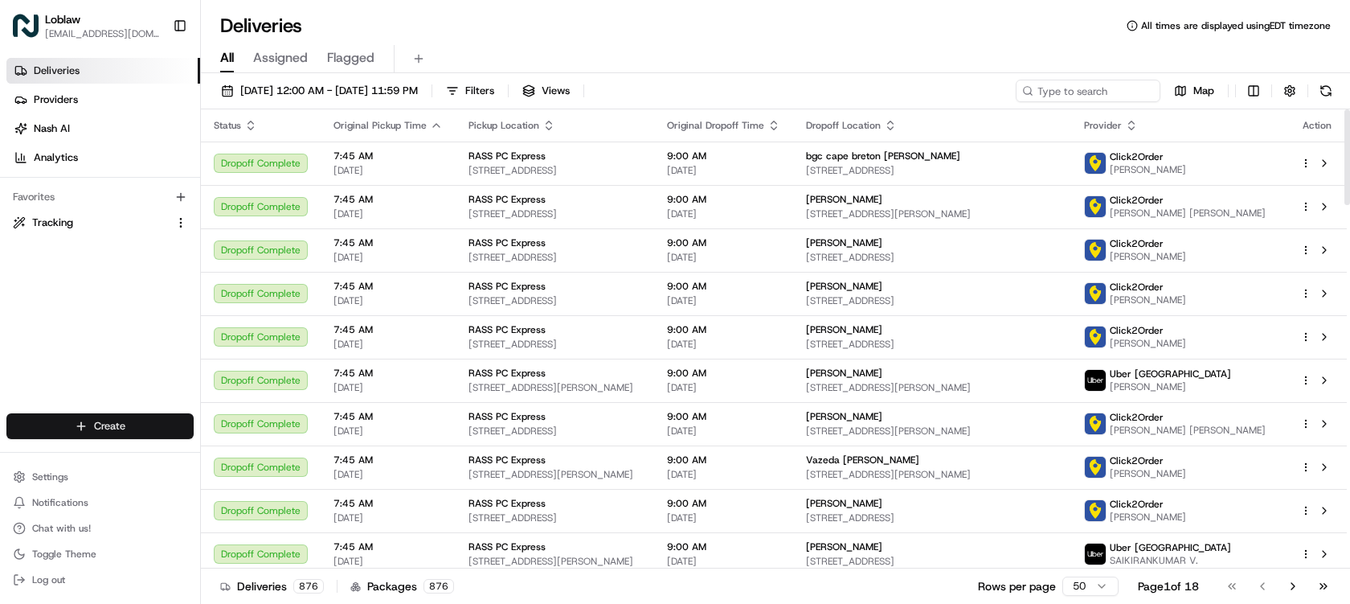
click at [120, 427] on html "Loblaw deliverysupport@pcexpress.ca Toggle Sidebar Deliveries Providers Nash AI…" at bounding box center [675, 302] width 1350 height 604
click at [231, 455] on link "Delivery" at bounding box center [290, 455] width 179 height 29
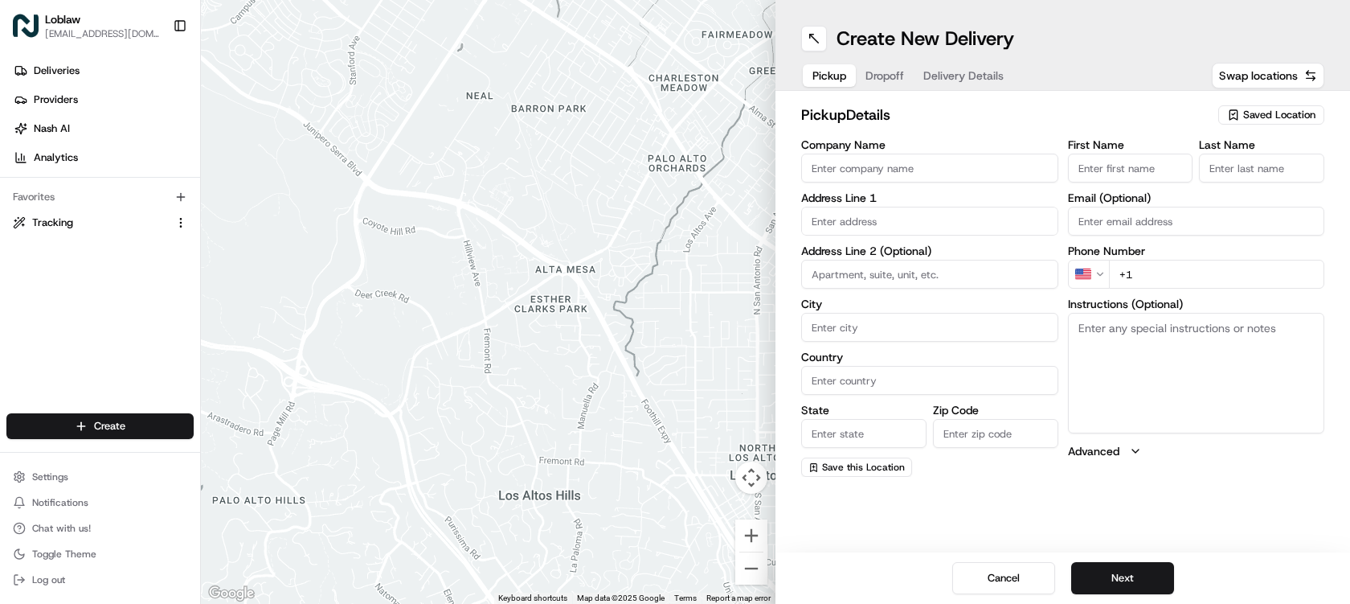
click at [974, 171] on input "Company Name" at bounding box center [929, 168] width 257 height 29
drag, startPoint x: 968, startPoint y: 166, endPoint x: 1047, endPoint y: 104, distance: 100.2
click at [1044, 108] on div "pickup Details Saved Location Company Name Address Line 1 Address Line 2 (Optio…" at bounding box center [1062, 290] width 523 height 373
type input "DOM0906"
click at [1143, 168] on input "First Name" at bounding box center [1130, 168] width 125 height 29
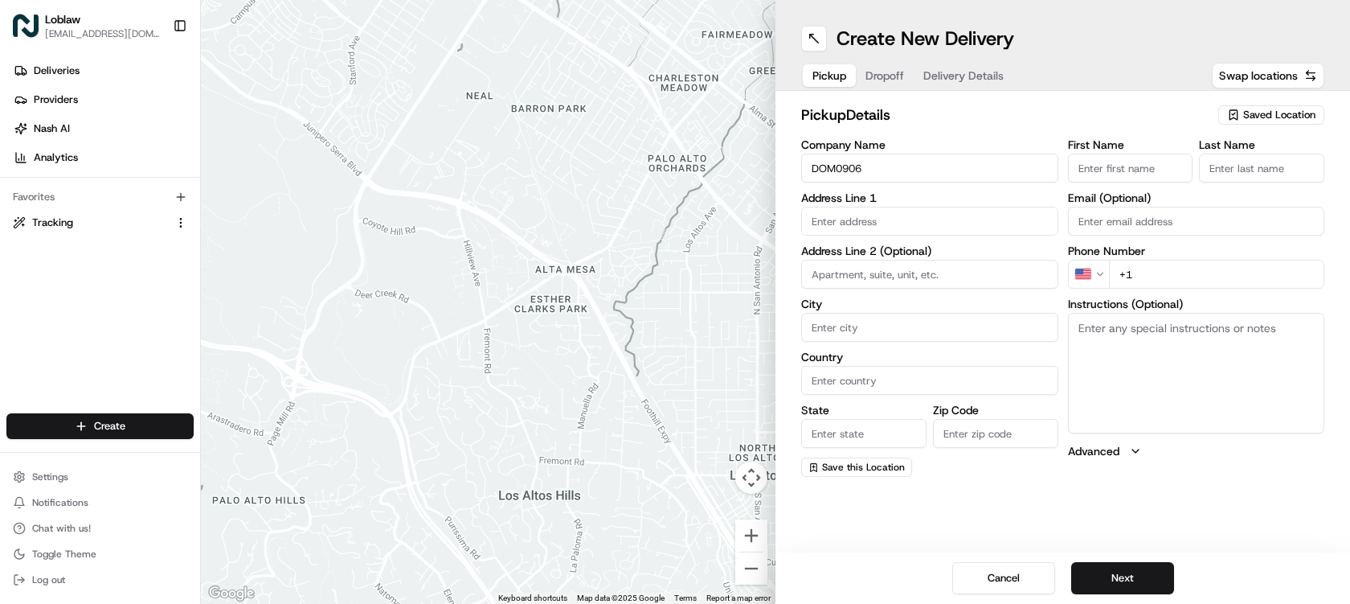
type input "Store"
click at [1239, 169] on input "Last Name" at bounding box center [1261, 168] width 125 height 29
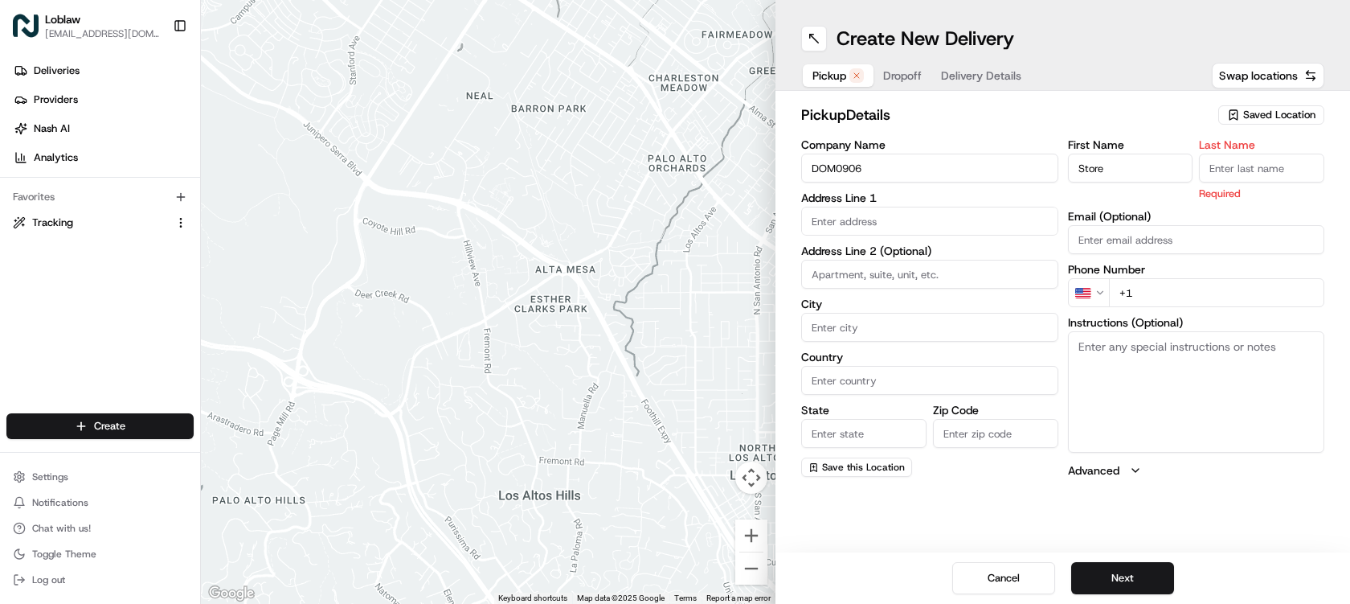
type input "Manager"
click at [893, 218] on input "text" at bounding box center [929, 221] width 257 height 29
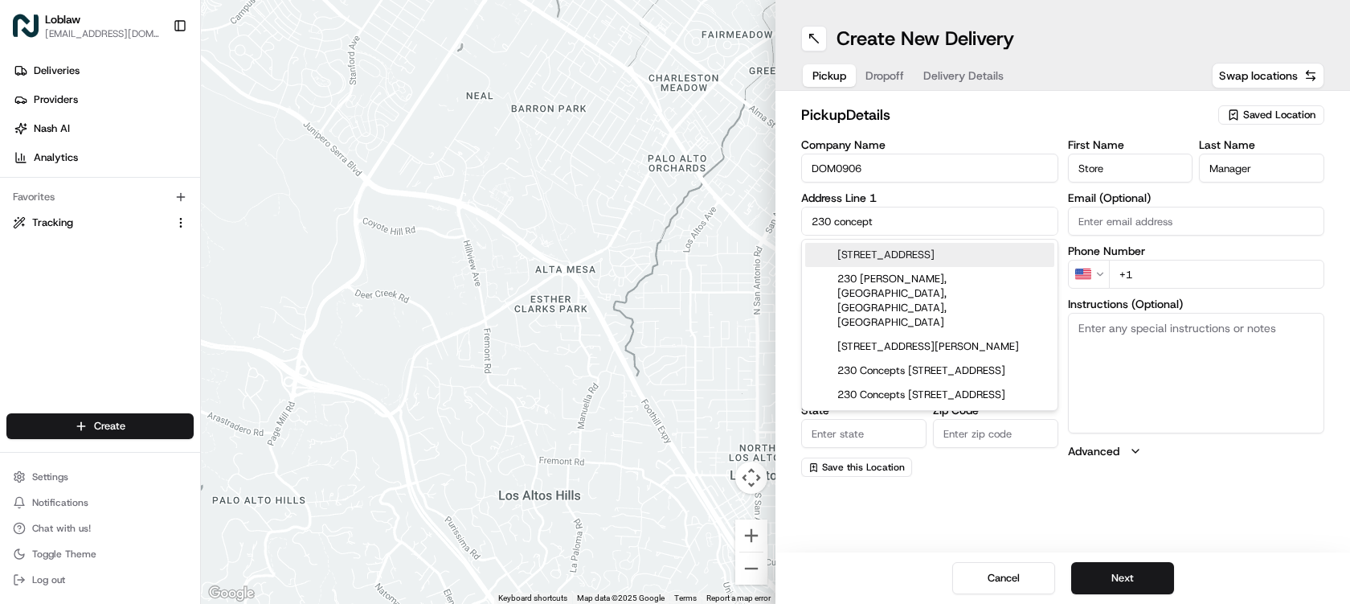
click at [907, 253] on div "[STREET_ADDRESS]" at bounding box center [929, 255] width 249 height 24
type input "230 Conception Bay Hwy, Conception Bay South, NL A1W 5J8, Canada"
type input "Conception Bay South"
type input "[GEOGRAPHIC_DATA]"
type input "NL"
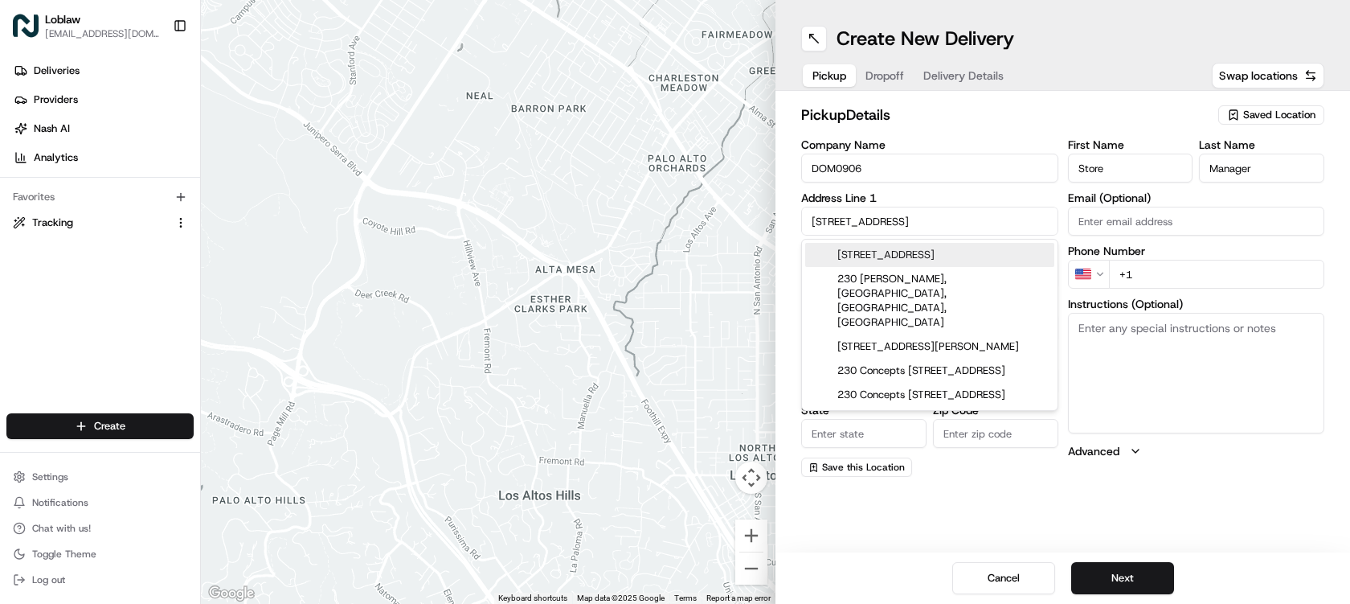
type input "A1W 5J8"
type input "[STREET_ADDRESS]"
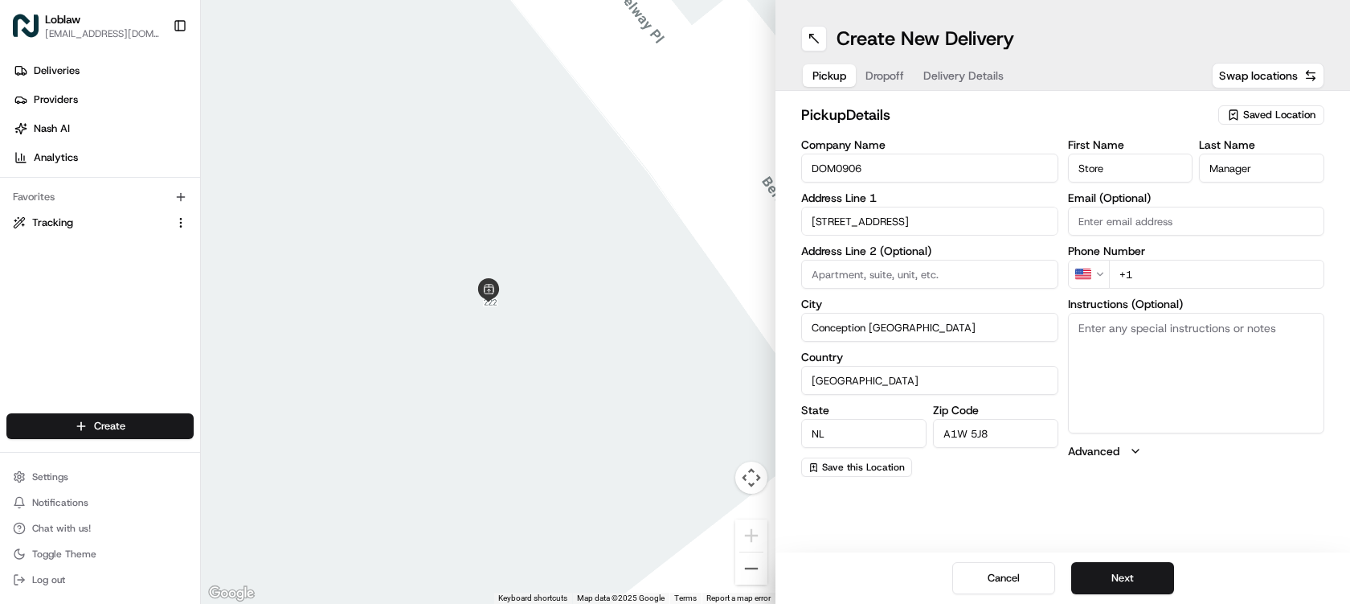
click at [1007, 432] on input "A1W 5J8" at bounding box center [995, 433] width 125 height 29
paste input "0A 1G0"
type input "A0A 1G0"
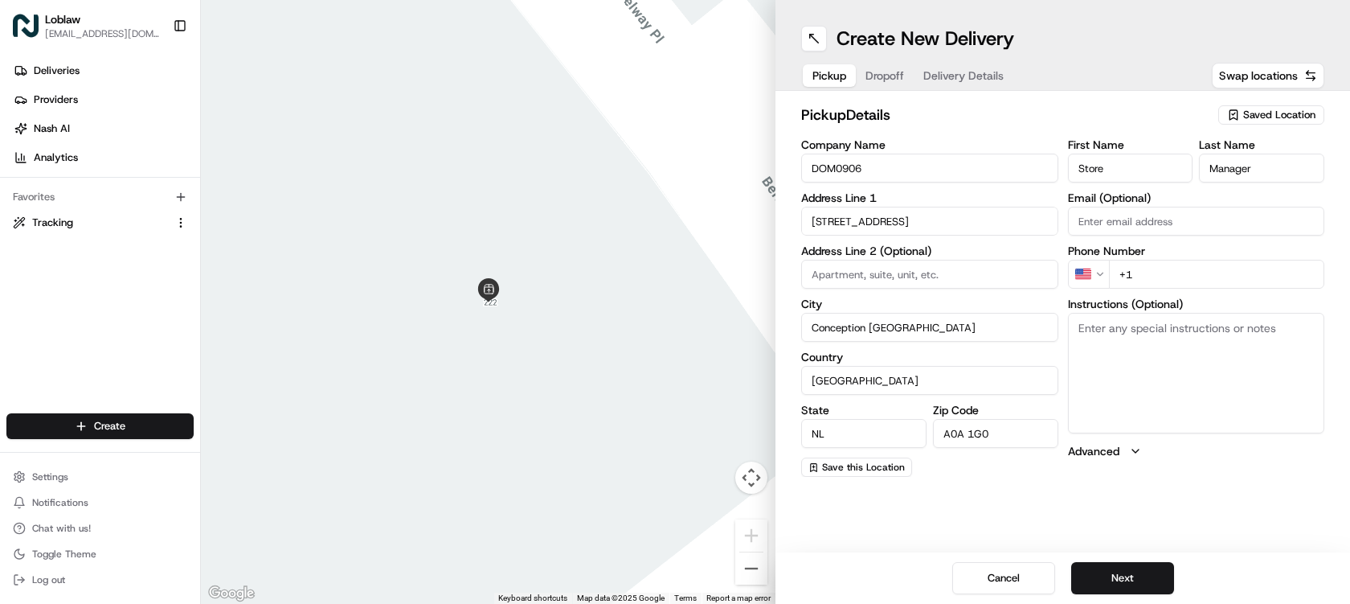
click at [1168, 274] on input "+1" at bounding box center [1217, 274] width 216 height 29
paste input "[PHONE_NUMBER]"
type input "[PHONE_NUMBER]"
click at [1130, 571] on button "Next" at bounding box center [1122, 578] width 103 height 32
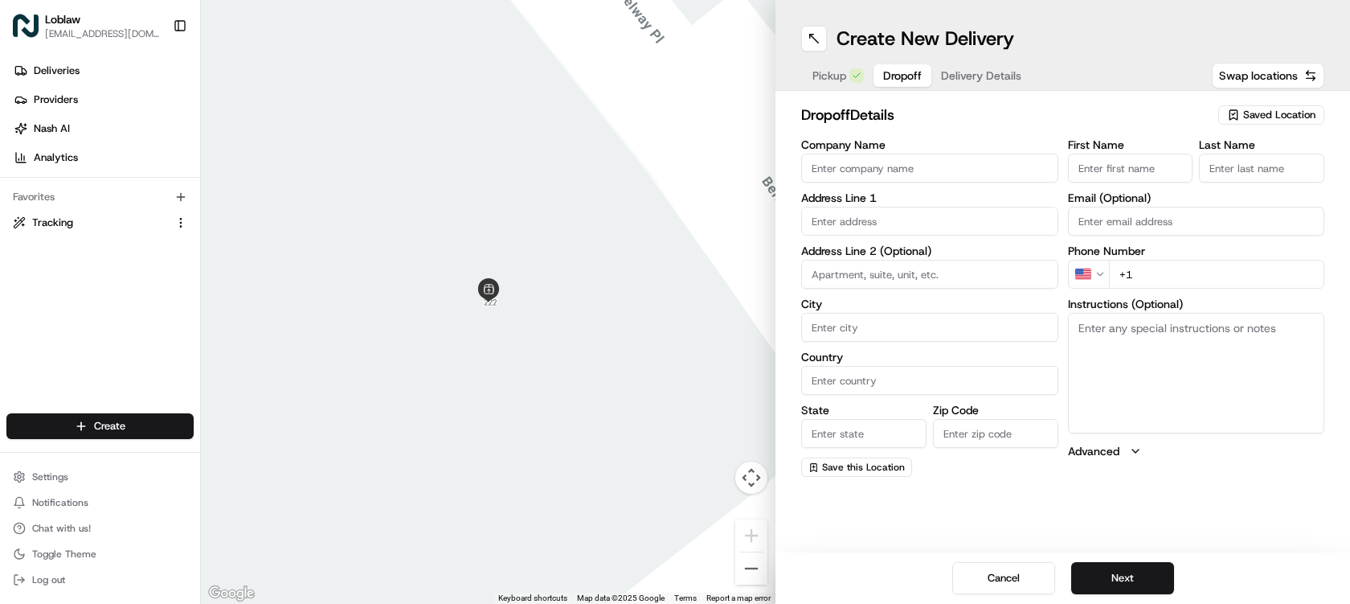
click at [888, 220] on input "text" at bounding box center [929, 221] width 257 height 29
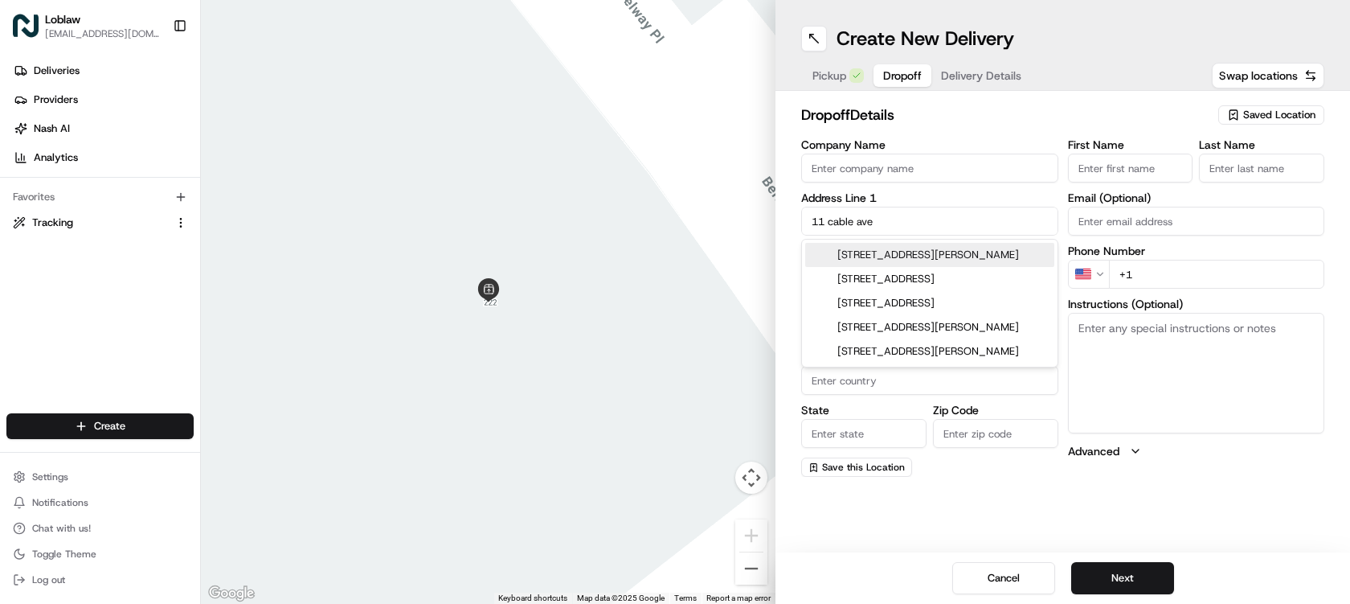
click at [920, 250] on div "[STREET_ADDRESS][PERSON_NAME]" at bounding box center [929, 255] width 249 height 24
type input "[STREET_ADDRESS][PERSON_NAME]"
type input "[PERSON_NAME]"
type input "[GEOGRAPHIC_DATA]"
type input "NL"
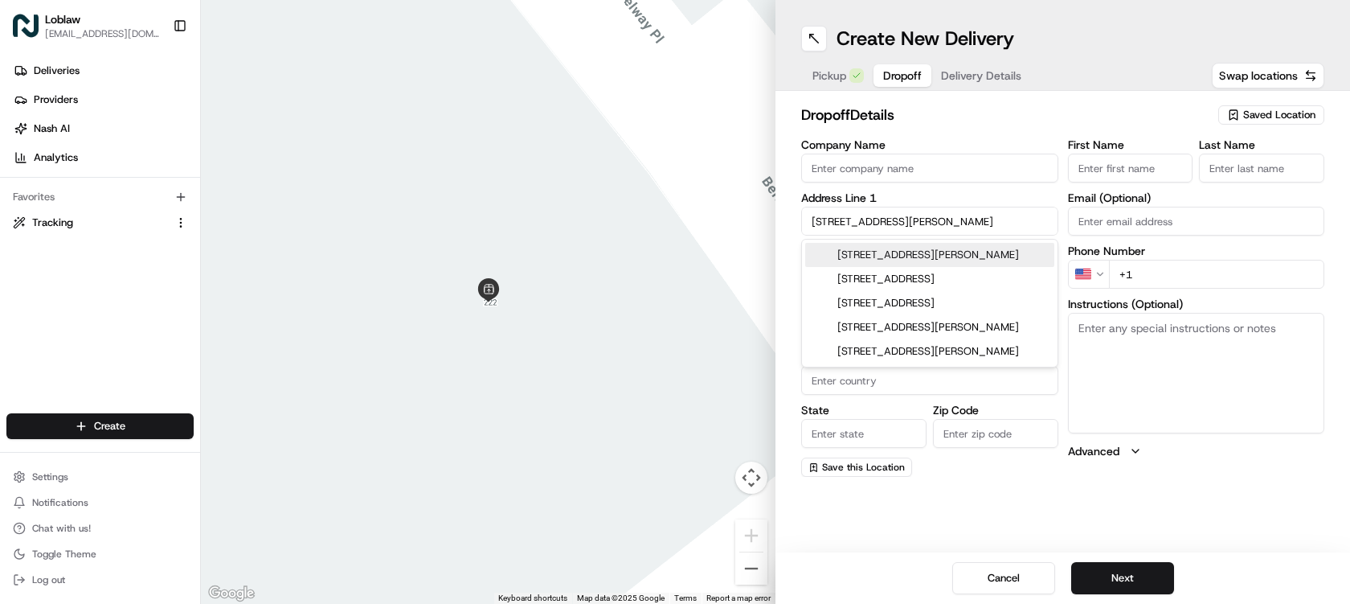
type input "A0A 1G0"
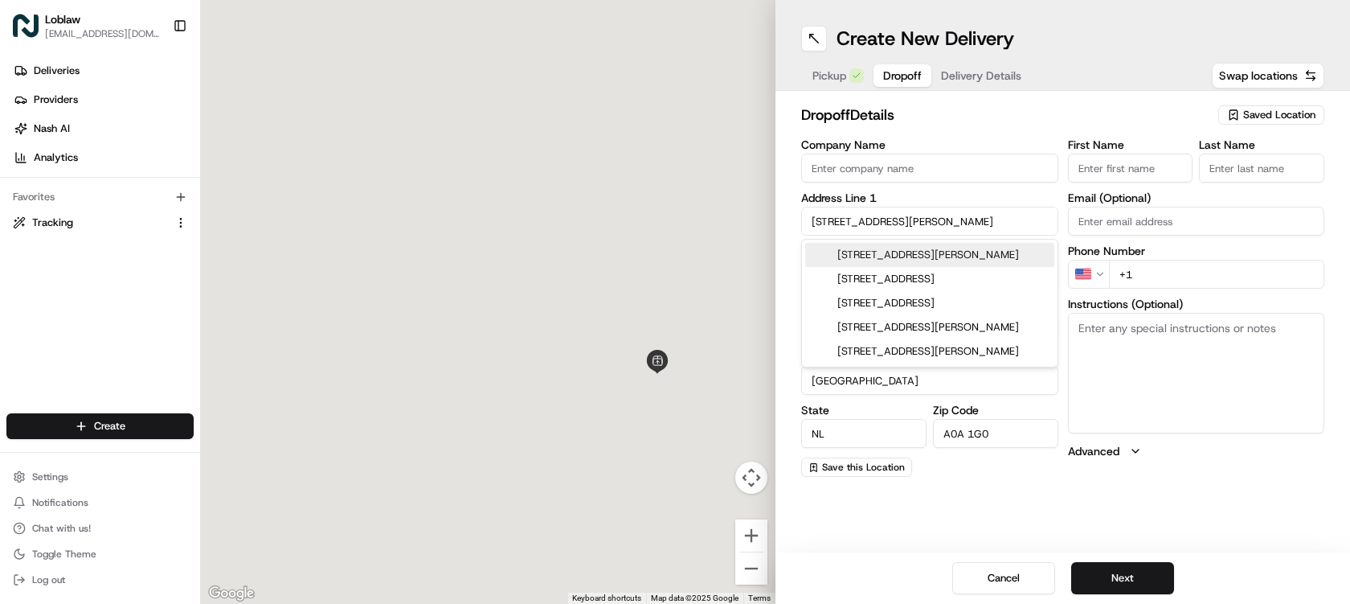
type input "[STREET_ADDRESS]"
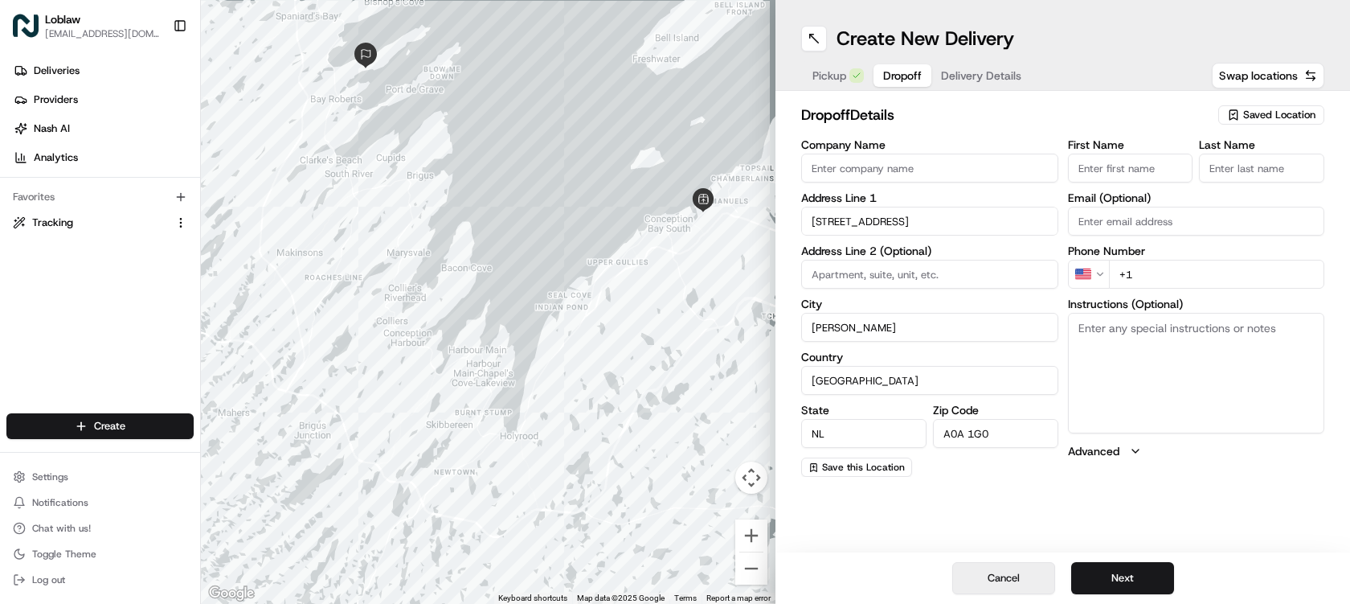
click at [1039, 577] on button "Cancel" at bounding box center [1003, 578] width 103 height 32
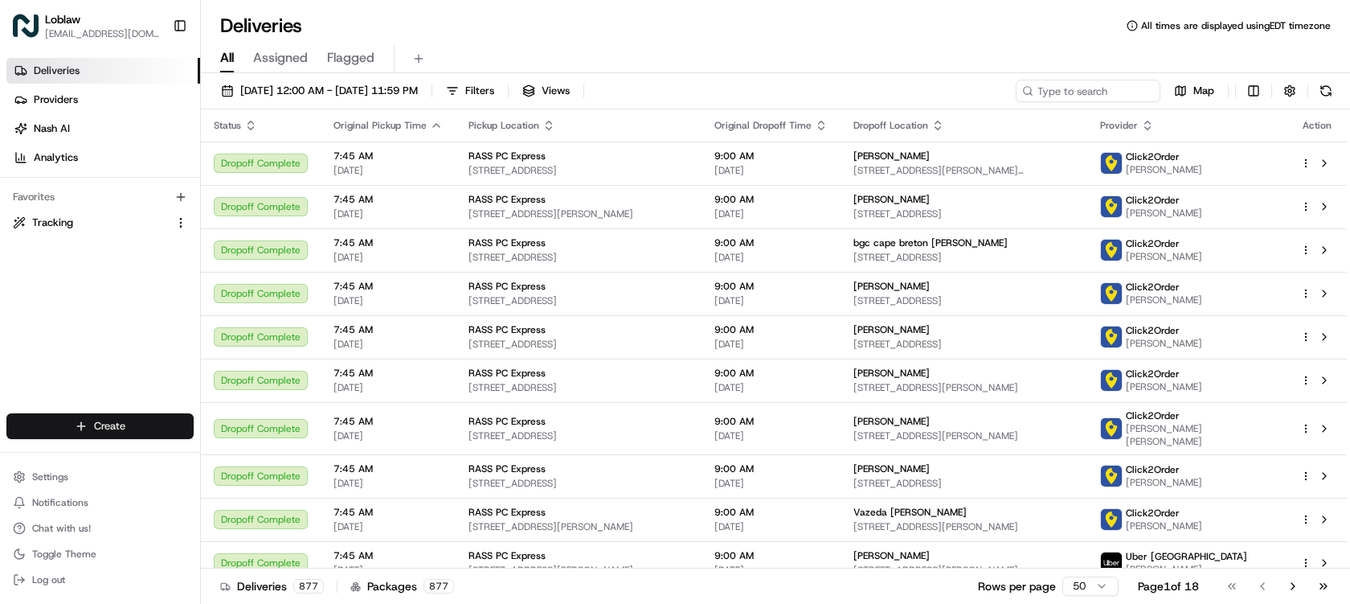
click at [105, 433] on html "Loblaw deliverysupport@pcexpress.ca Toggle Sidebar Deliveries Providers Nash AI…" at bounding box center [675, 302] width 1350 height 604
click at [281, 454] on link "Delivery" at bounding box center [290, 455] width 179 height 29
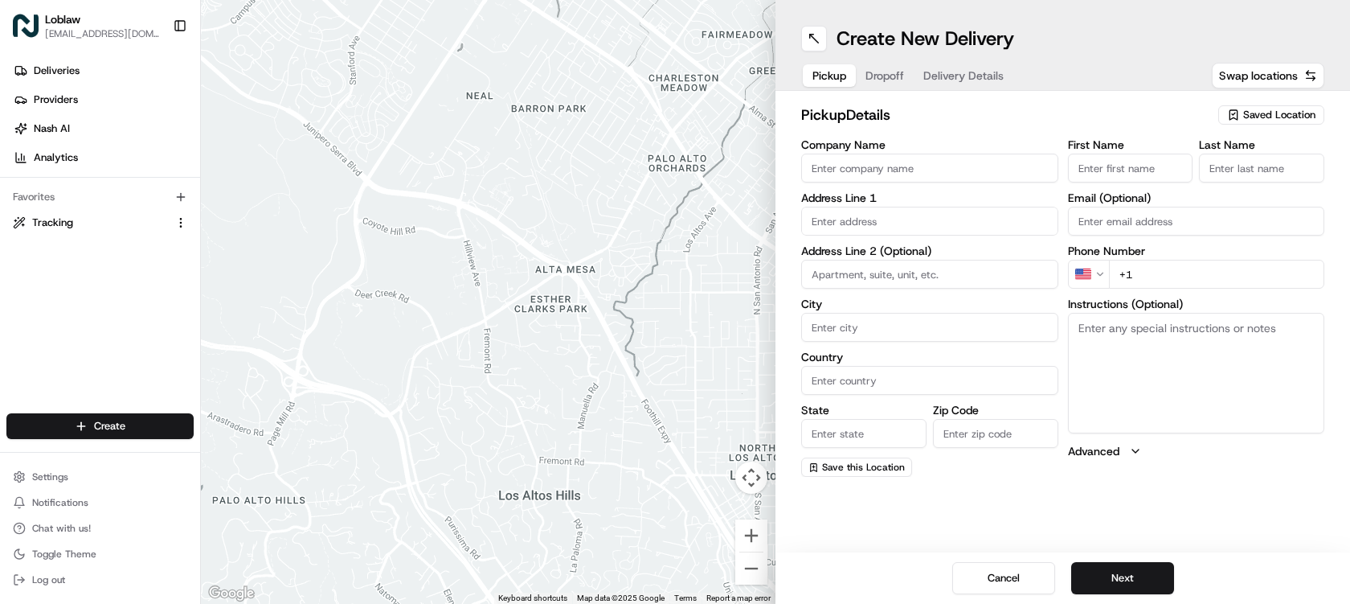
click at [897, 170] on input "Company Name" at bounding box center [929, 168] width 257 height 29
type input "DOM0906"
drag, startPoint x: 1137, startPoint y: 165, endPoint x: 1136, endPoint y: 178, distance: 13.7
click at [1135, 166] on input "First Name" at bounding box center [1130, 168] width 125 height 29
type input "Store"
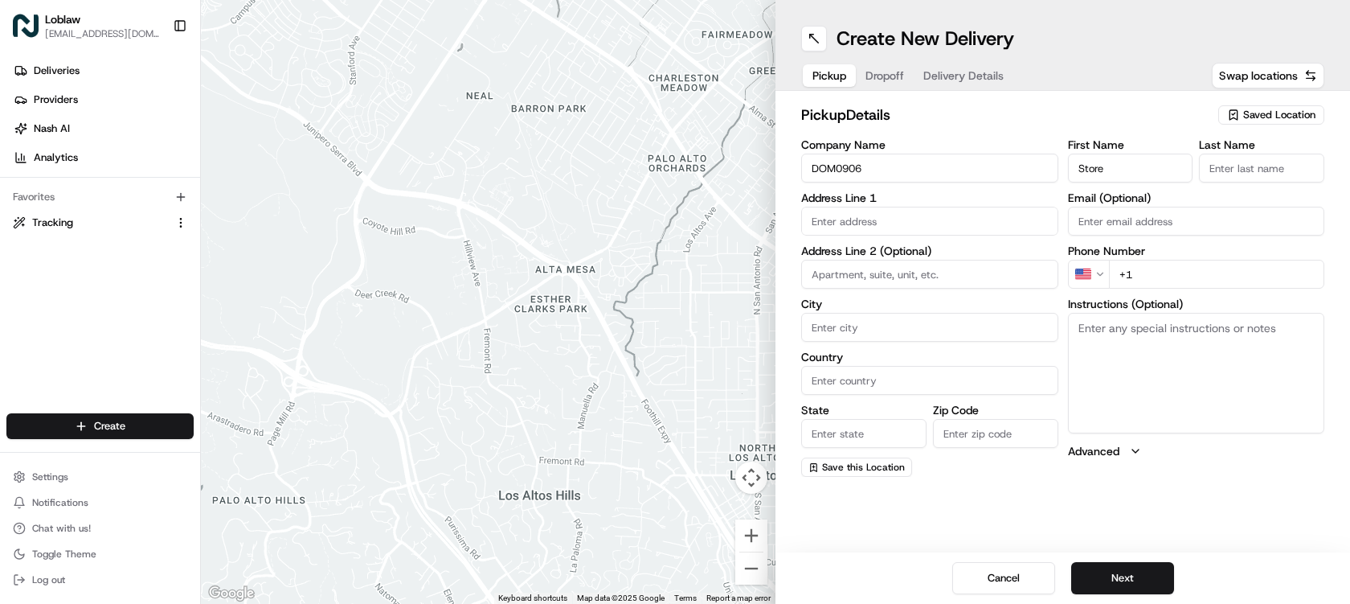
click at [1253, 169] on input "Last Name" at bounding box center [1261, 168] width 125 height 29
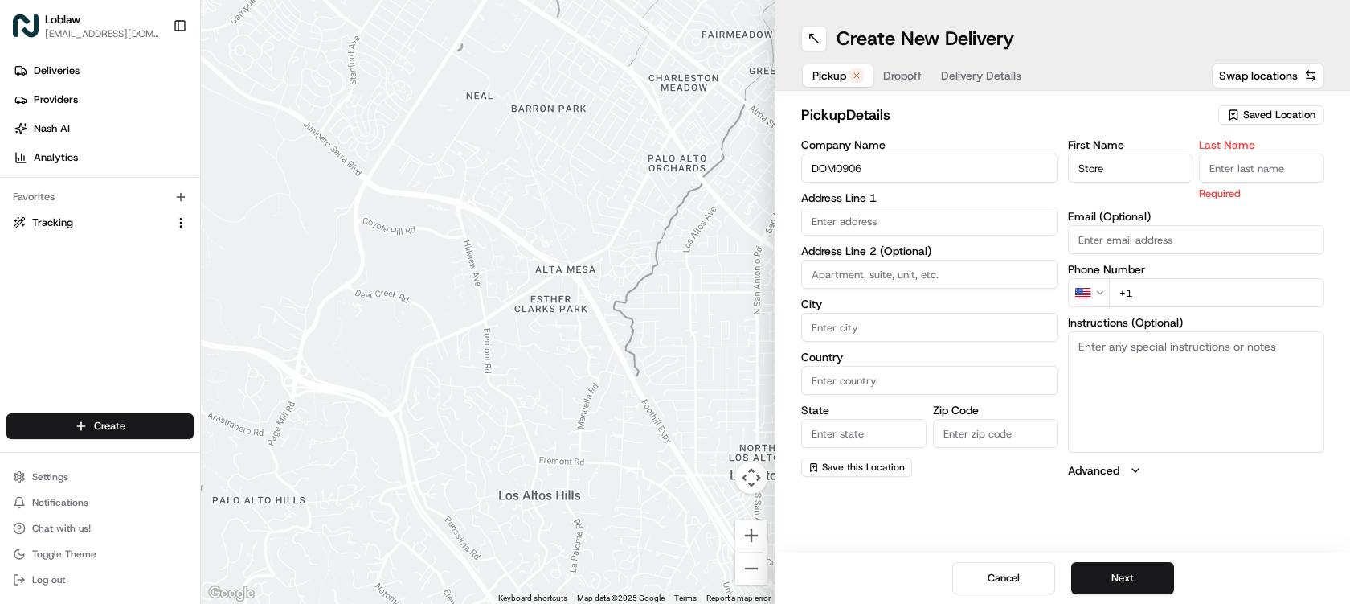
type input "Manager"
click at [916, 219] on input "text" at bounding box center [929, 221] width 257 height 29
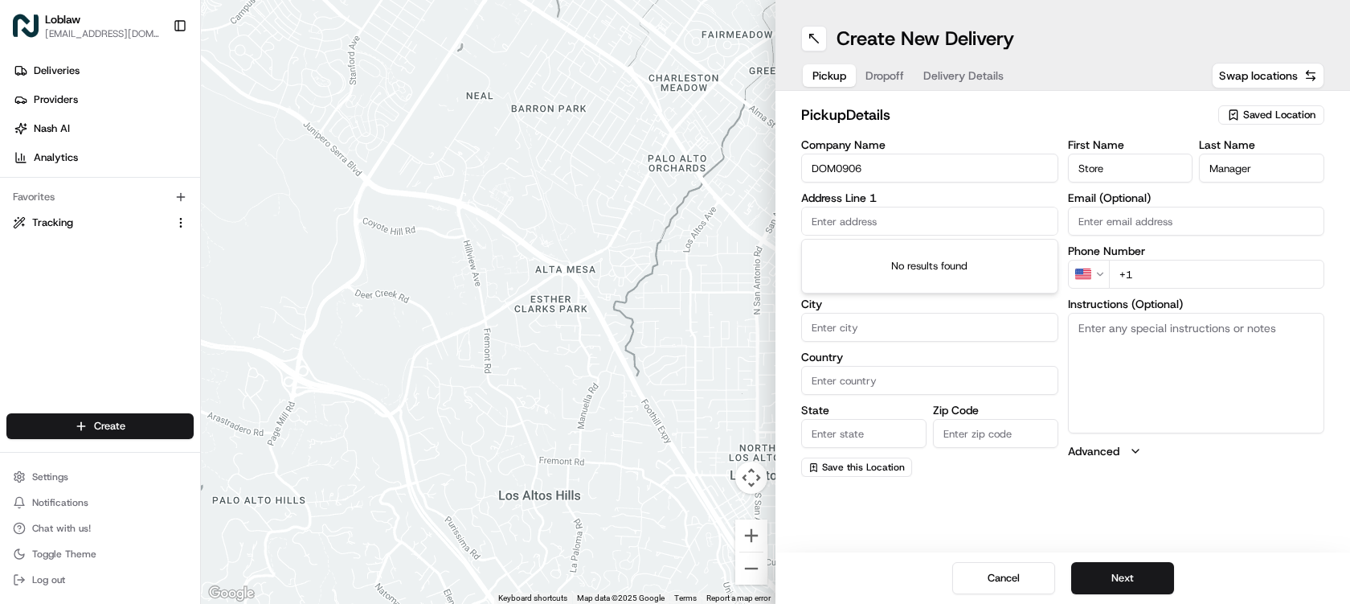
paste input "166 Conception Bay"
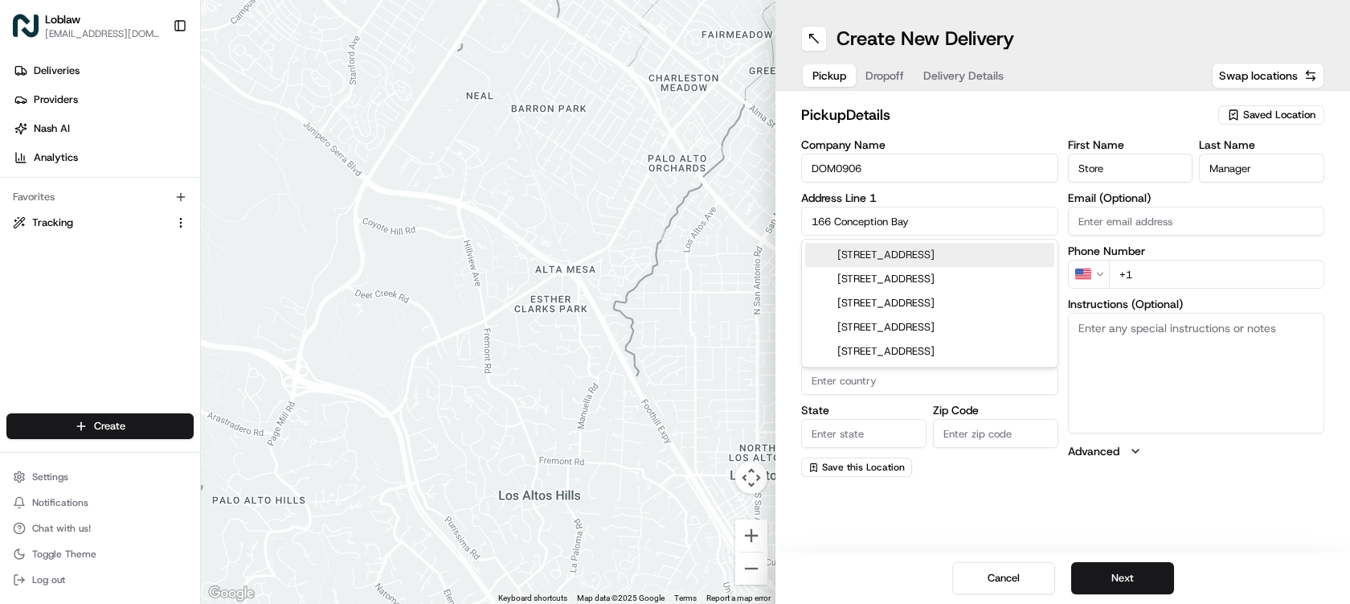
click at [943, 261] on div "166 Conception Bay Highway, Conception Bay South, NL, Canada" at bounding box center [929, 255] width 249 height 24
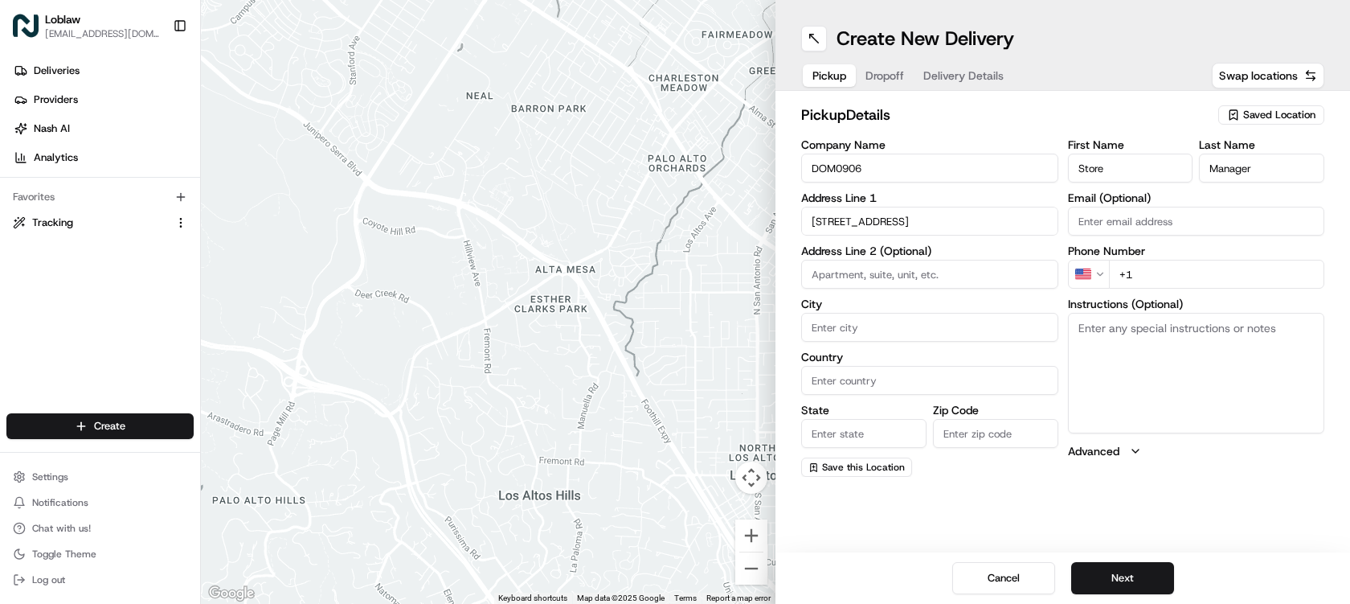
type input "166 Conception Bay Hwy, Conception Bay South, NL A1W 3A6, Canada"
type input "Conception Bay South"
type input "[GEOGRAPHIC_DATA]"
type input "NL"
type input "A1W 3A6"
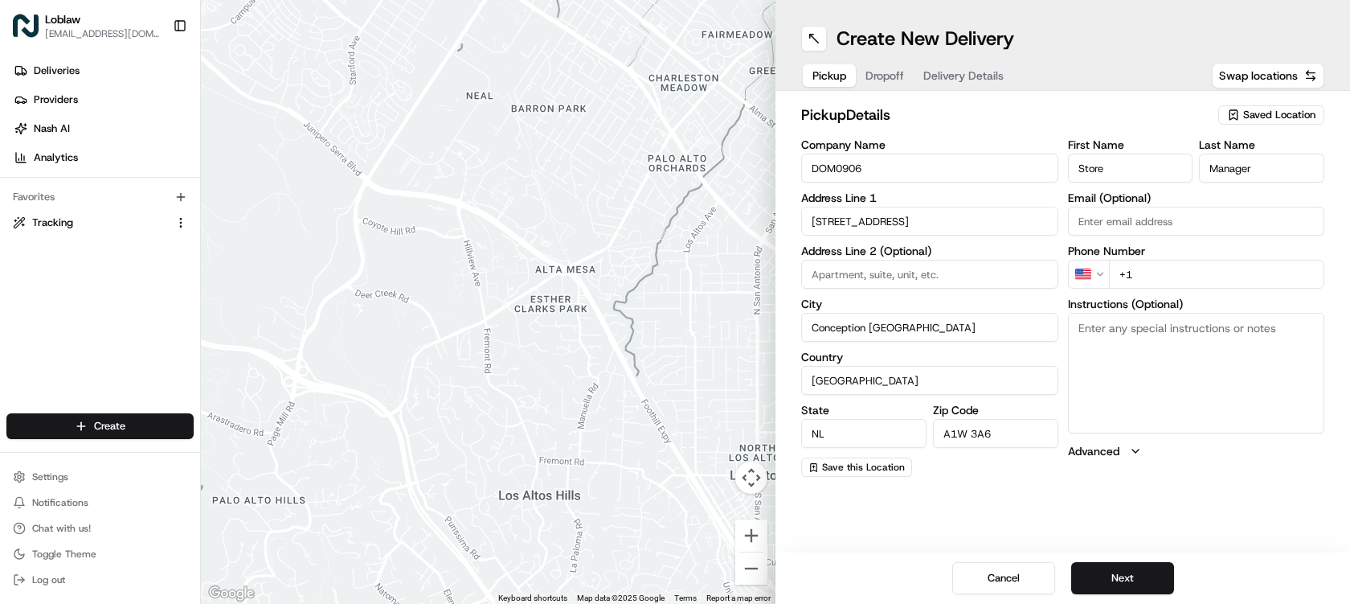
type input "166 Conception Bay Highway"
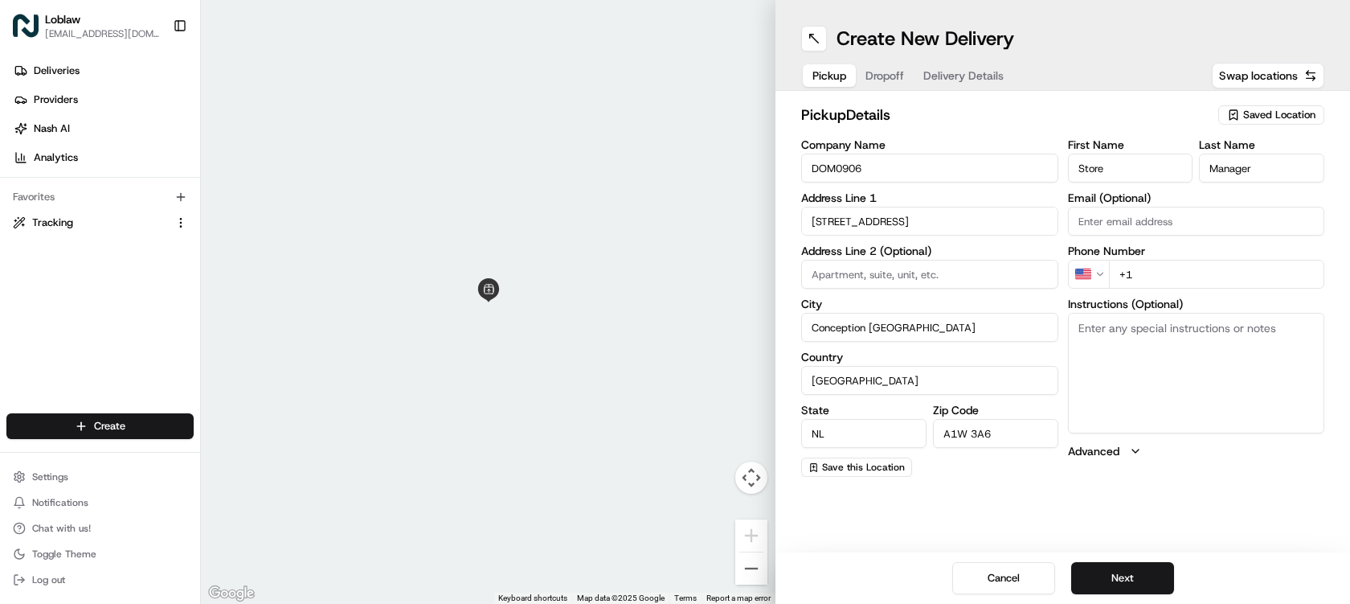
click at [1166, 271] on input "+1" at bounding box center [1217, 274] width 216 height 29
paste input "[PHONE_NUMBER]"
type input "[PHONE_NUMBER]"
click at [1155, 580] on button "Next" at bounding box center [1122, 578] width 103 height 32
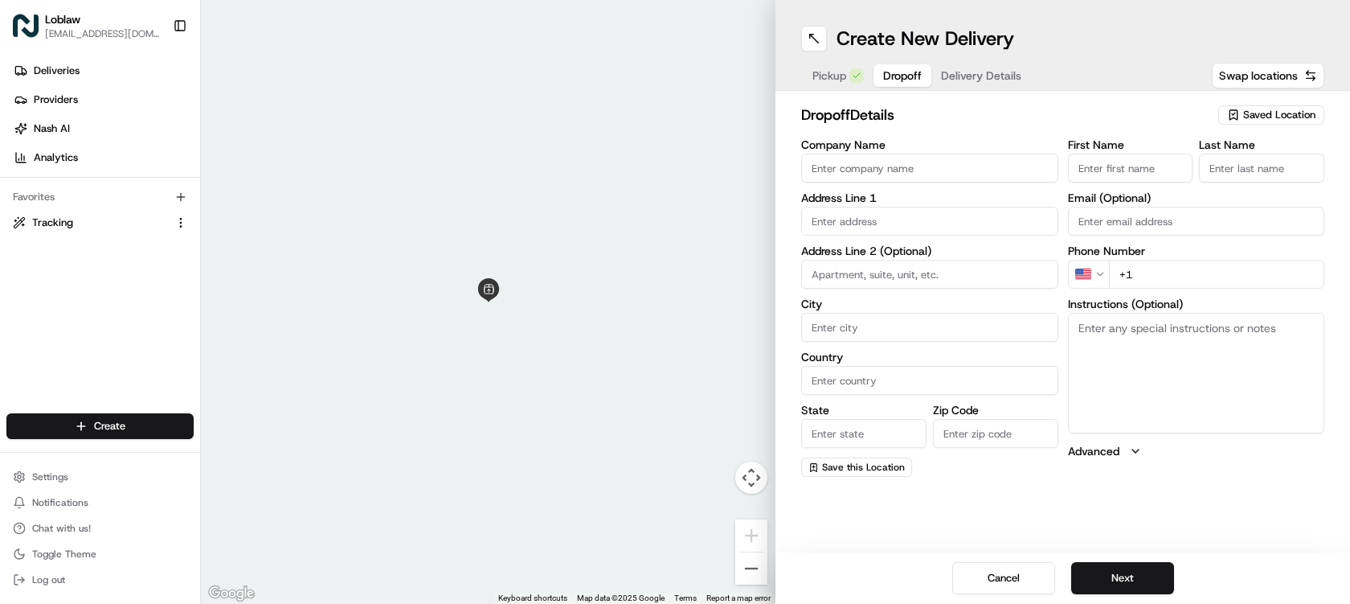
click at [887, 218] on input "text" at bounding box center [929, 221] width 257 height 29
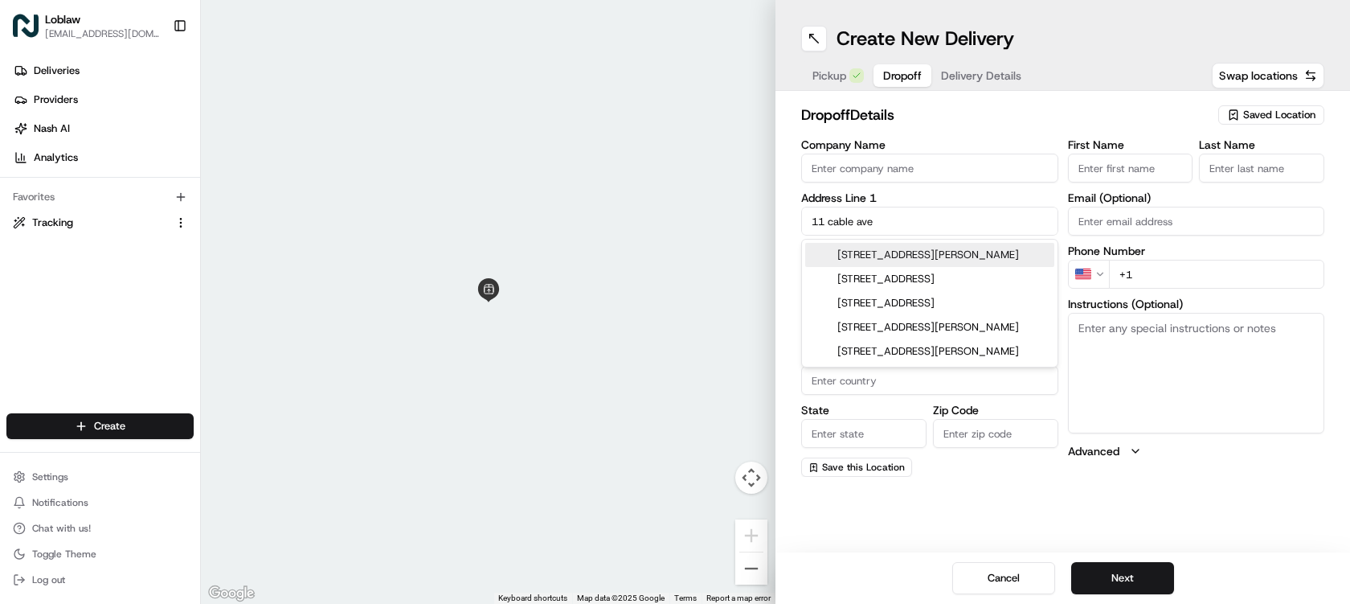
click at [997, 251] on div "[STREET_ADDRESS][PERSON_NAME]" at bounding box center [929, 255] width 249 height 24
type input "[STREET_ADDRESS][PERSON_NAME]"
type input "[PERSON_NAME]"
type input "[GEOGRAPHIC_DATA]"
type input "NL"
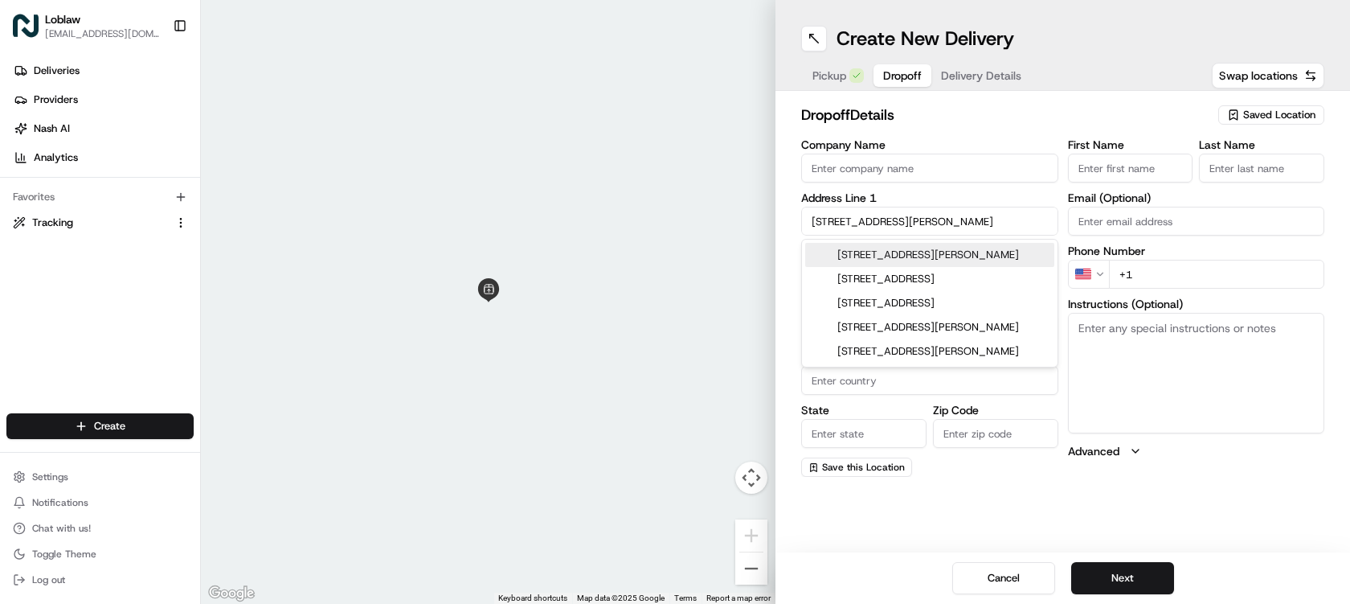
type input "A0A 1G0"
type input "[STREET_ADDRESS]"
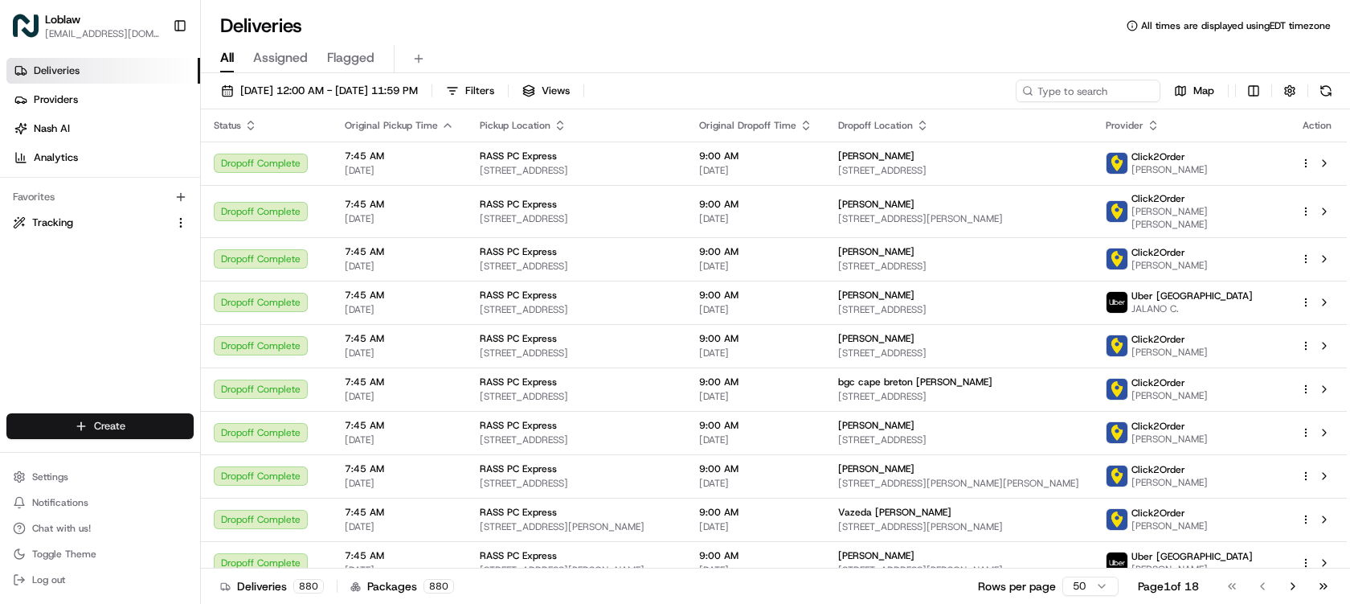
click at [100, 428] on html "Loblaw [EMAIL_ADDRESS][DOMAIN_NAME] Toggle Sidebar Deliveries Providers [PERSON…" at bounding box center [675, 302] width 1350 height 604
click at [262, 457] on link "Delivery" at bounding box center [290, 455] width 179 height 29
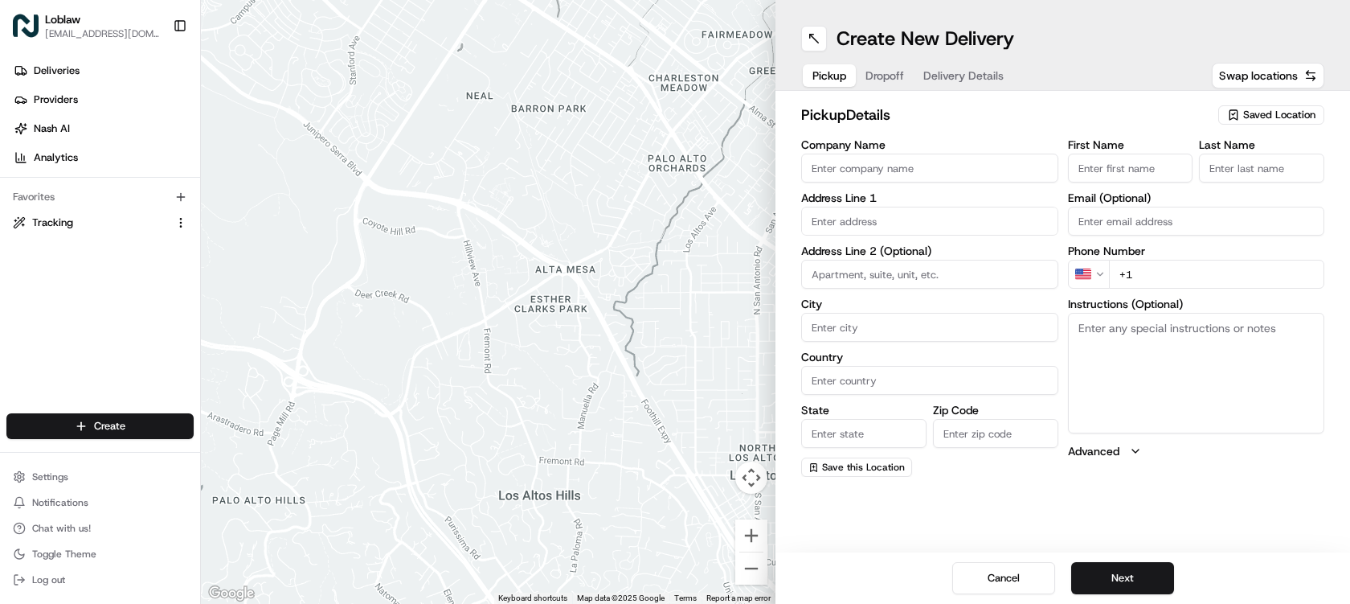
click at [873, 226] on input "text" at bounding box center [929, 221] width 257 height 29
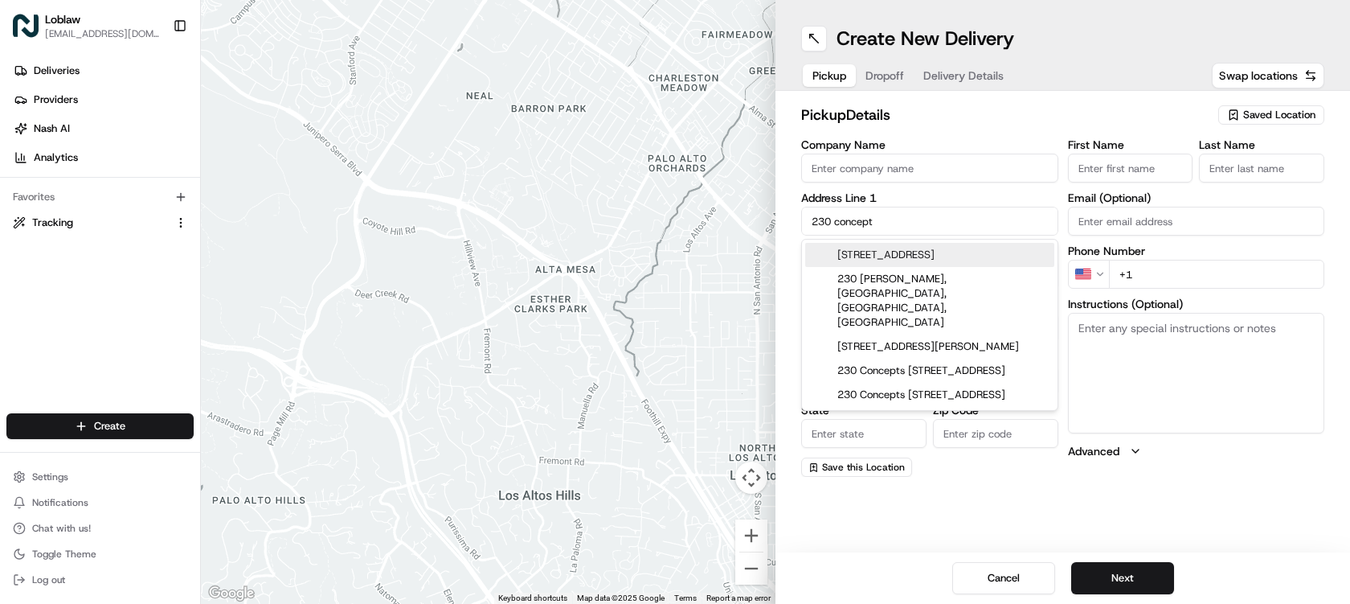
click at [927, 256] on div "[STREET_ADDRESS]" at bounding box center [929, 255] width 249 height 24
type input "[STREET_ADDRESS]"
type input "Conception [GEOGRAPHIC_DATA]"
type input "[GEOGRAPHIC_DATA]"
type input "NL"
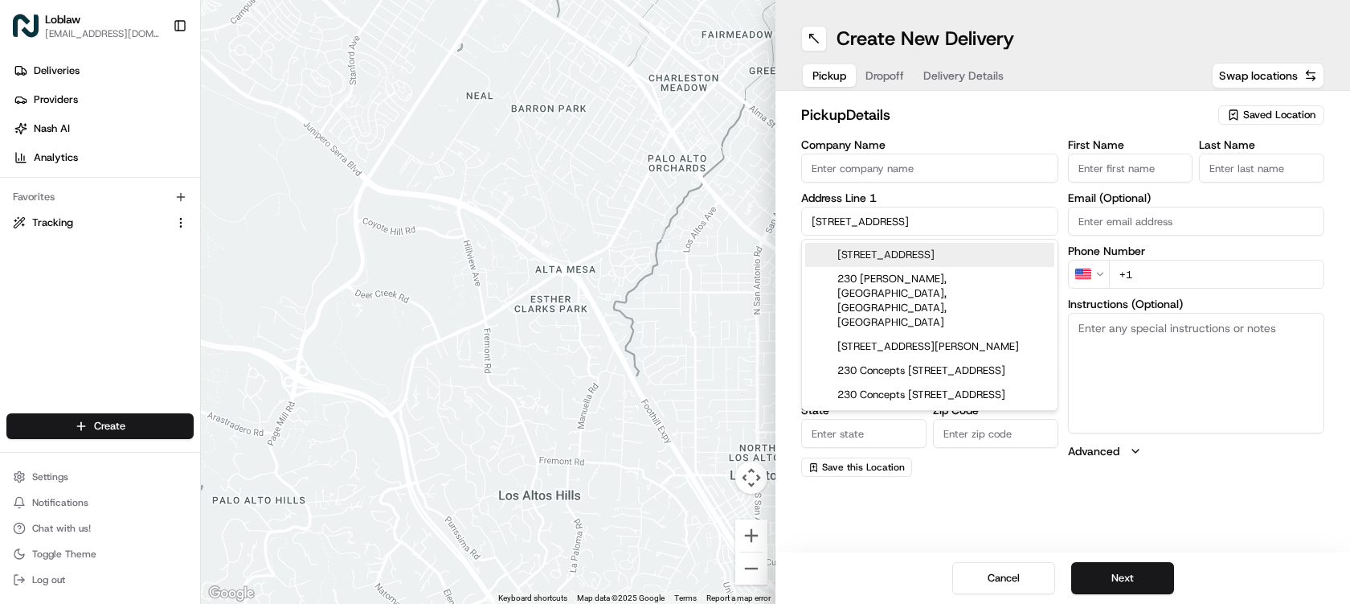
type input "A1W 5J8"
type input "[STREET_ADDRESS]"
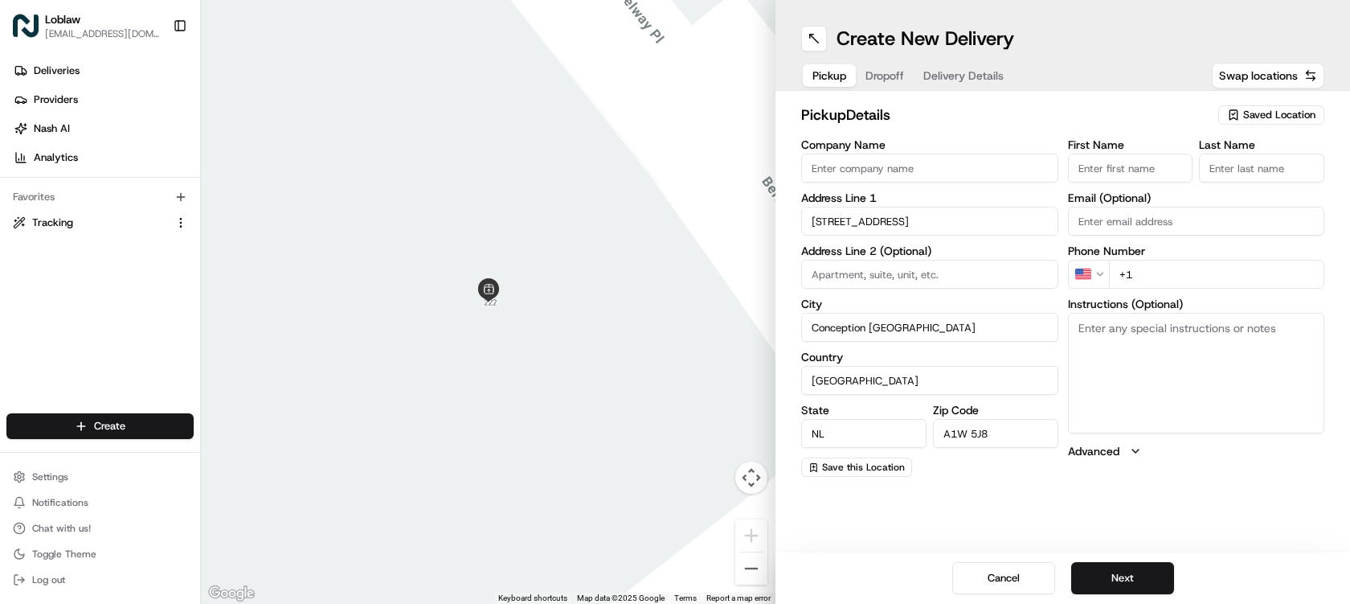
drag, startPoint x: 919, startPoint y: 158, endPoint x: 914, endPoint y: 167, distance: 10.1
click at [919, 158] on input "Company Name" at bounding box center [929, 168] width 257 height 29
type input "DOM0906"
click at [1138, 165] on input "First Name" at bounding box center [1130, 168] width 125 height 29
type input "Store"
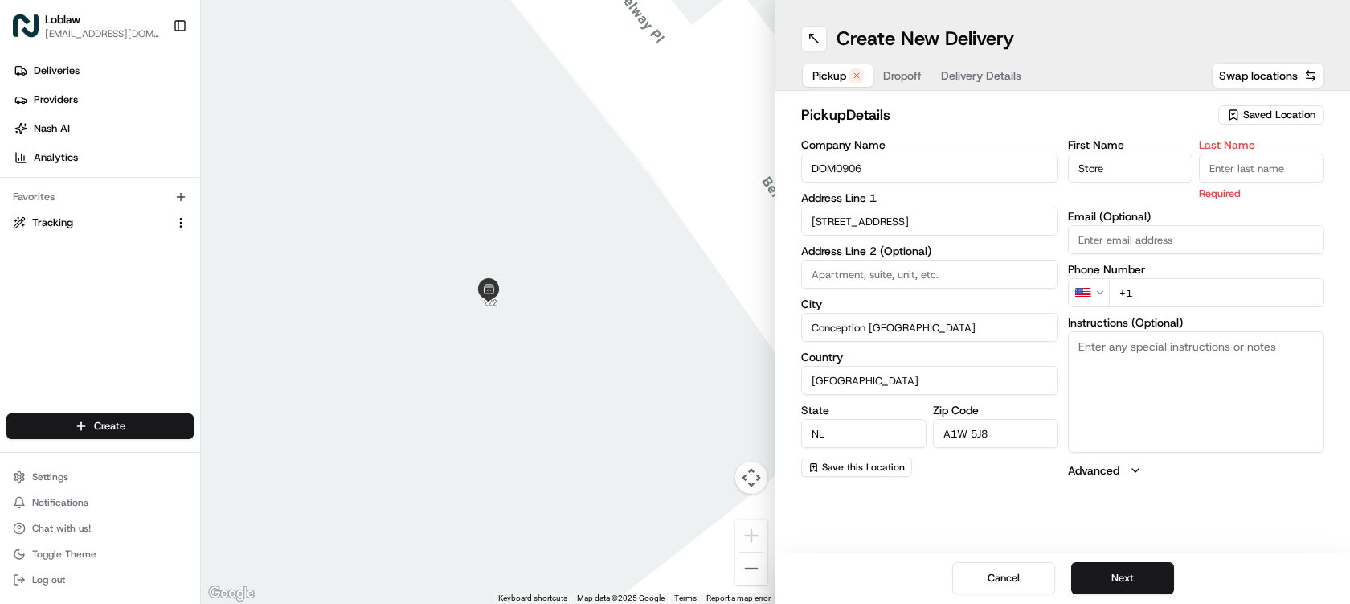
click at [1238, 167] on input "Last Name" at bounding box center [1261, 168] width 125 height 29
type input "Manager"
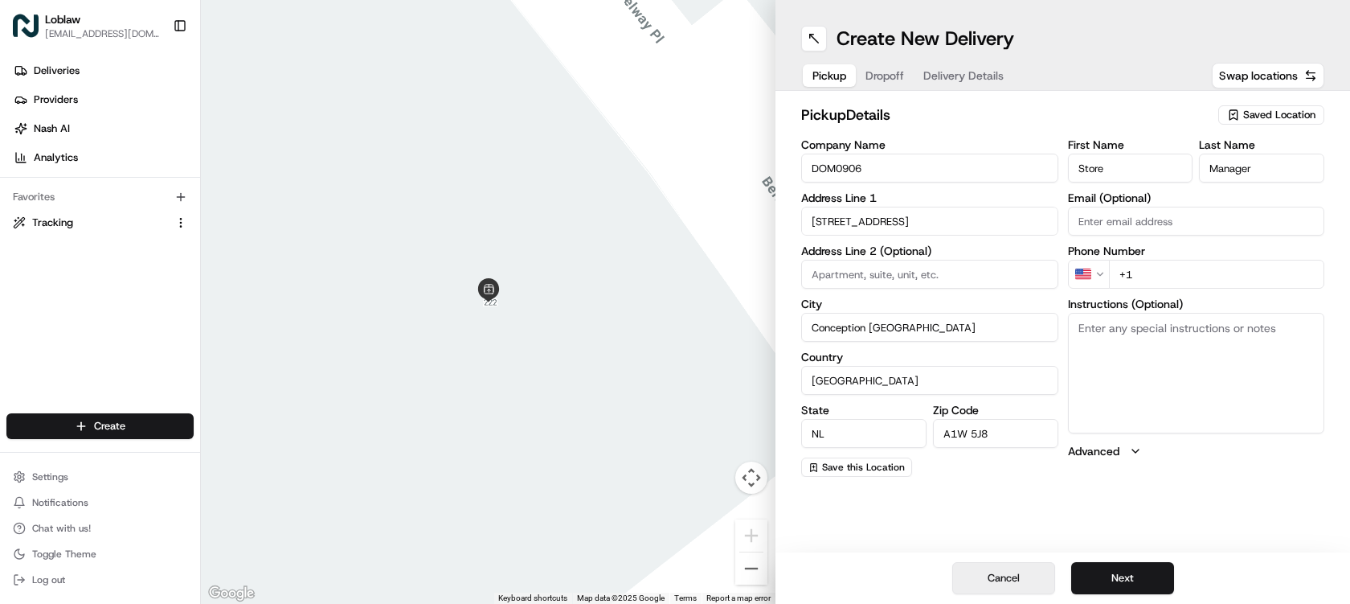
click at [1025, 584] on button "Cancel" at bounding box center [1003, 578] width 103 height 32
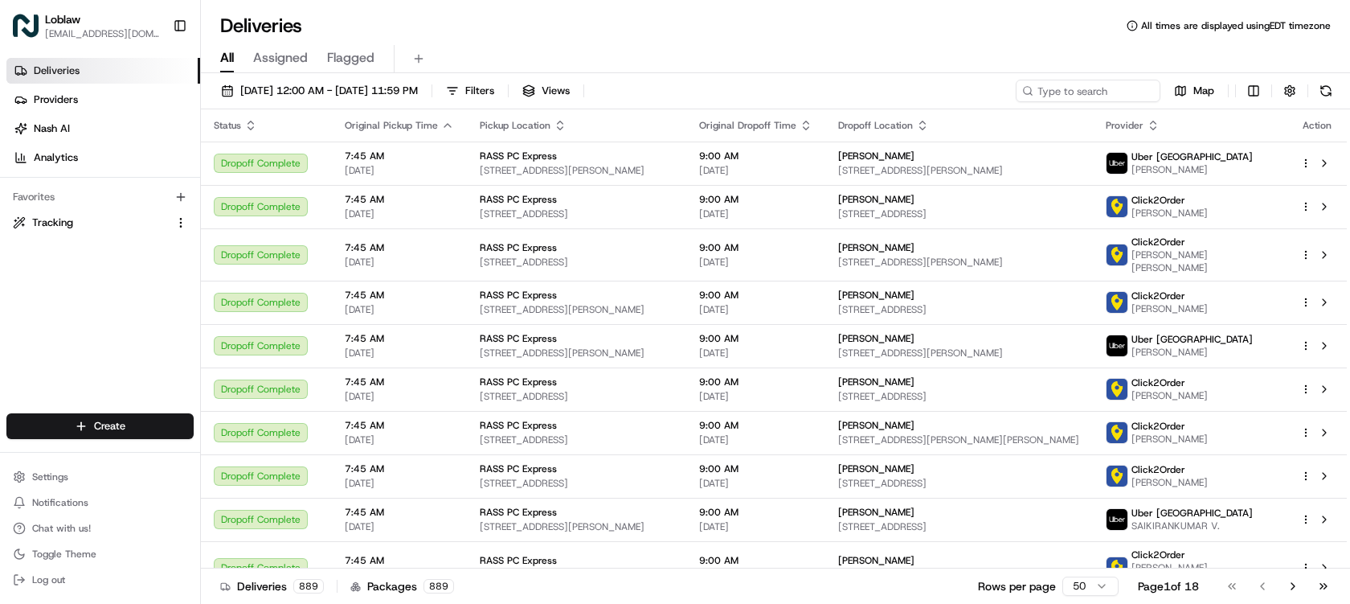
click at [141, 418] on html "Loblaw [EMAIL_ADDRESS][DOMAIN_NAME] Toggle Sidebar Deliveries Providers [PERSON…" at bounding box center [675, 302] width 1350 height 604
click at [254, 449] on link "Delivery" at bounding box center [290, 455] width 179 height 29
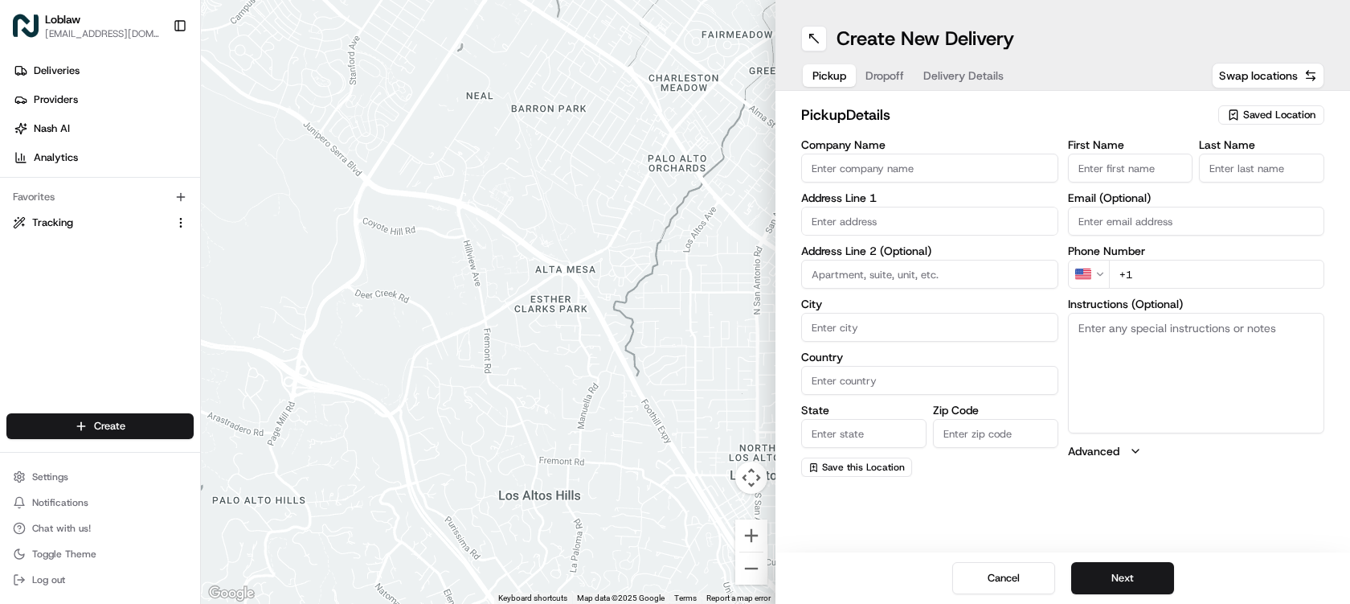
click at [910, 219] on input "text" at bounding box center [929, 221] width 257 height 29
paste input "[STREET_ADDRESS][PERSON_NAME]"
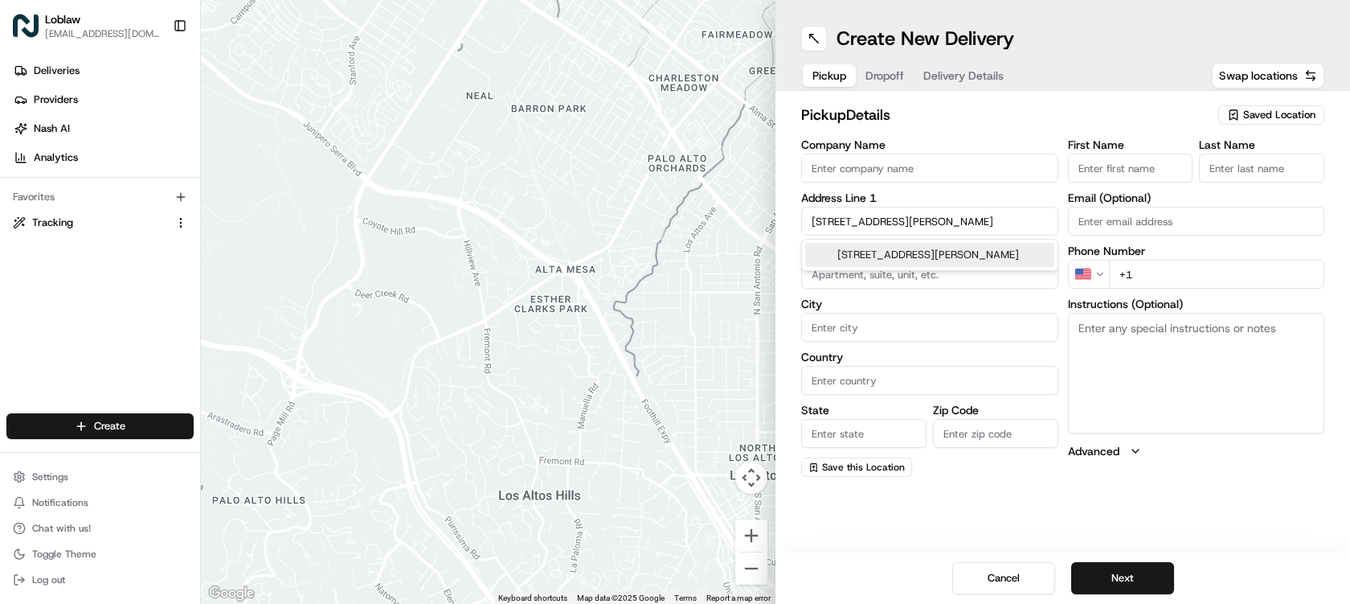
click at [926, 260] on div "[STREET_ADDRESS][PERSON_NAME]" at bounding box center [929, 255] width 249 height 24
type input "[STREET_ADDRESS][PERSON_NAME]"
type input "[PERSON_NAME][GEOGRAPHIC_DATA]"
type input "[GEOGRAPHIC_DATA]"
type input "NL"
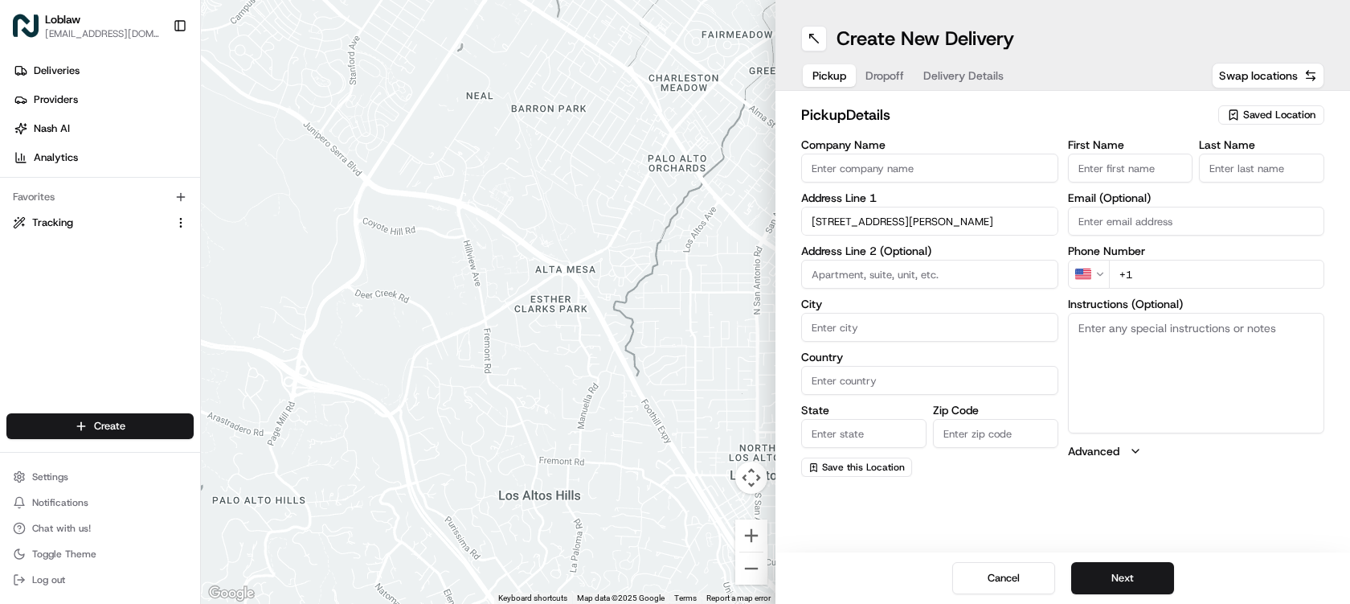
type input "A0A 1X0"
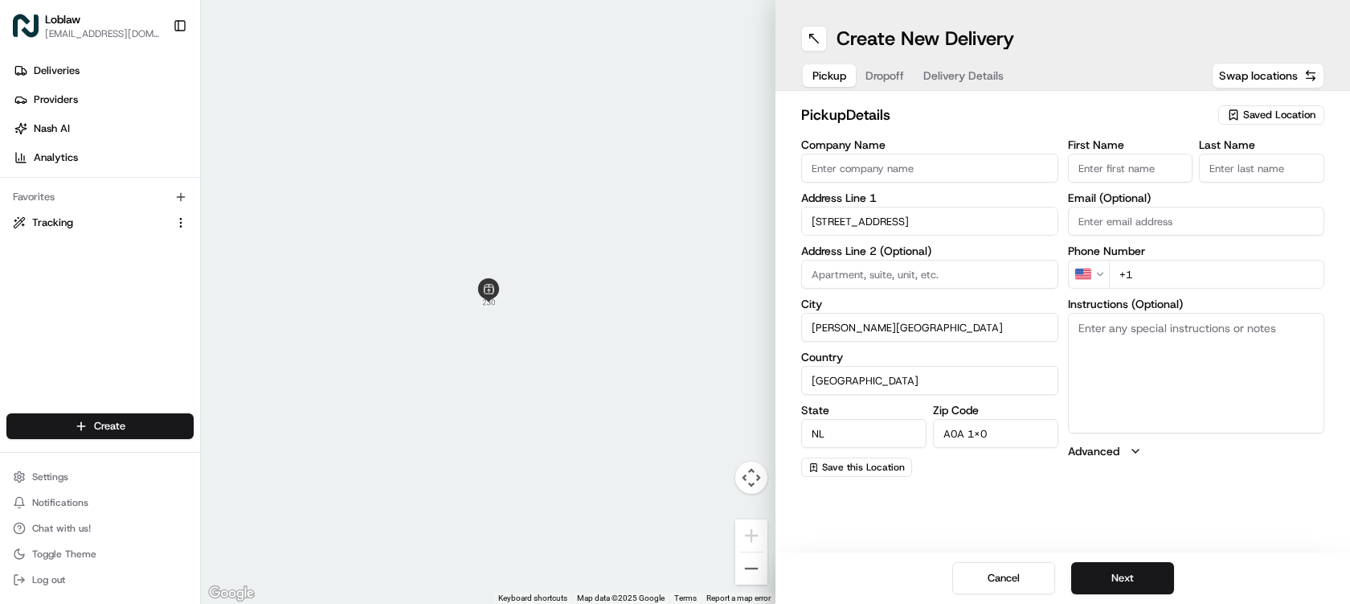
click at [981, 436] on input "A0A 1X0" at bounding box center [995, 433] width 125 height 29
click at [977, 223] on input "[STREET_ADDRESS]" at bounding box center [929, 221] width 257 height 29
click at [947, 291] on div "[STREET_ADDRESS][PERSON_NAME]" at bounding box center [929, 279] width 249 height 24
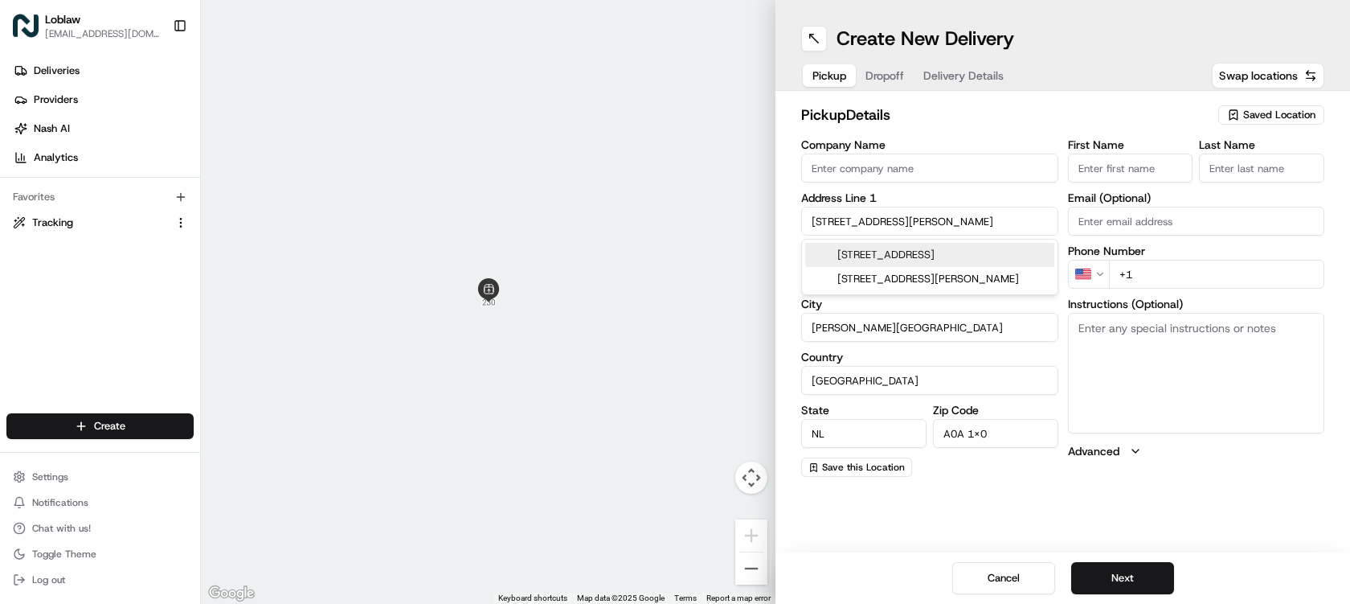
type input "[STREET_ADDRESS]"
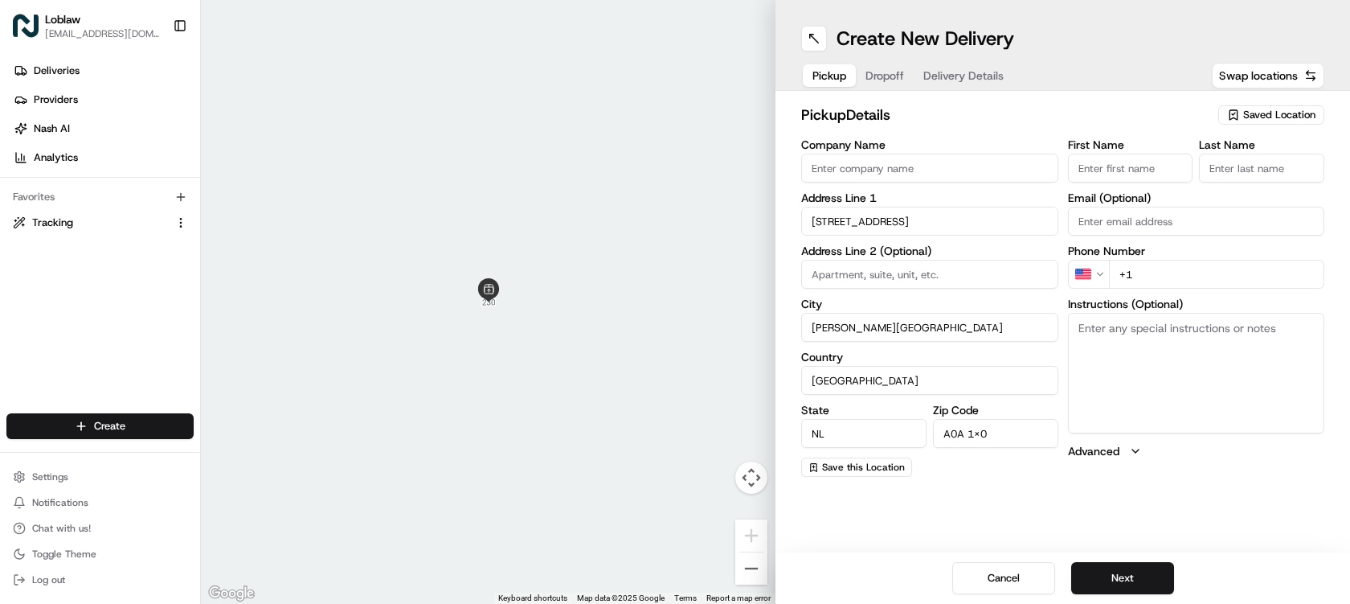
click at [980, 173] on input "Company Name" at bounding box center [929, 168] width 257 height 29
type input "DOM0906"
click at [1118, 168] on input "First Name" at bounding box center [1130, 168] width 125 height 29
type input "Store"
click at [1247, 166] on input "Last Name" at bounding box center [1261, 168] width 125 height 29
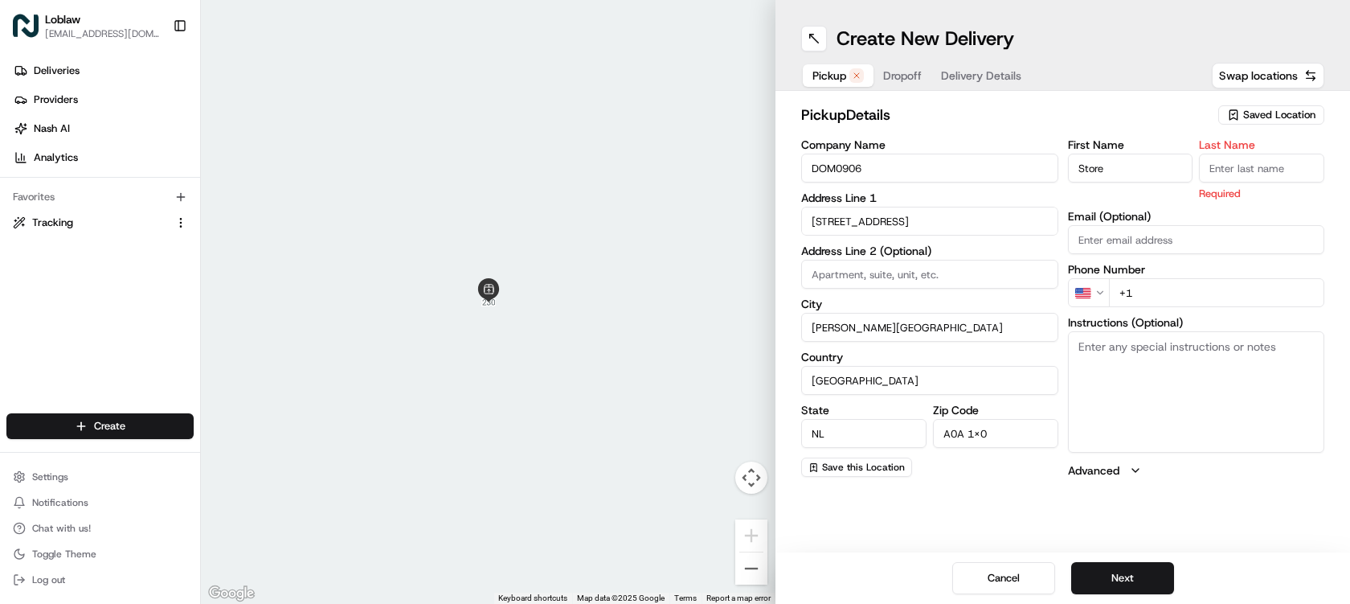
type input "Manager"
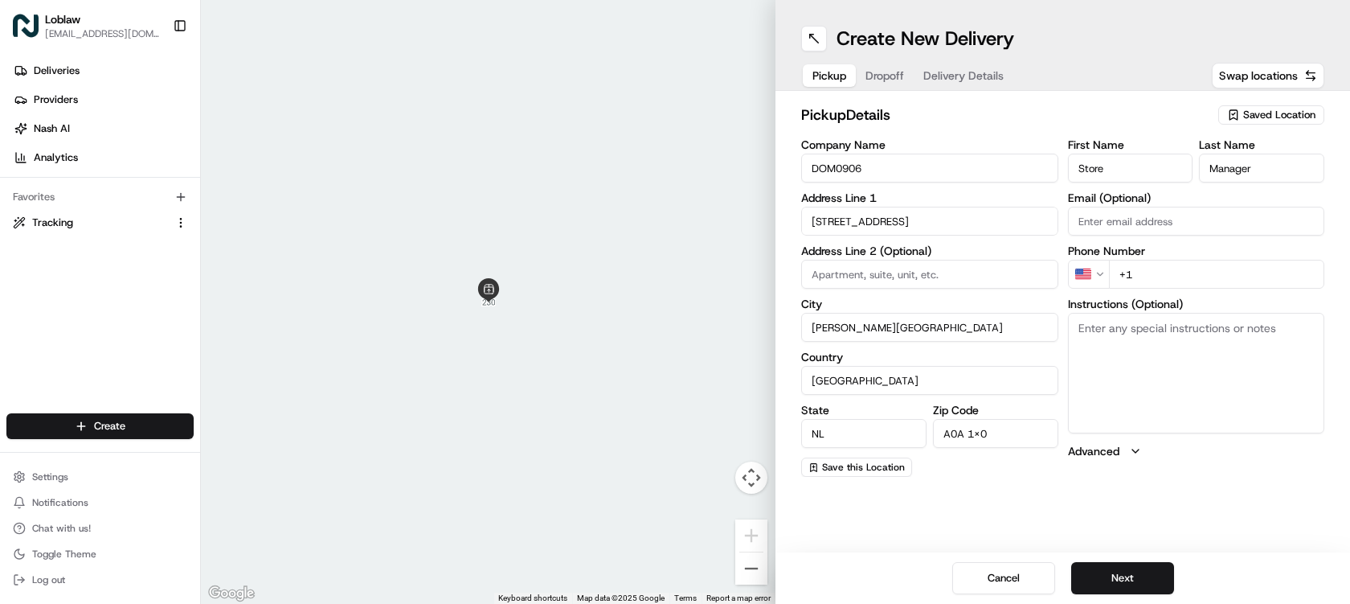
click at [1166, 271] on input "+1" at bounding box center [1217, 274] width 216 height 29
paste input "[PHONE_NUMBER]"
type input "[PHONE_NUMBER]"
click at [1166, 582] on button "Next" at bounding box center [1122, 578] width 103 height 32
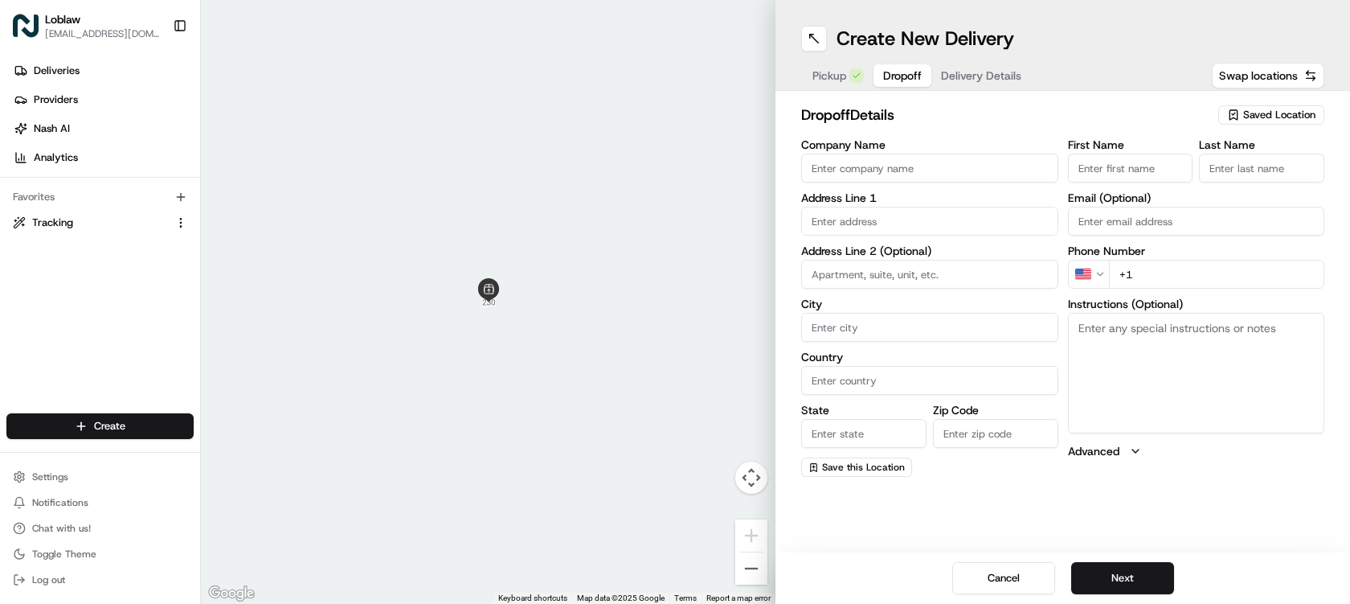
click at [957, 227] on input "text" at bounding box center [929, 221] width 257 height 29
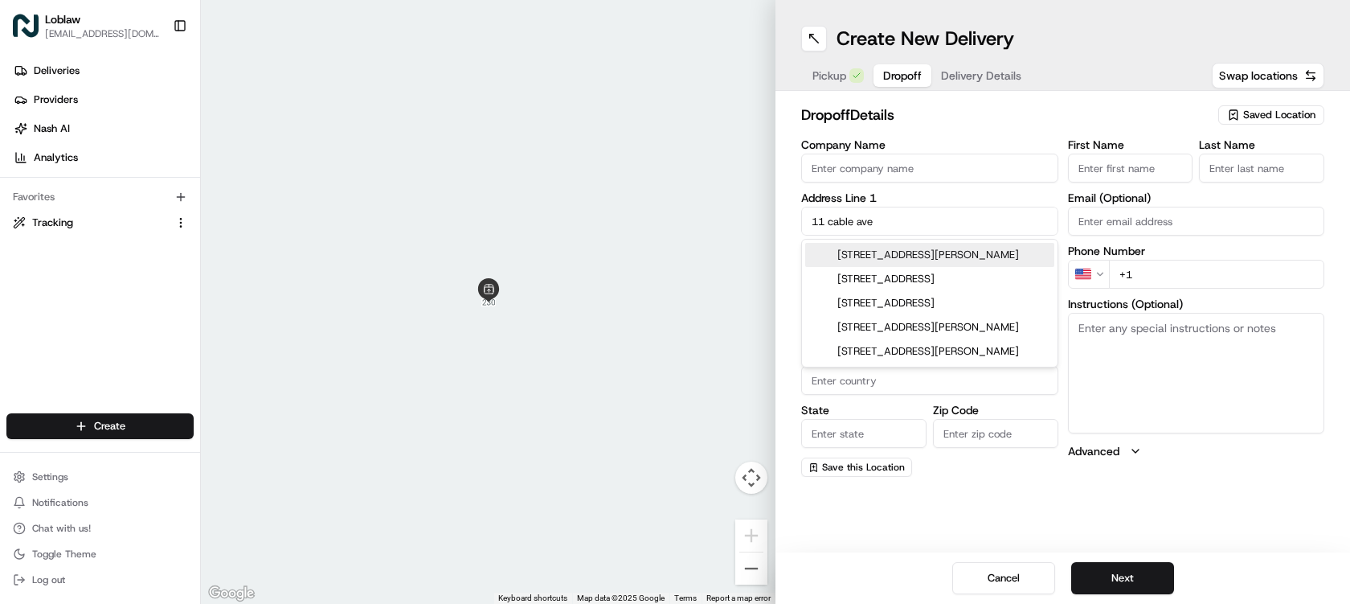
click at [947, 252] on div "[STREET_ADDRESS][PERSON_NAME]" at bounding box center [929, 255] width 249 height 24
type input "[STREET_ADDRESS][PERSON_NAME]"
type input "[PERSON_NAME]"
type input "[GEOGRAPHIC_DATA]"
type input "NL"
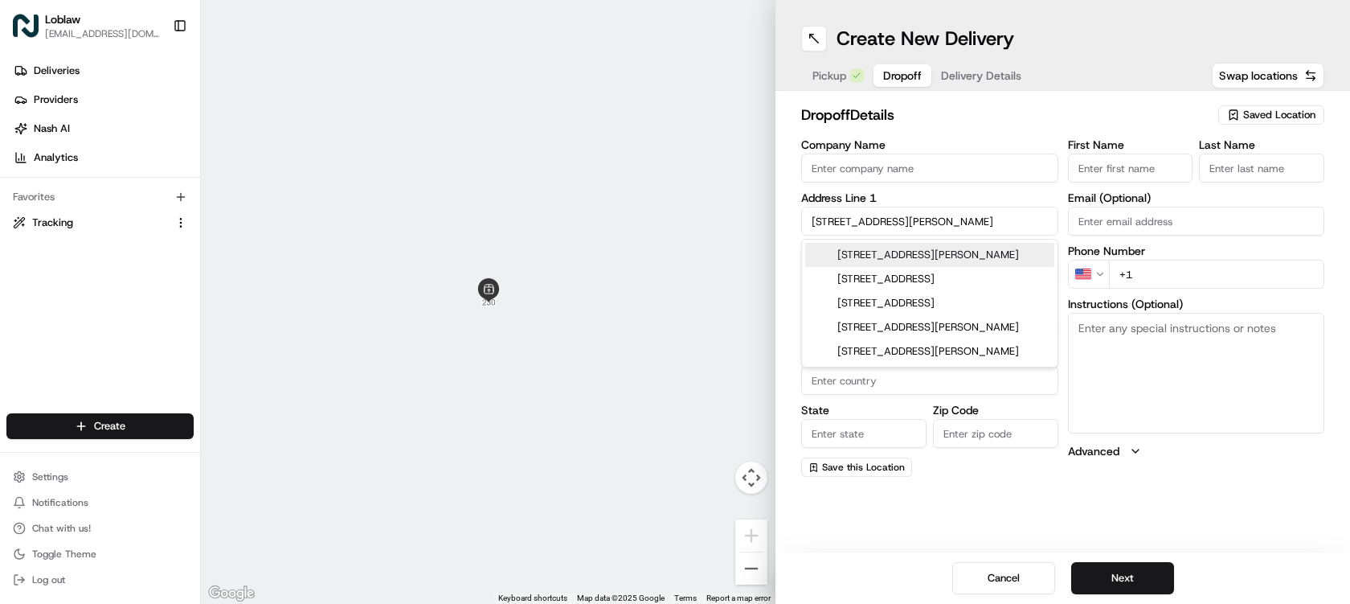
type input "A0A 1G0"
type input "[STREET_ADDRESS]"
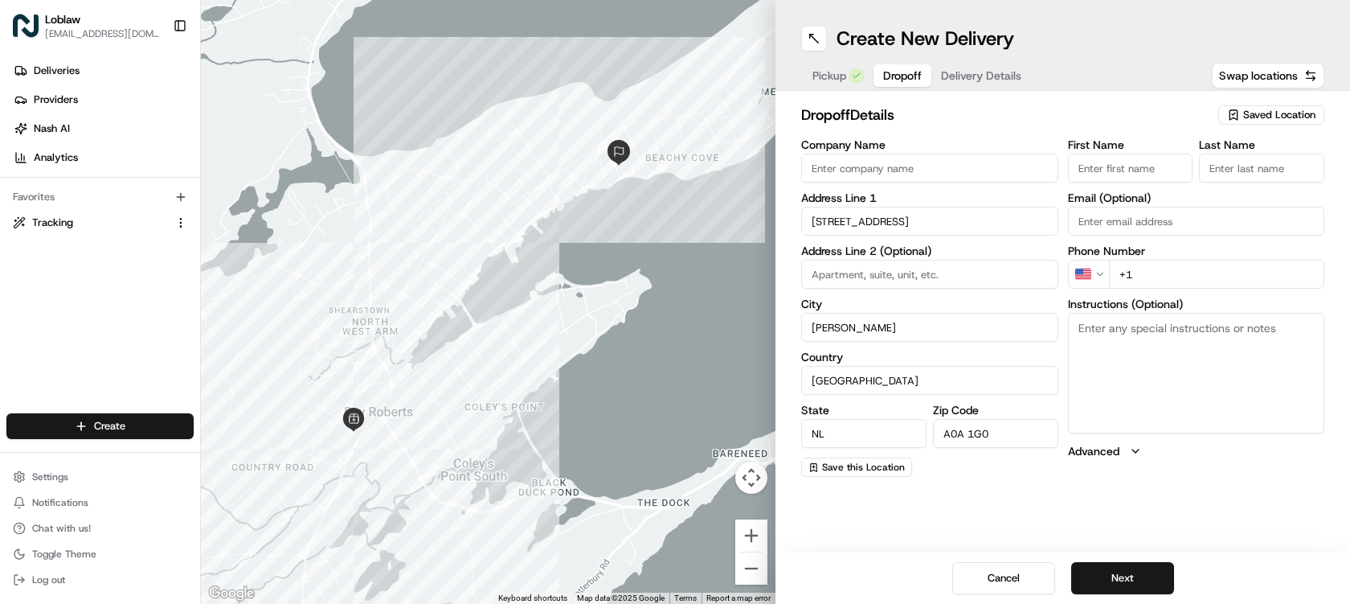
click at [980, 166] on input "Company Name" at bounding box center [929, 168] width 257 height 29
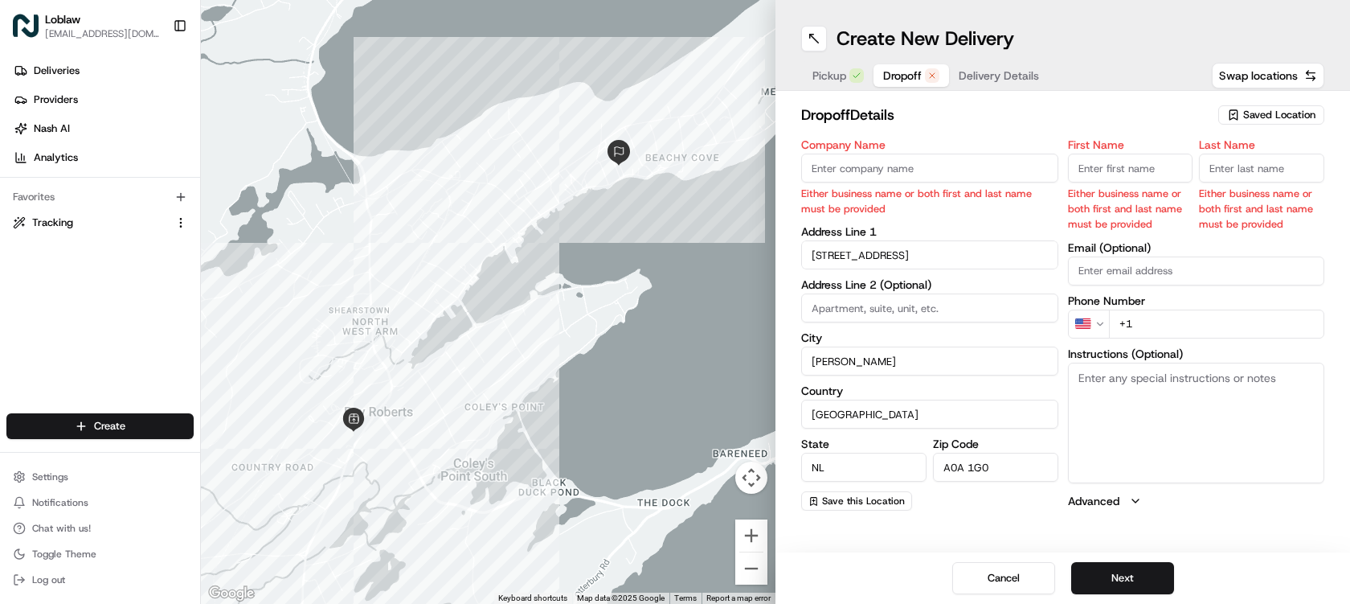
click at [1149, 170] on input "First Name" at bounding box center [1130, 168] width 125 height 29
click at [1143, 176] on input "First Name" at bounding box center [1130, 168] width 125 height 29
type input "[PERSON_NAME]"
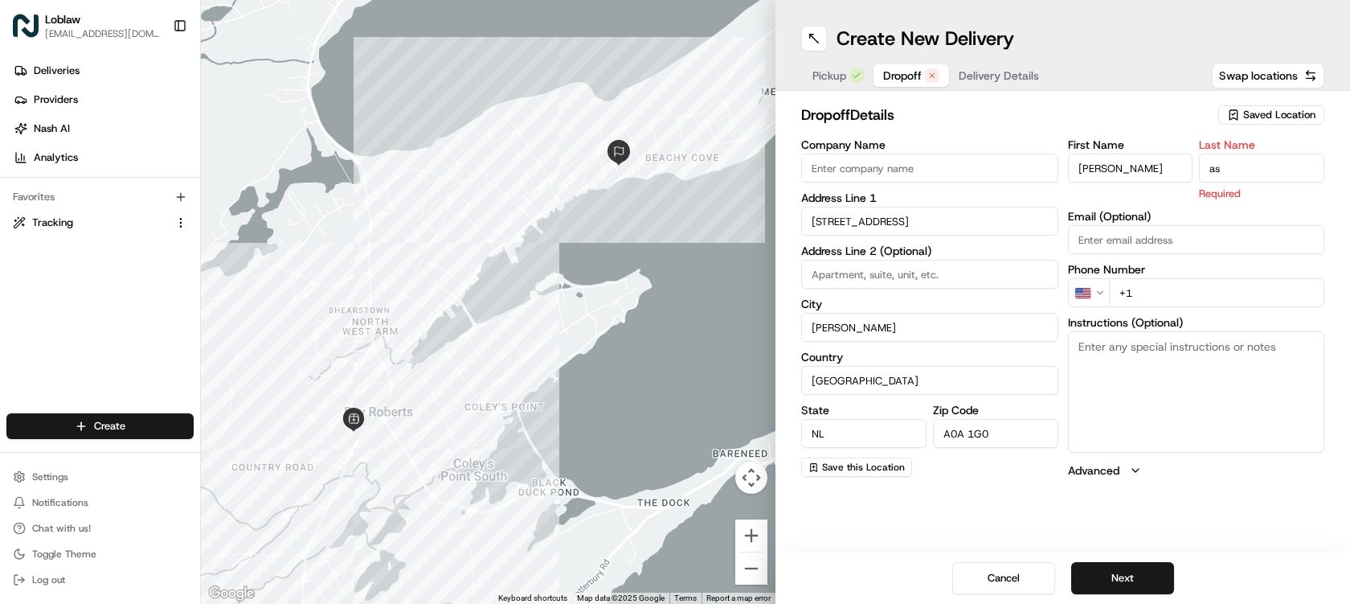
type input "a"
type input "Snow"
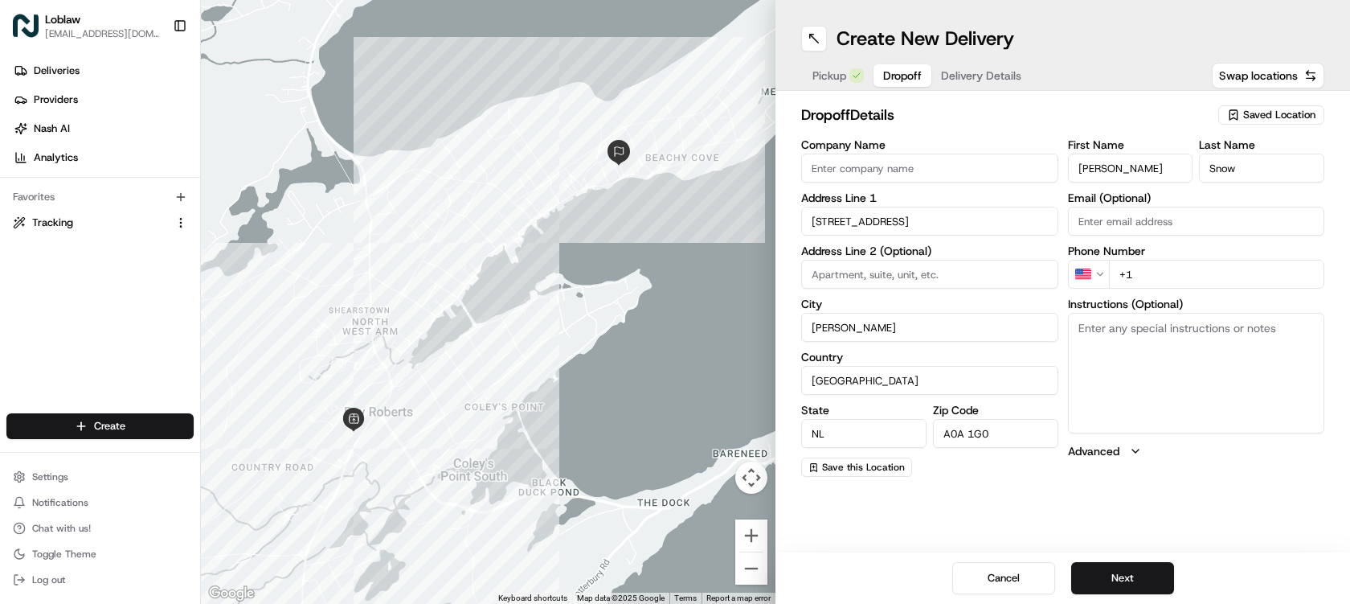
click at [1176, 270] on input "+1" at bounding box center [1217, 274] width 216 height 29
paste input "[PHONE_NUMBER]"
type input "[PHONE_NUMBER]"
click at [1148, 331] on textarea "Instructions (Optional)" at bounding box center [1196, 373] width 257 height 121
click at [1190, 355] on textarea "Instructions (Optional)" at bounding box center [1196, 373] width 257 height 121
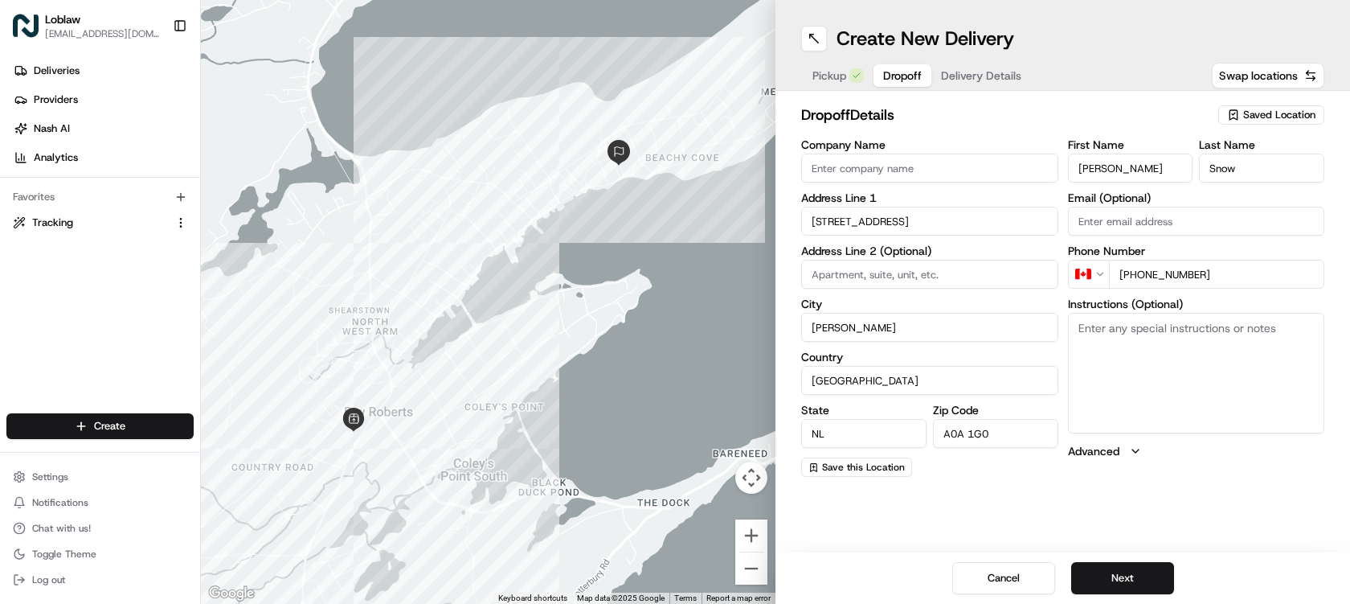
paste textarea "Order for: [PERSON_NAME]. Give the order directly to the customer."
type textarea "Order for: [PERSON_NAME]. Give the order directly to the customer."
click at [1144, 576] on button "Next" at bounding box center [1122, 578] width 103 height 32
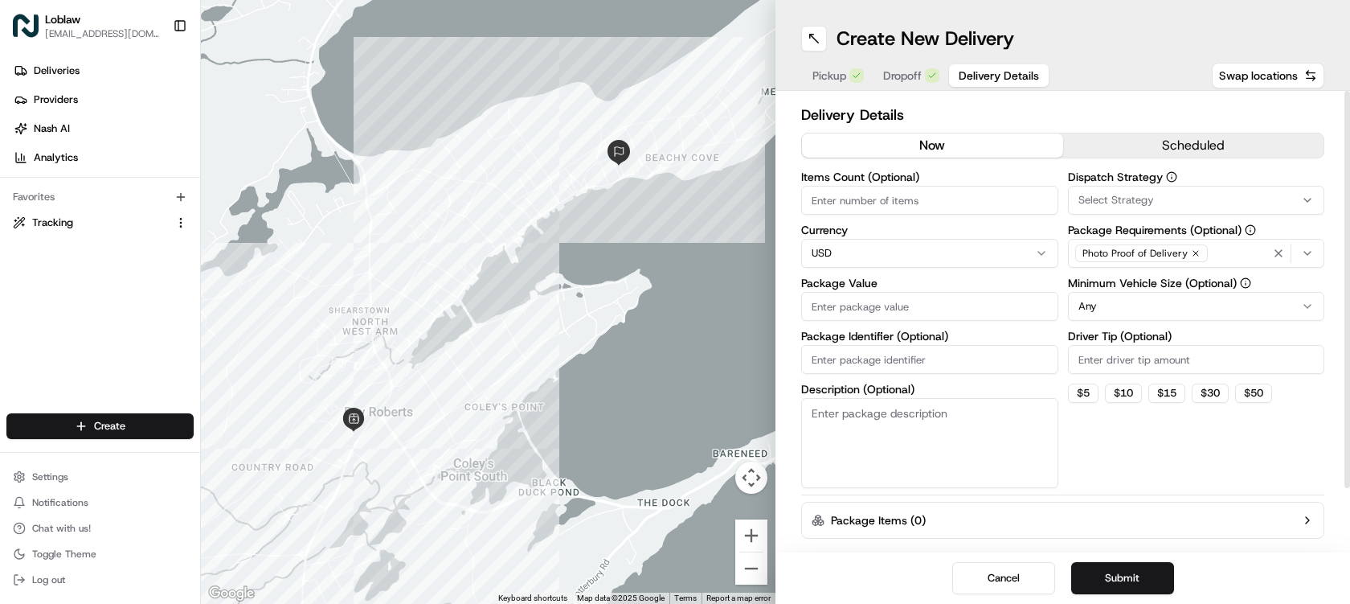
click at [932, 200] on input "Items Count (Optional)" at bounding box center [929, 200] width 257 height 29
type input "42"
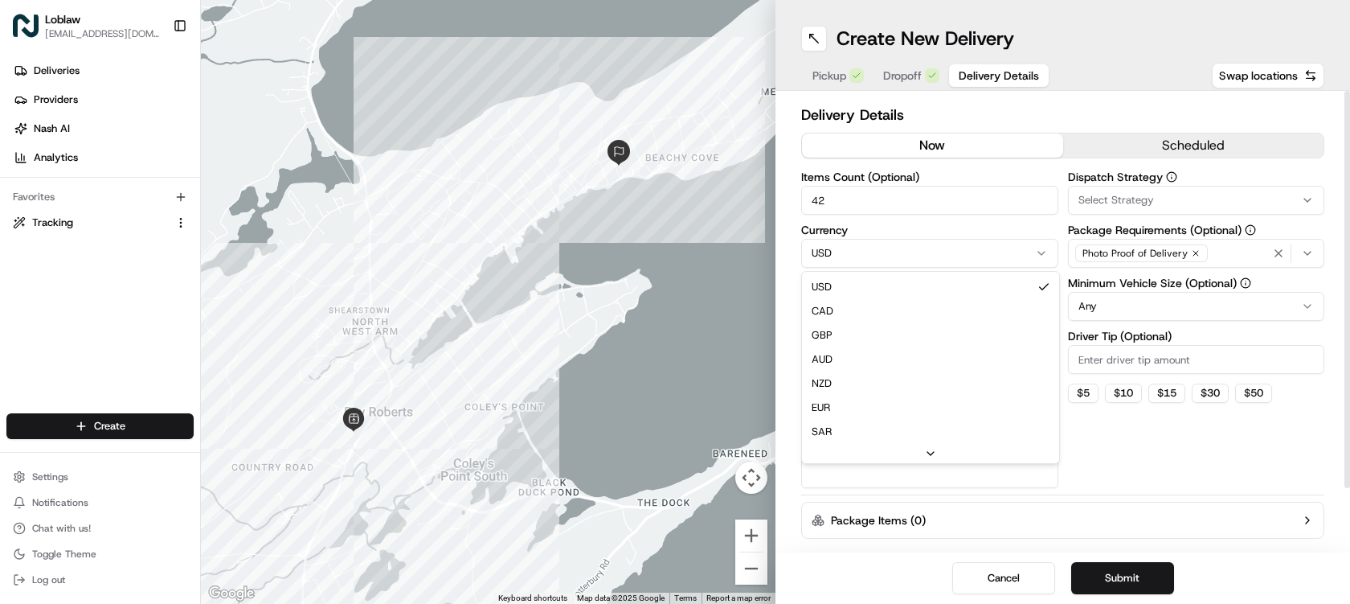
click at [903, 249] on html "Loblaw [EMAIL_ADDRESS][DOMAIN_NAME] Toggle Sidebar Deliveries Providers [PERSON…" at bounding box center [675, 302] width 1350 height 604
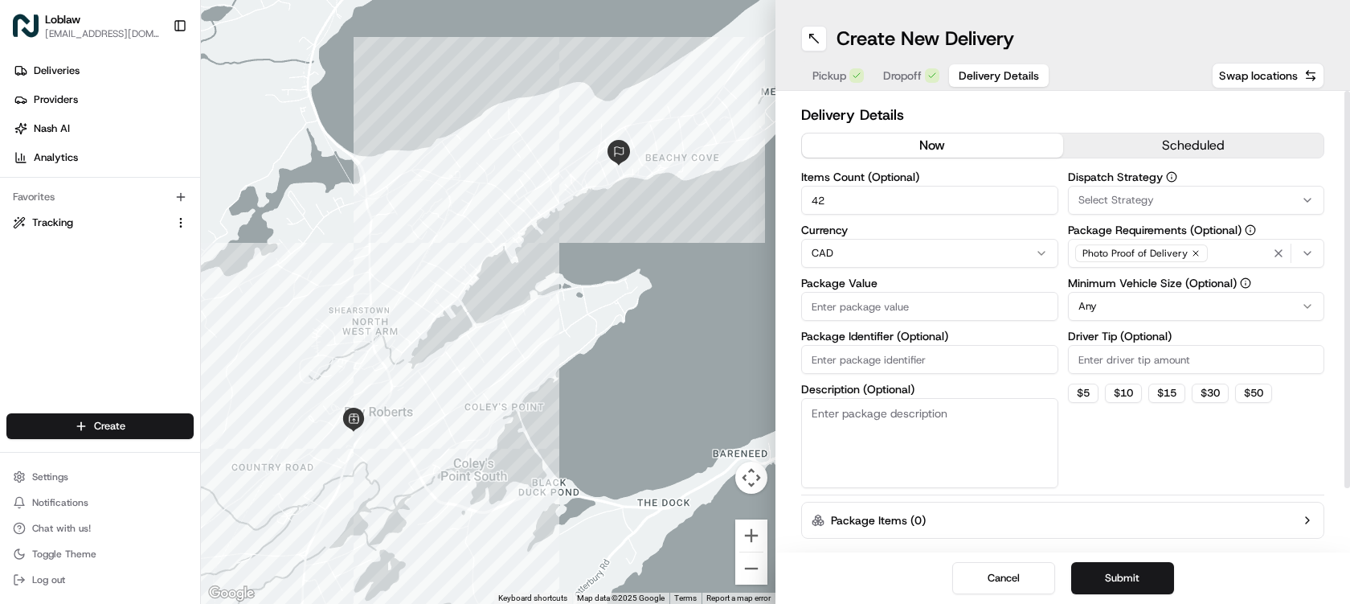
click at [889, 309] on input "Package Value" at bounding box center [929, 306] width 257 height 29
type input "90"
click at [891, 363] on input "Package Identifier (Optional)" at bounding box center [929, 359] width 257 height 29
paste input "531900012818167"
type input "531900012818167-2"
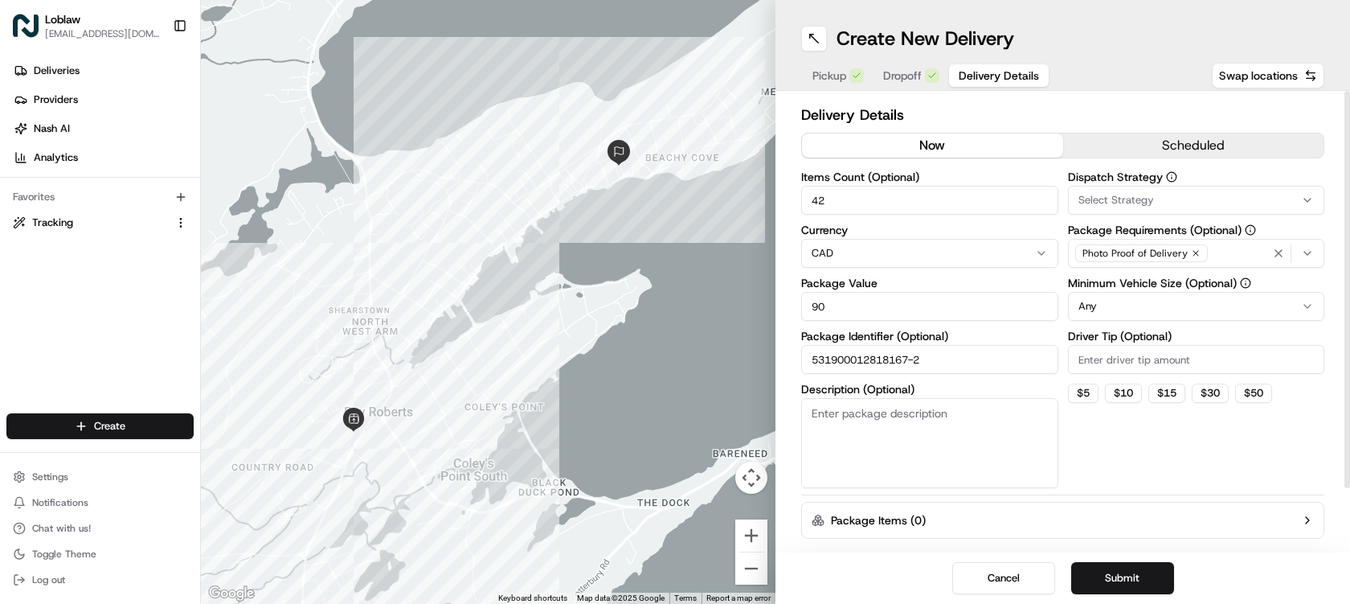
paste textarea "531900012818167"
type textarea "531900012818167-2"
click at [1162, 199] on div "Select Strategy" at bounding box center [1196, 200] width 249 height 14
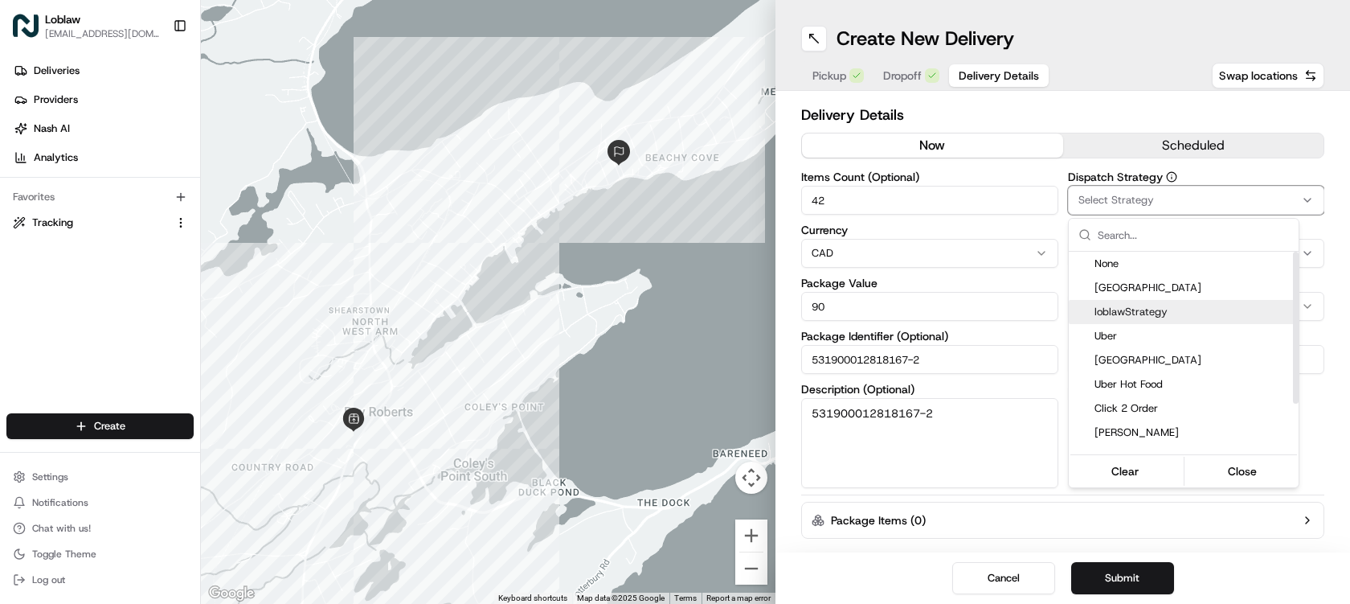
click at [1162, 309] on span "loblawStrategy" at bounding box center [1194, 312] width 198 height 14
click at [1248, 466] on button "Close" at bounding box center [1243, 471] width 110 height 23
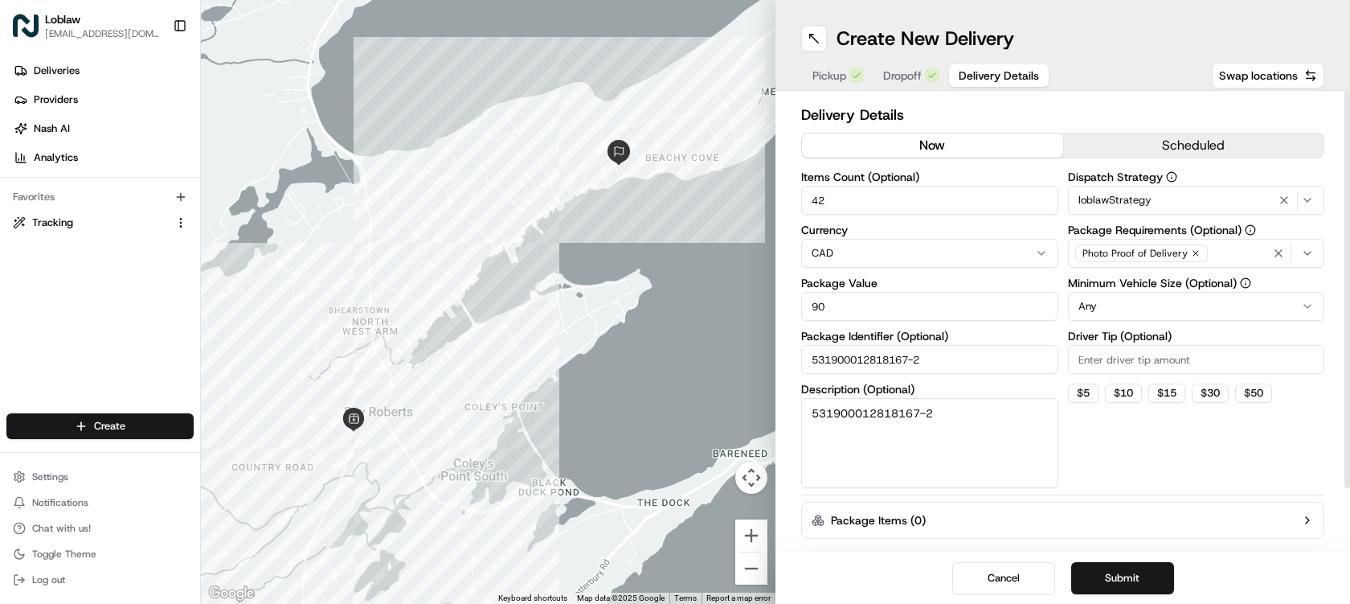
click at [1136, 354] on input "Driver Tip (Optional)" at bounding box center [1196, 359] width 257 height 29
type input "0"
click at [1150, 580] on button "Submit" at bounding box center [1122, 578] width 103 height 32
